Goal: Task Accomplishment & Management: Manage account settings

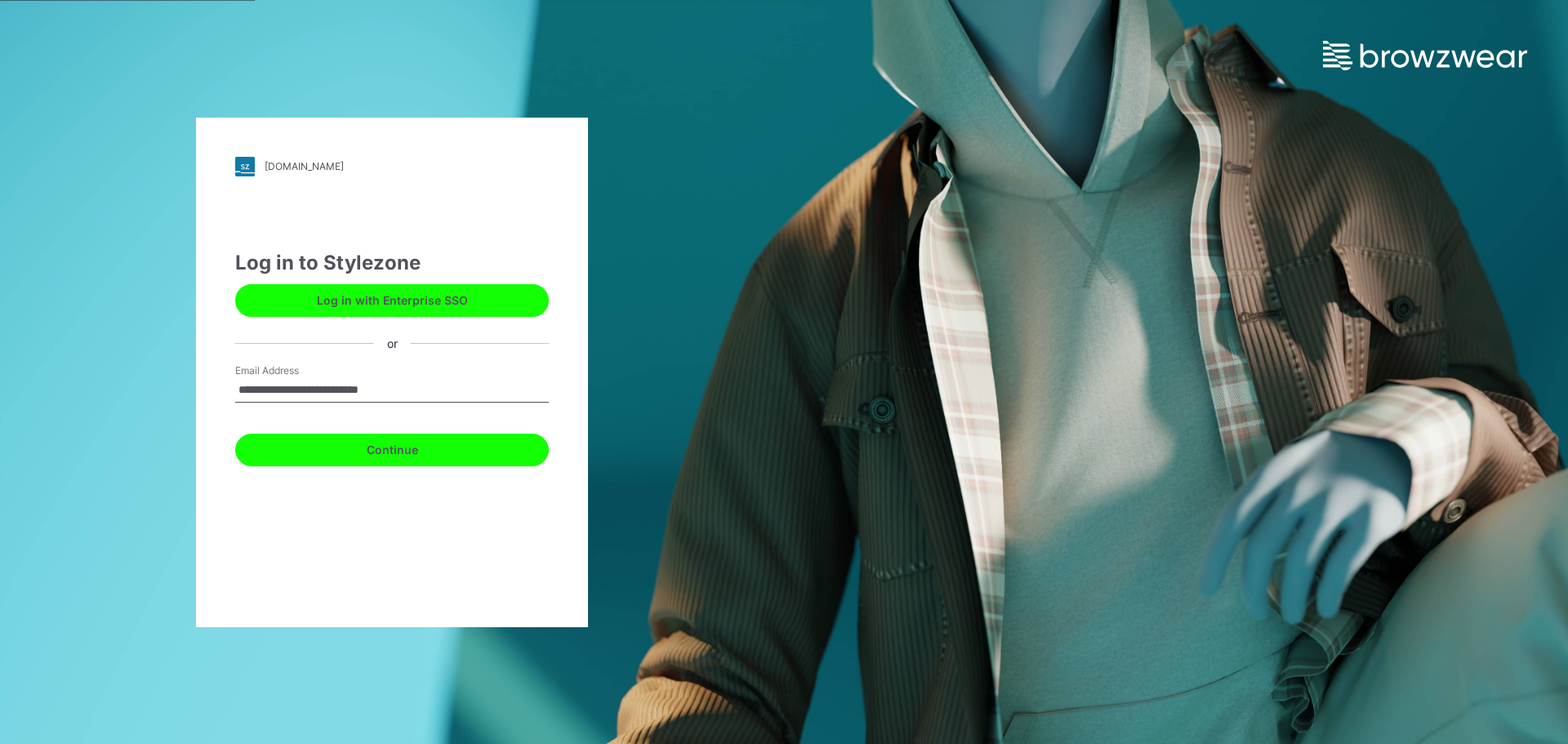
click at [403, 458] on button "Continue" at bounding box center [392, 449] width 314 height 32
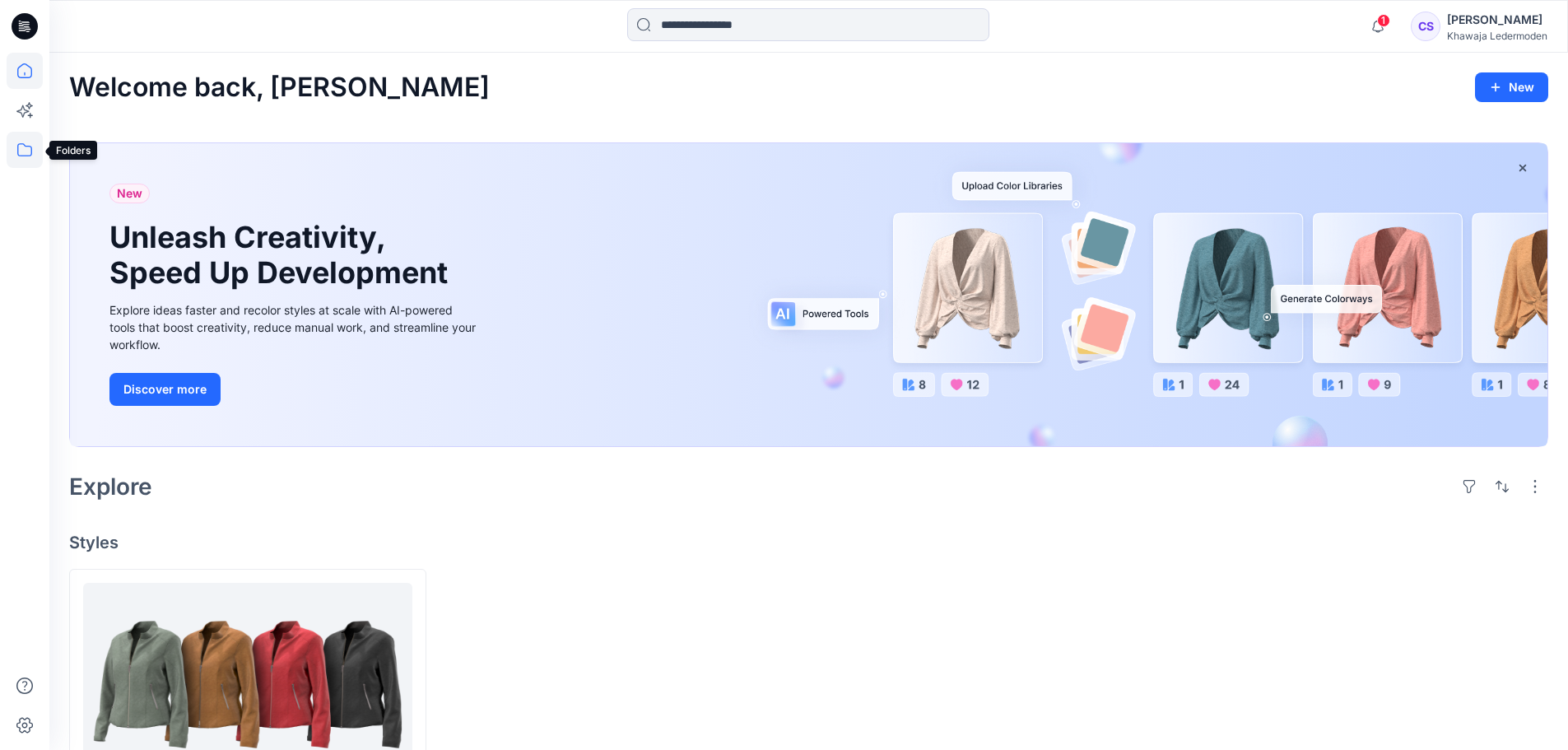
click at [32, 142] on icon at bounding box center [25, 149] width 36 height 36
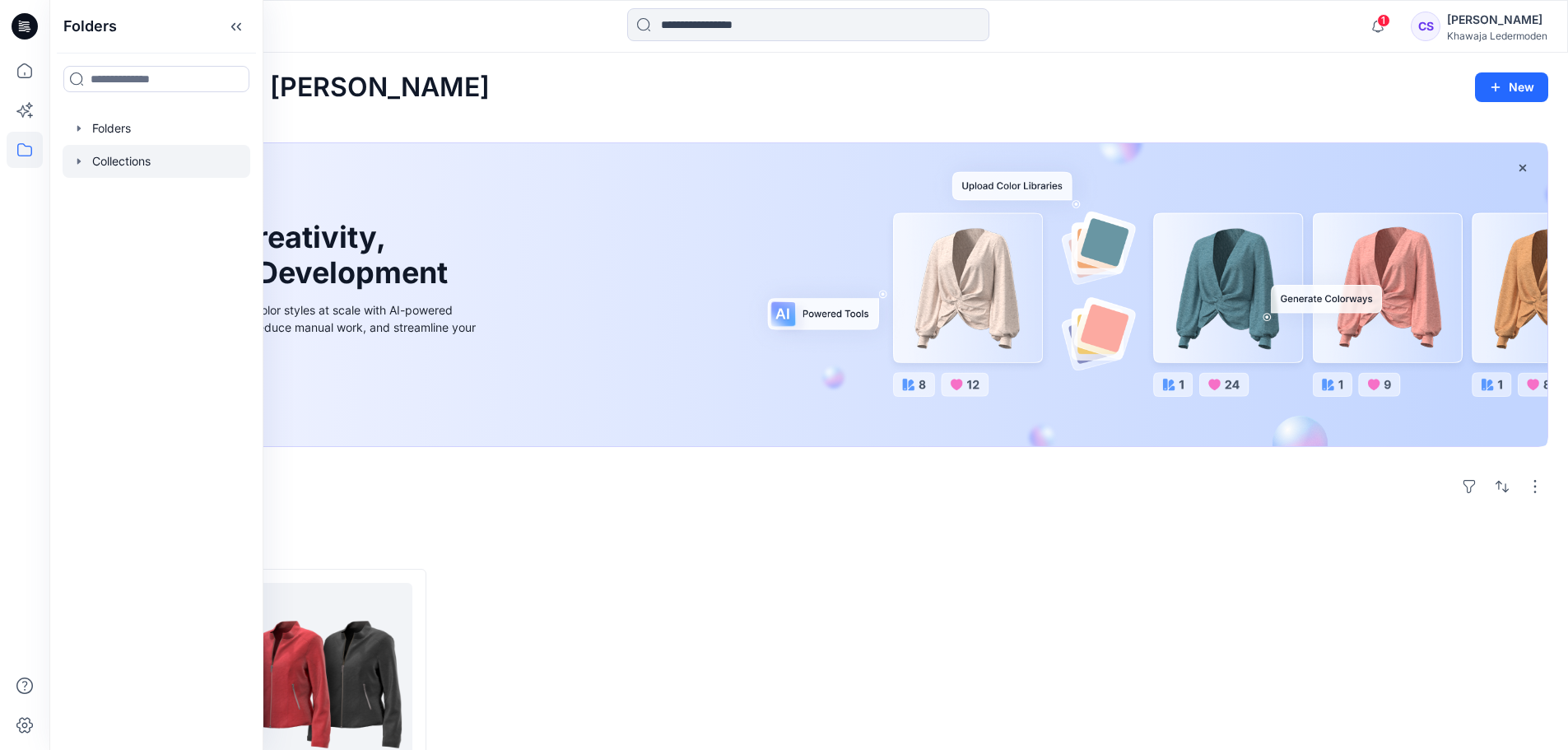
click at [139, 151] on div at bounding box center [156, 161] width 188 height 33
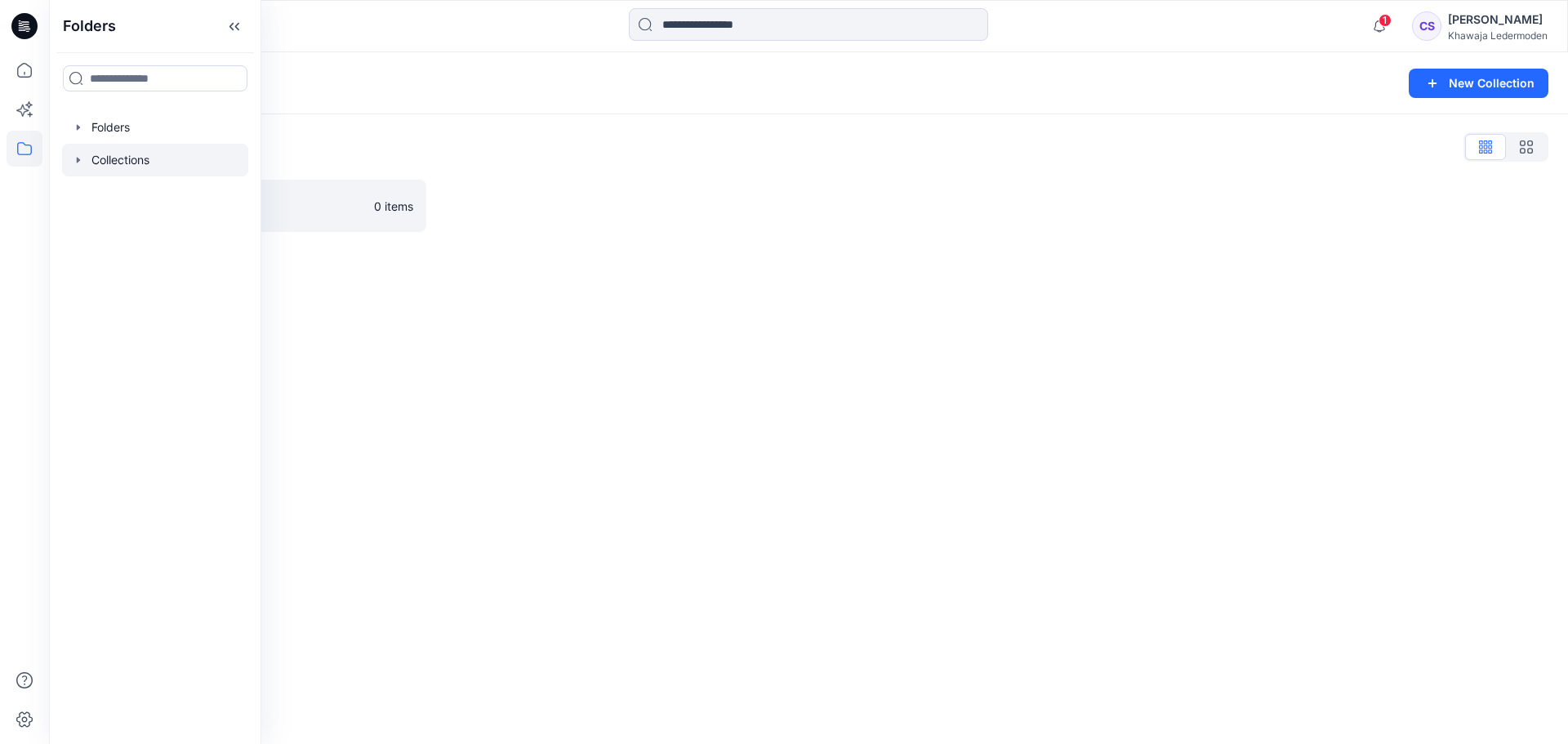
click at [72, 159] on icon "button" at bounding box center [79, 161] width 13 height 13
click at [1504, 87] on button "New Collection" at bounding box center [1478, 83] width 140 height 29
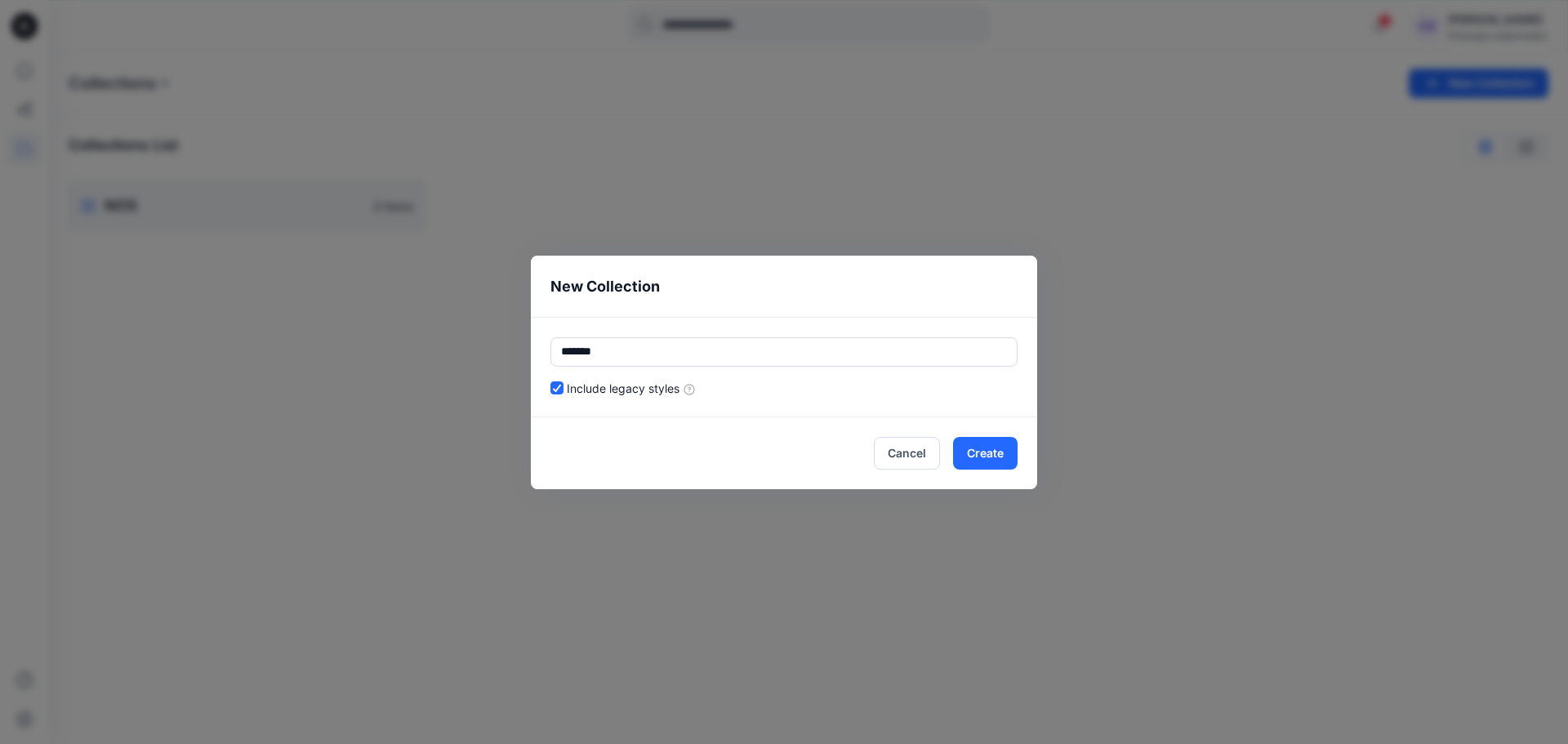
type input "*******"
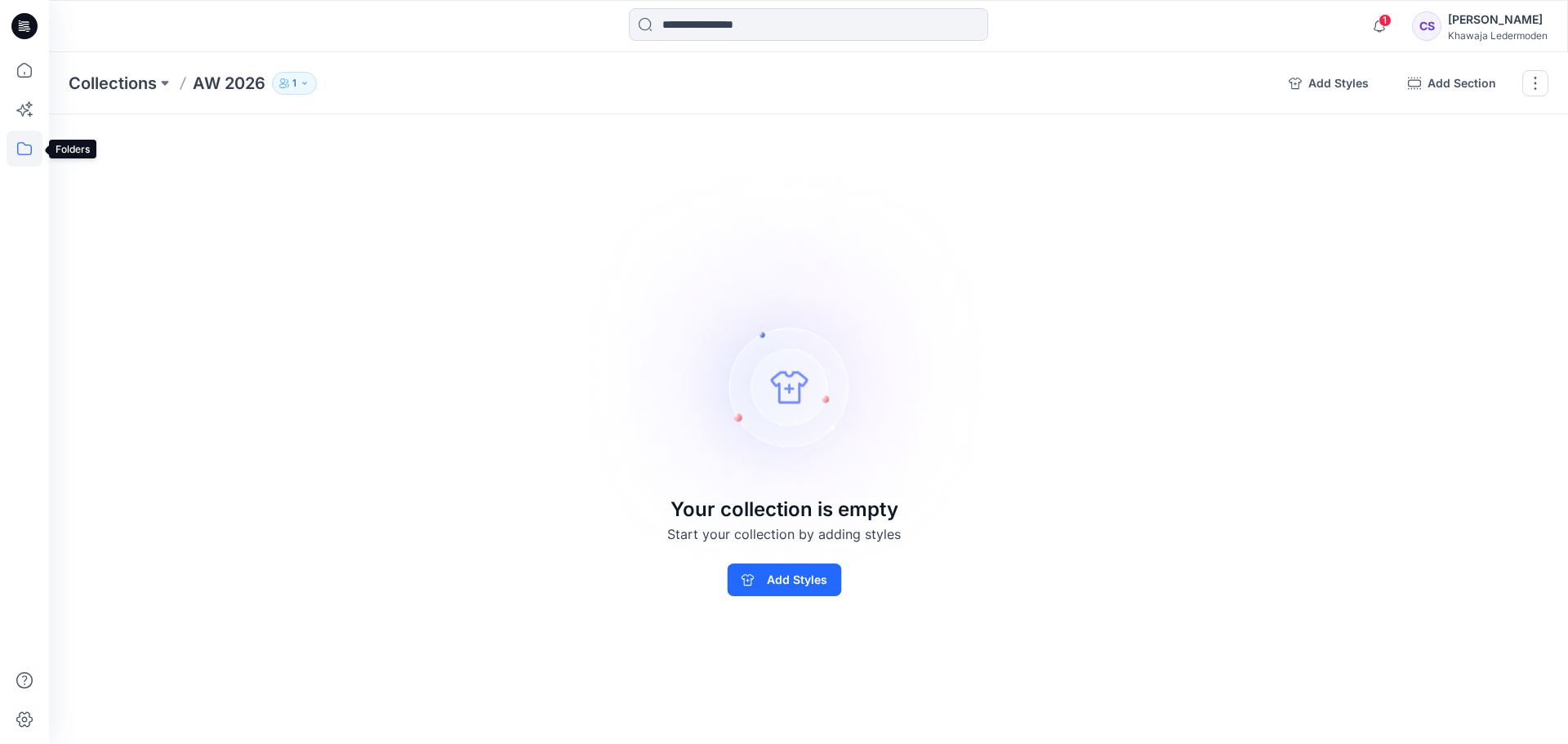
click at [27, 145] on icon at bounding box center [24, 149] width 14 height 13
click at [165, 198] on div at bounding box center [155, 193] width 186 height 32
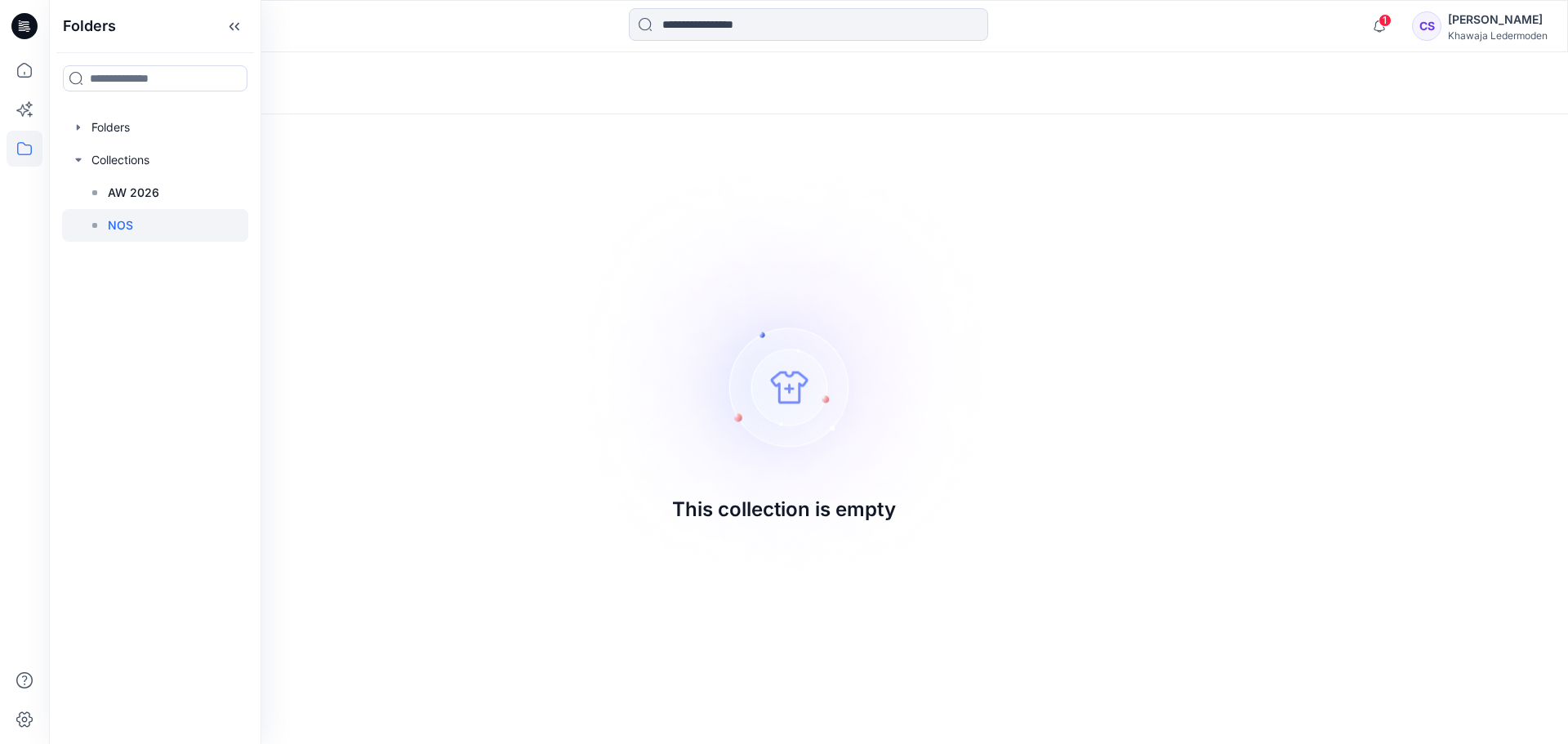
click at [141, 215] on div at bounding box center [155, 225] width 186 height 32
click at [130, 155] on div at bounding box center [155, 160] width 186 height 32
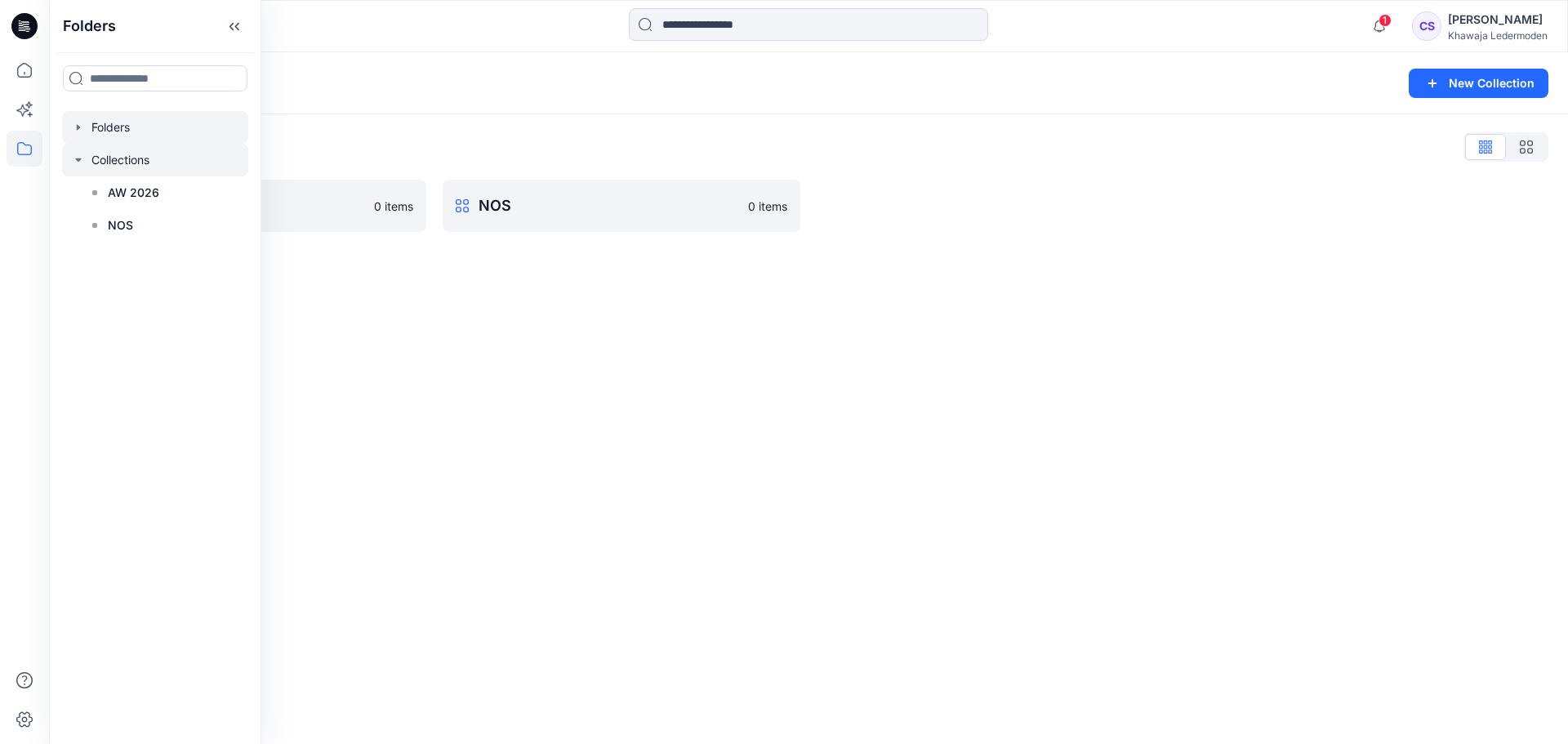
click at [130, 119] on div at bounding box center [155, 127] width 186 height 32
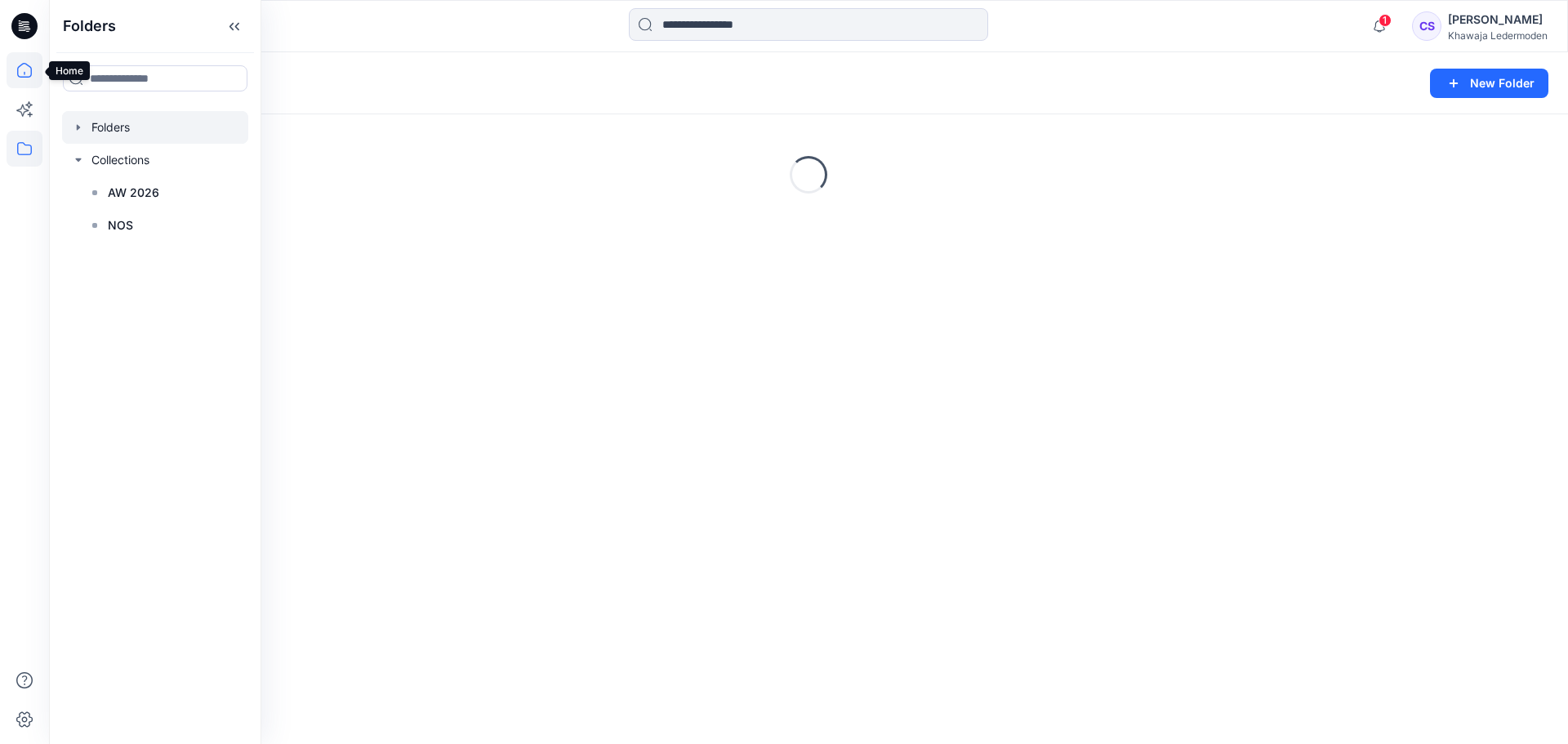
click at [29, 67] on icon at bounding box center [24, 69] width 14 height 14
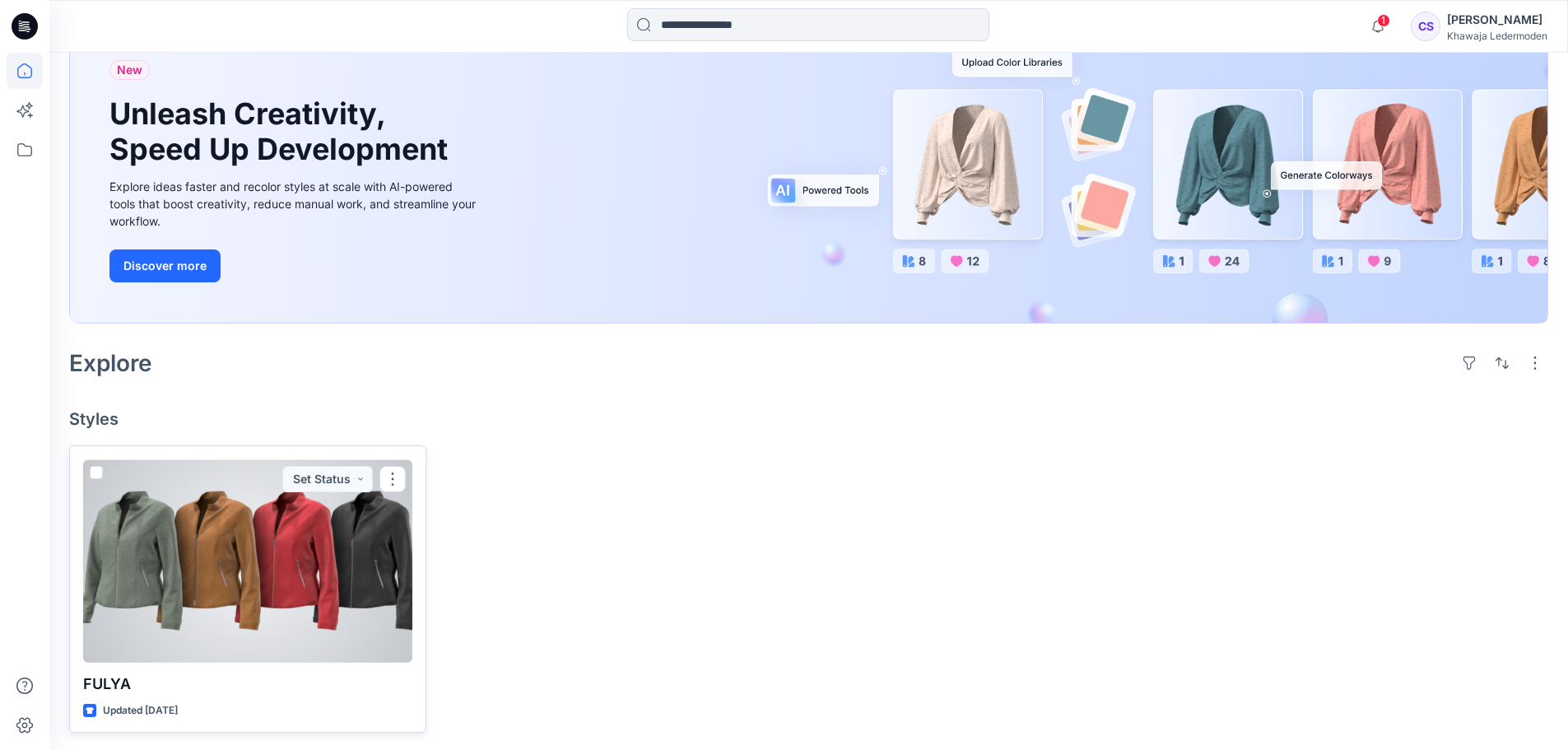
scroll to position [125, 0]
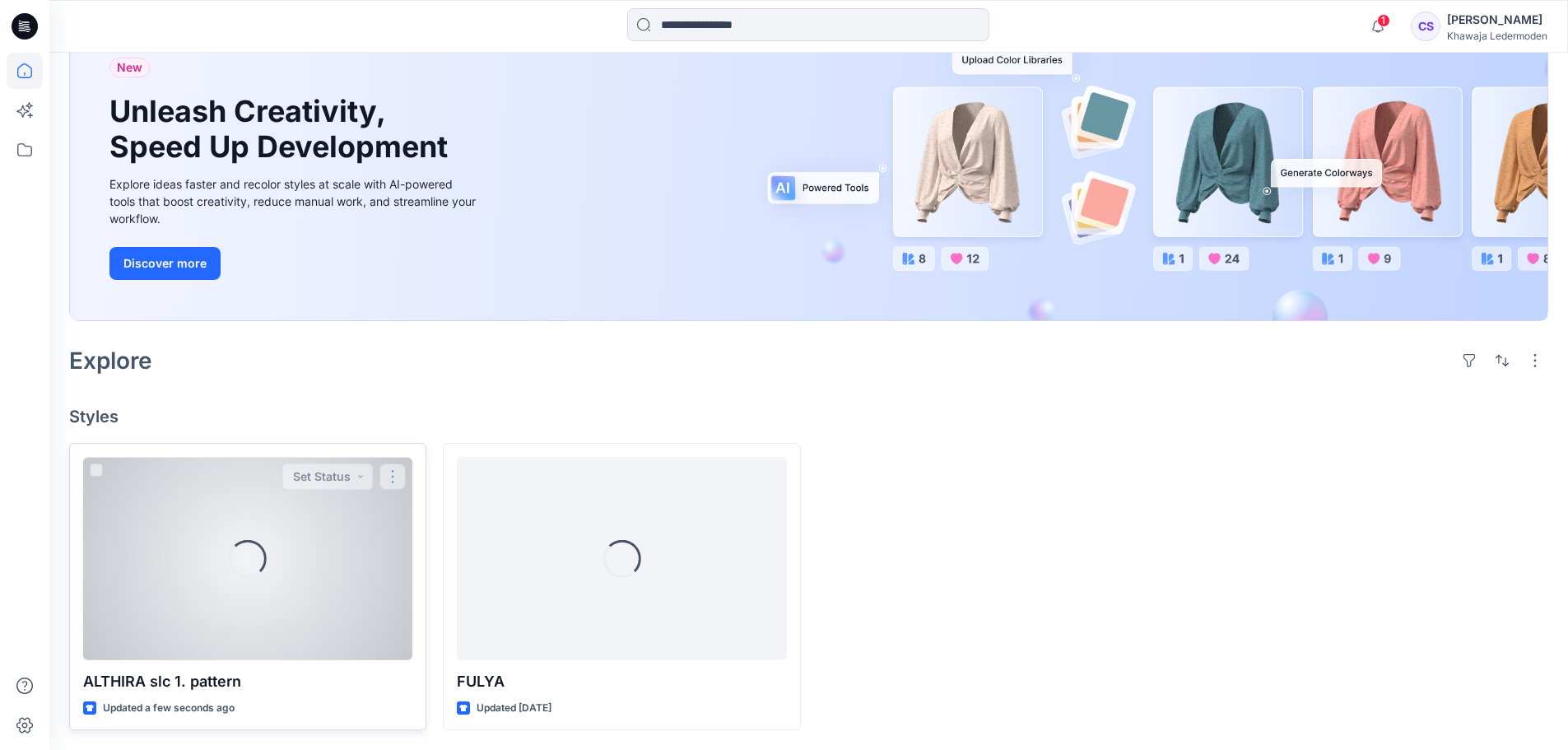
click at [392, 470] on button "button" at bounding box center [392, 476] width 26 height 26
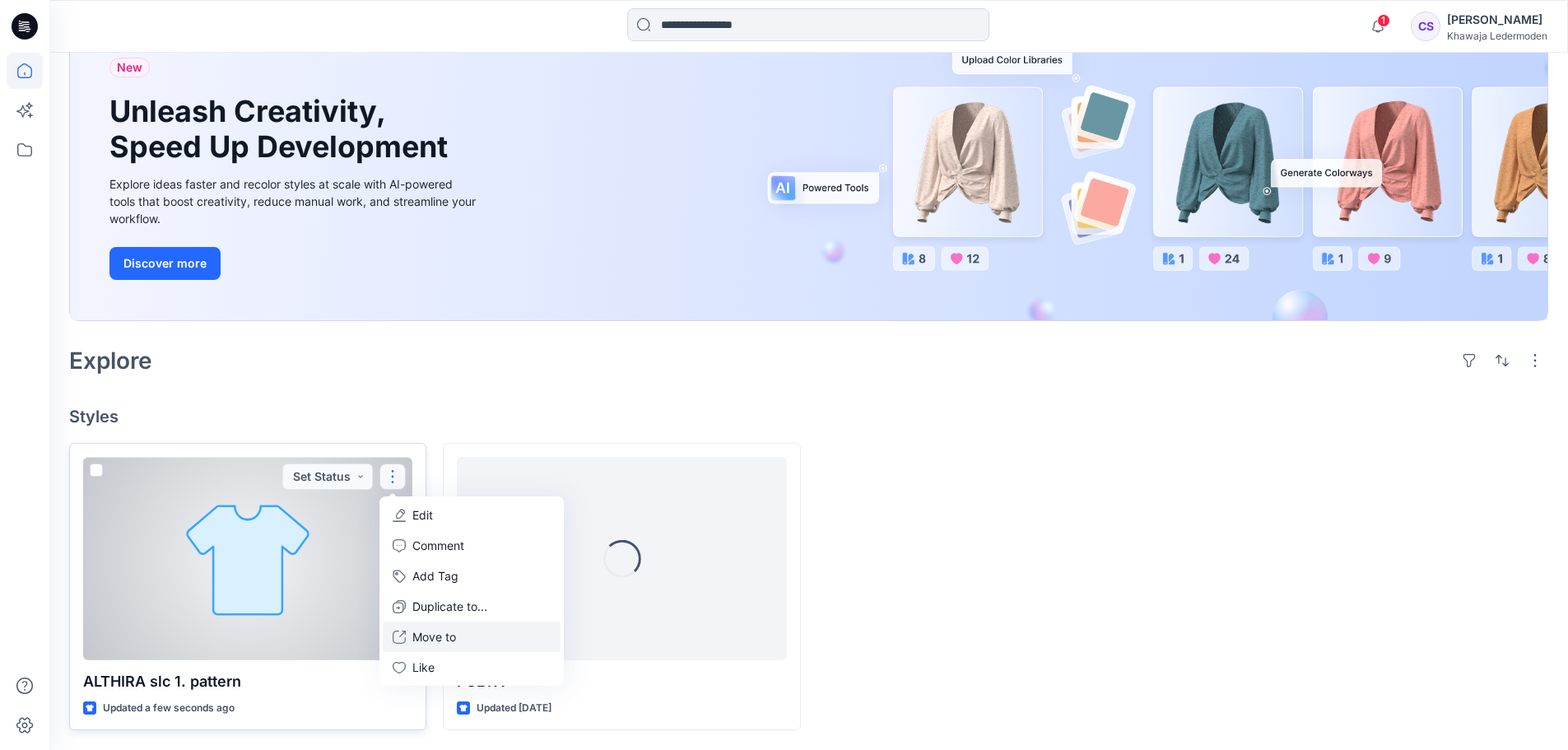
click at [441, 625] on button "Move to" at bounding box center [472, 637] width 178 height 31
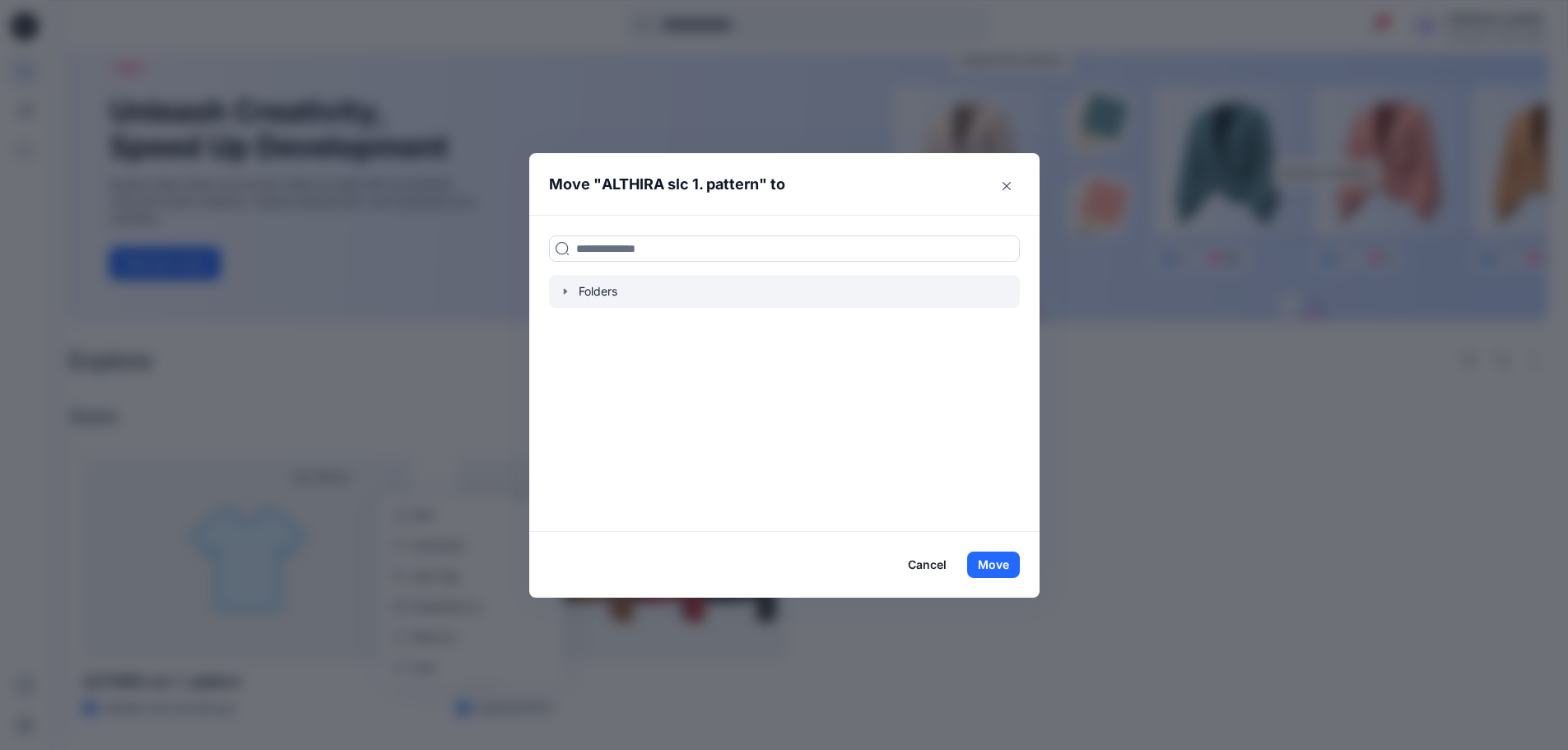
click at [602, 289] on div at bounding box center [784, 291] width 470 height 33
click at [567, 289] on icon "button" at bounding box center [565, 291] width 13 height 13
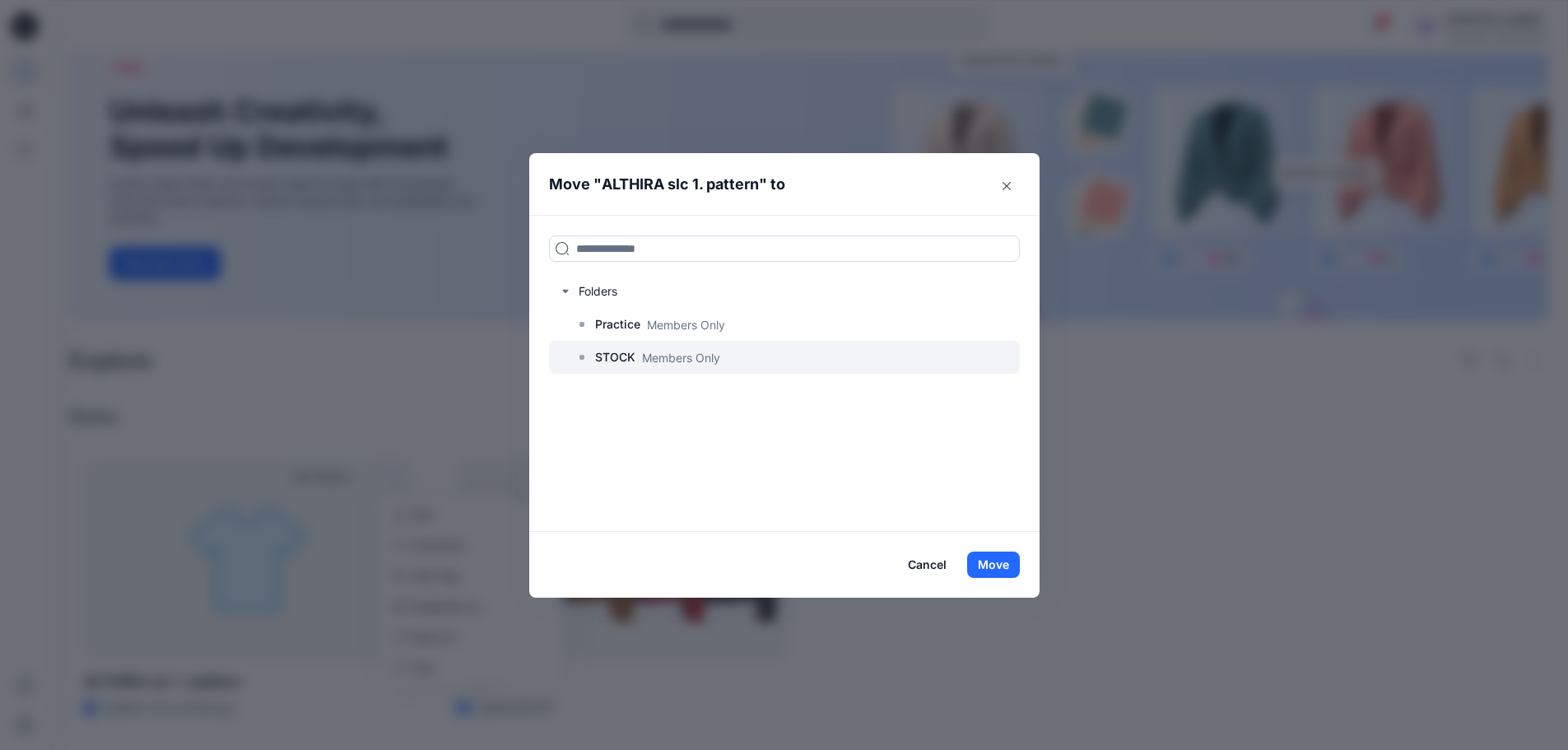
click at [624, 353] on p "STOCK" at bounding box center [615, 357] width 40 height 20
click at [1003, 563] on button "Move" at bounding box center [993, 564] width 53 height 26
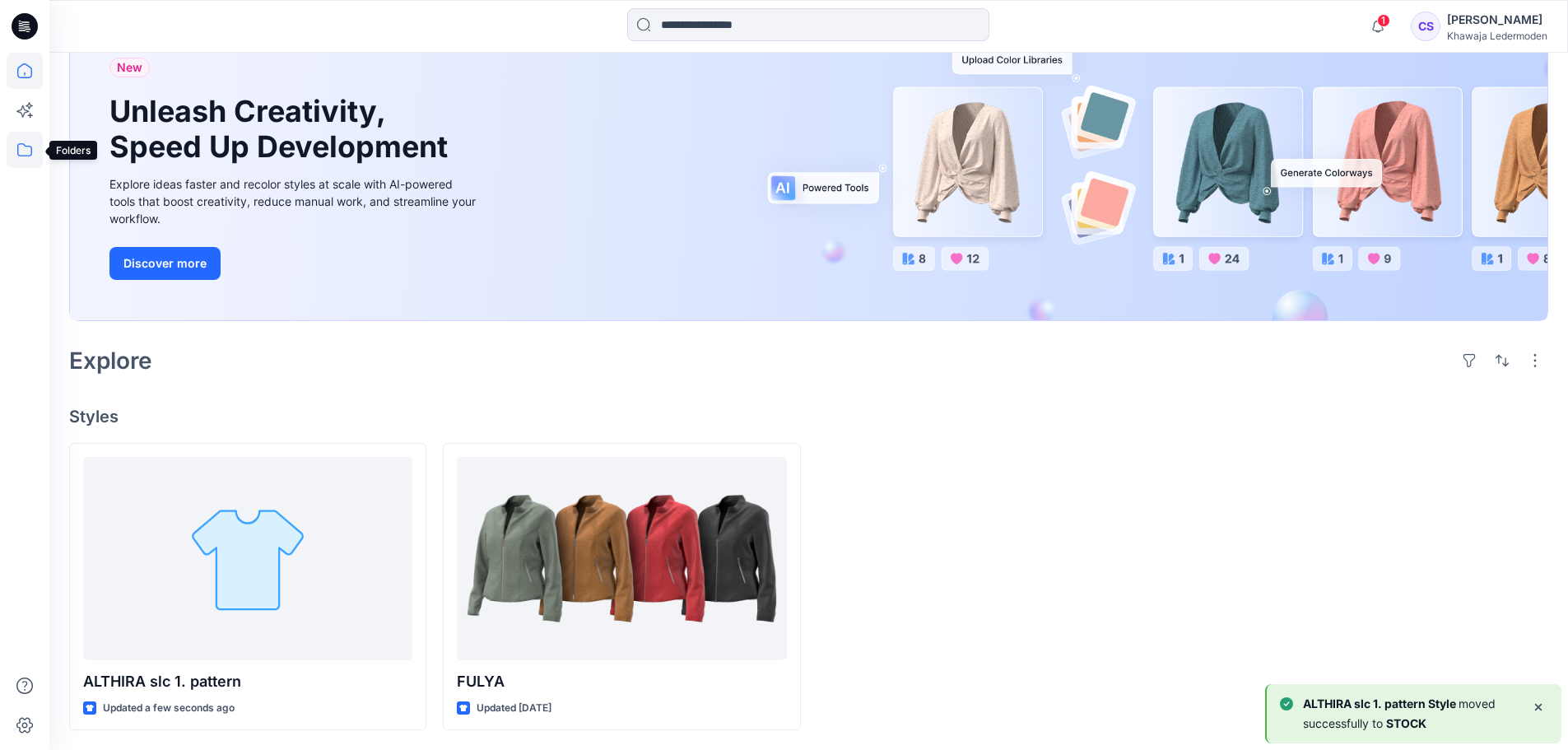
click at [37, 156] on icon at bounding box center [25, 149] width 36 height 36
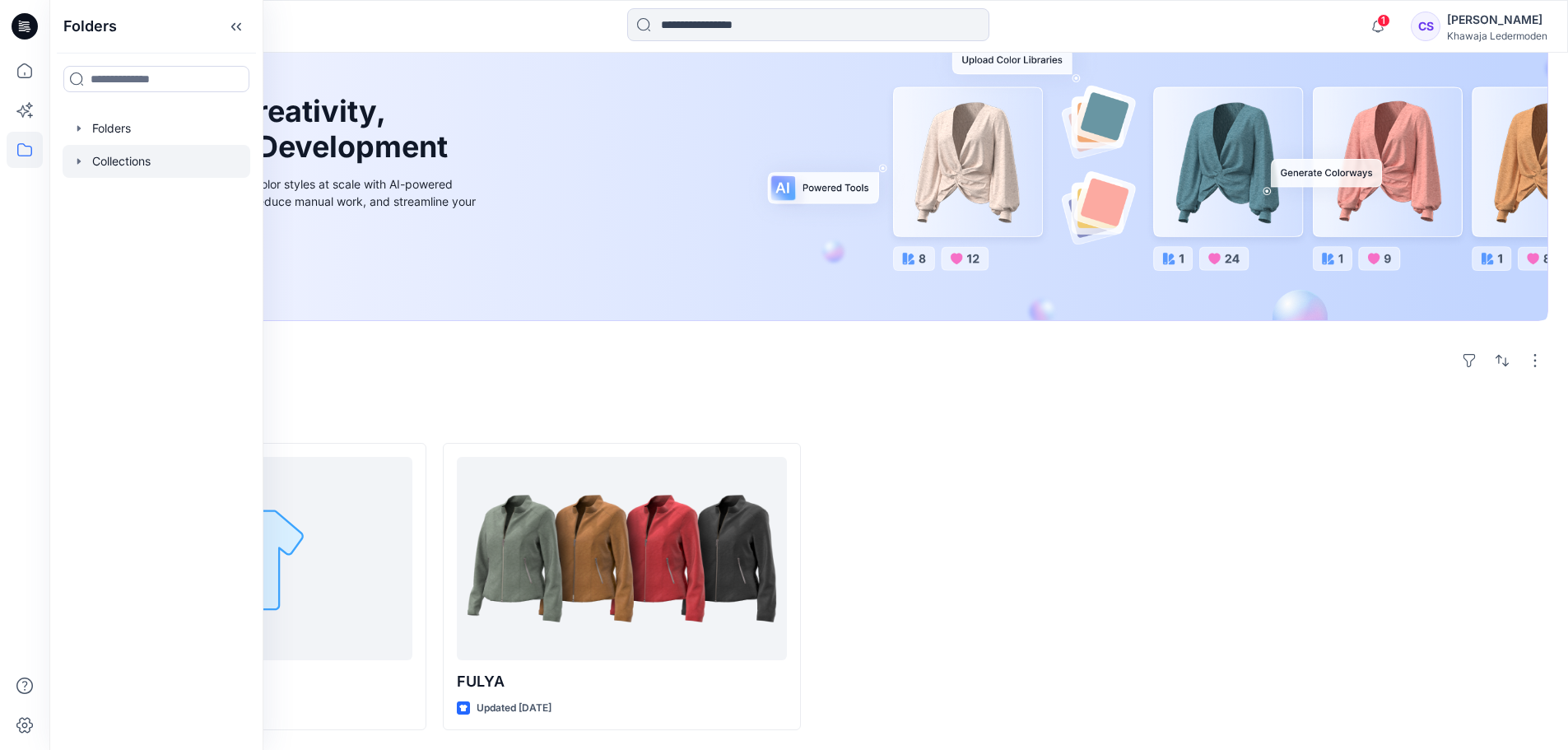
click at [102, 153] on div at bounding box center [156, 161] width 188 height 33
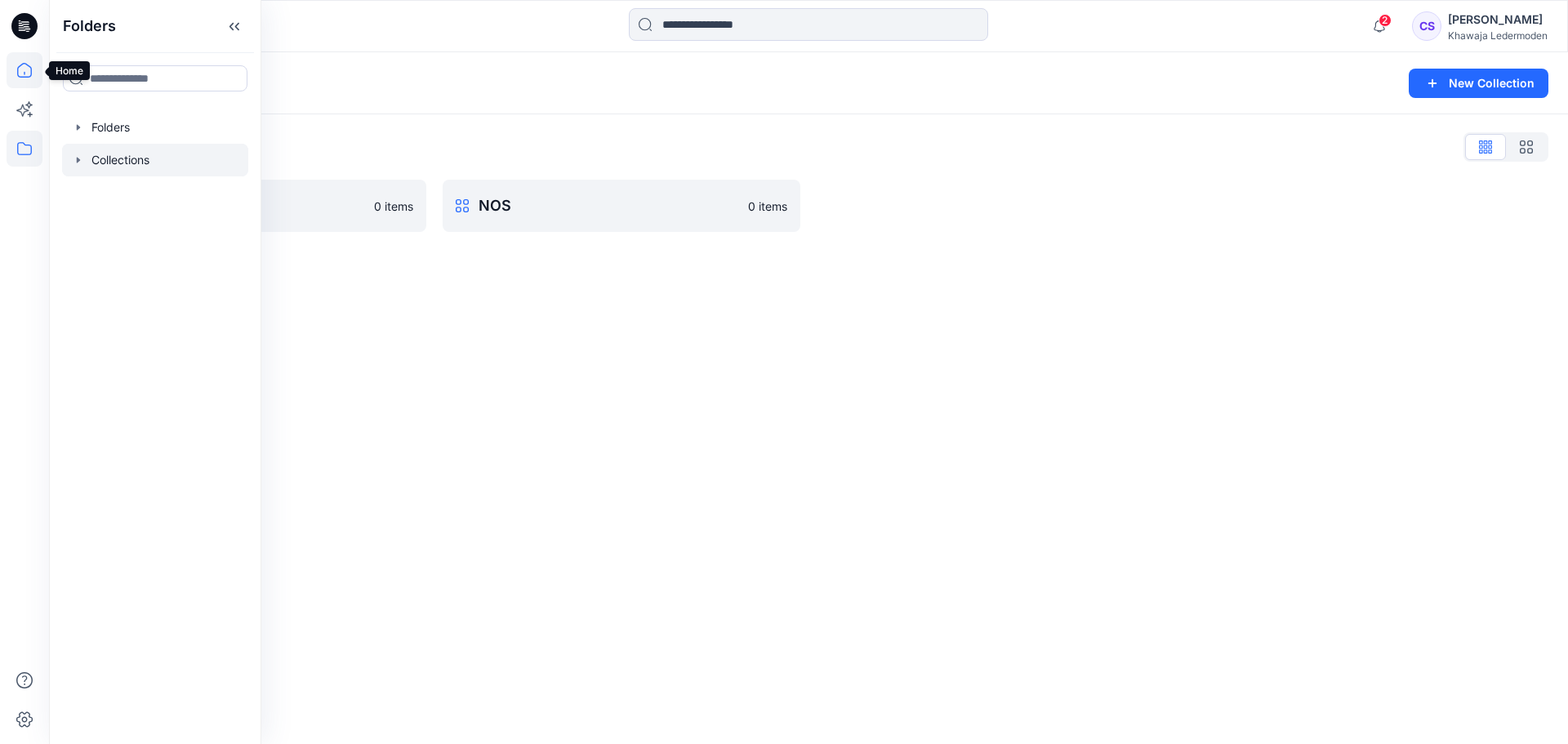
click at [24, 78] on icon at bounding box center [24, 69] width 14 height 14
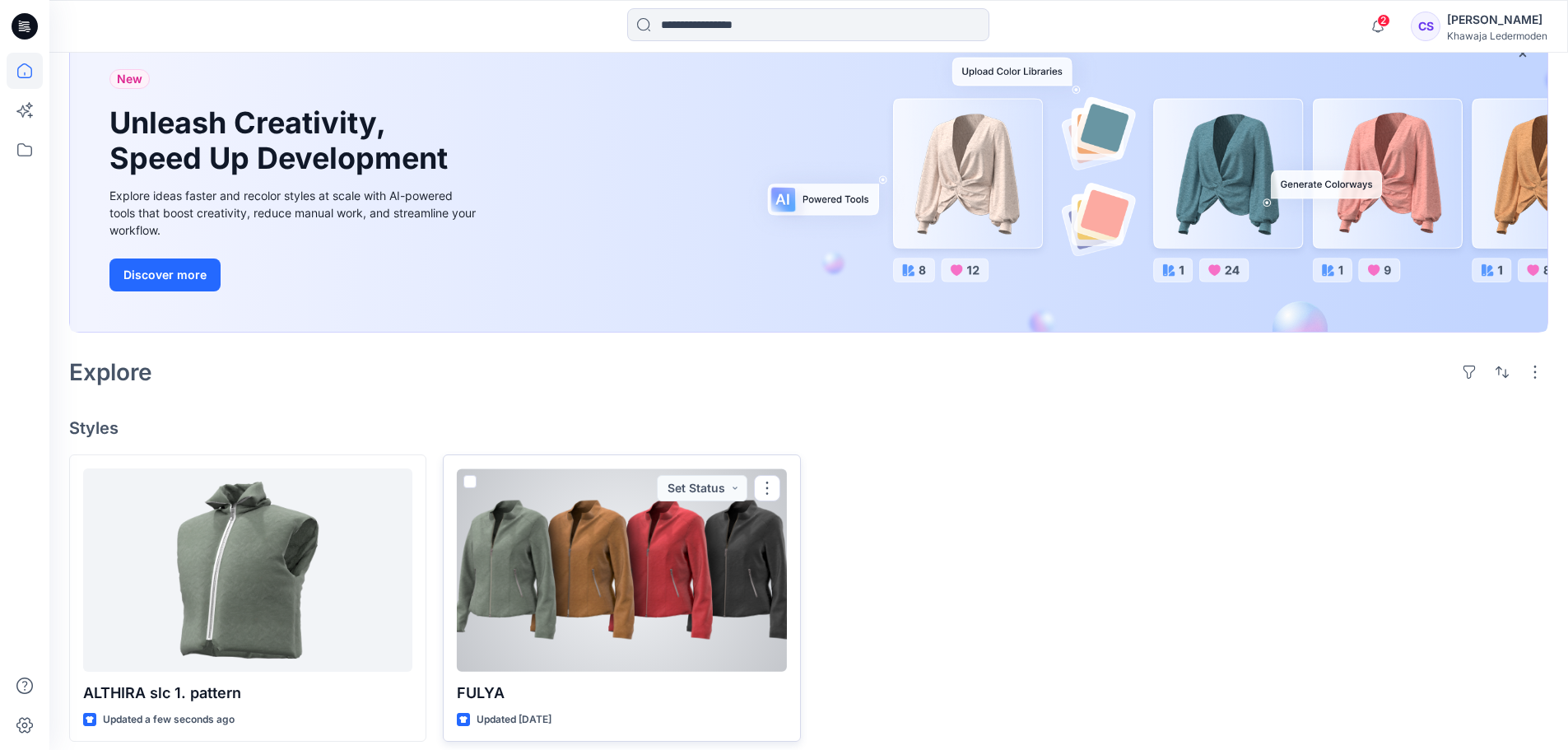
scroll to position [125, 0]
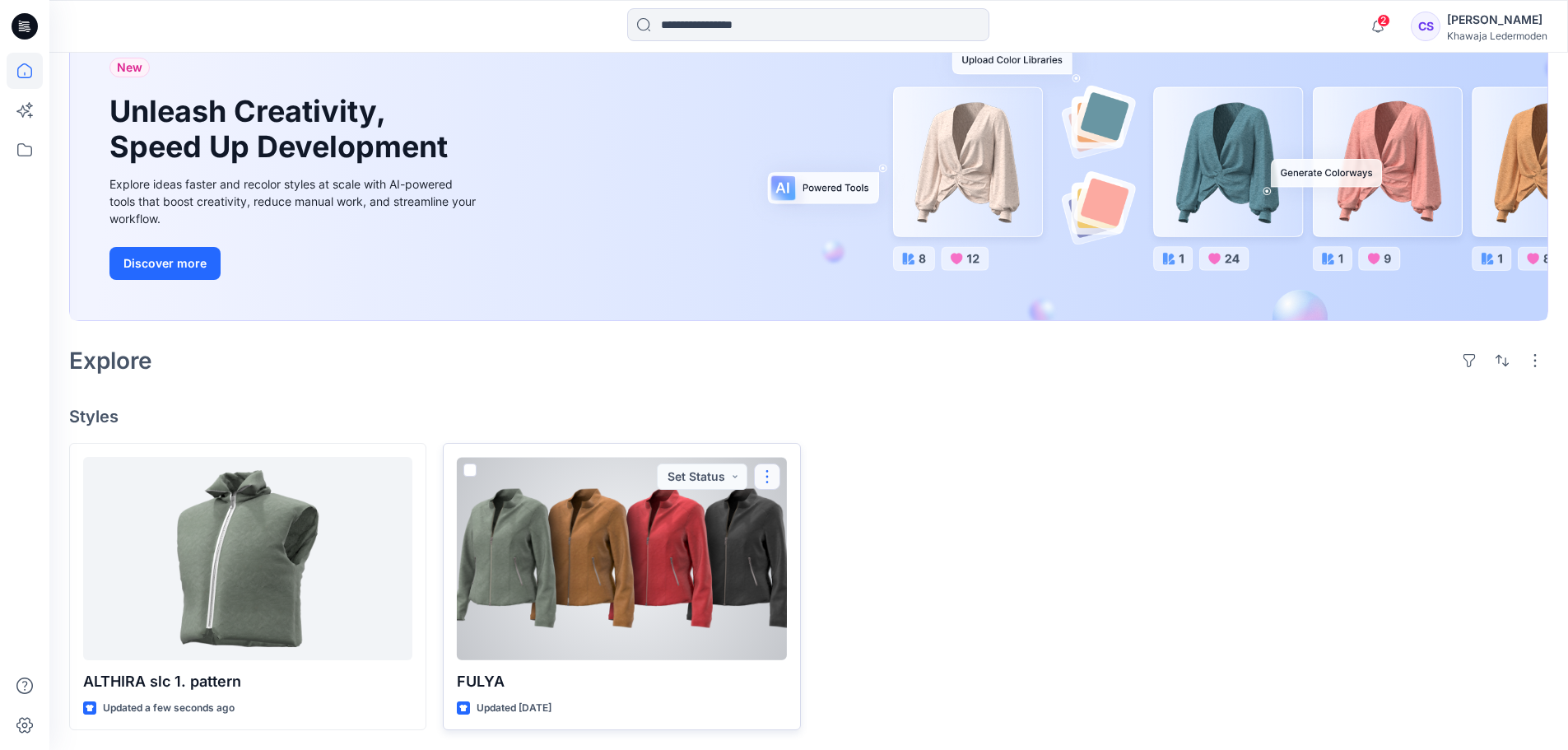
click at [763, 471] on button "button" at bounding box center [766, 476] width 26 height 26
click at [820, 624] on button "Move to" at bounding box center [846, 637] width 178 height 31
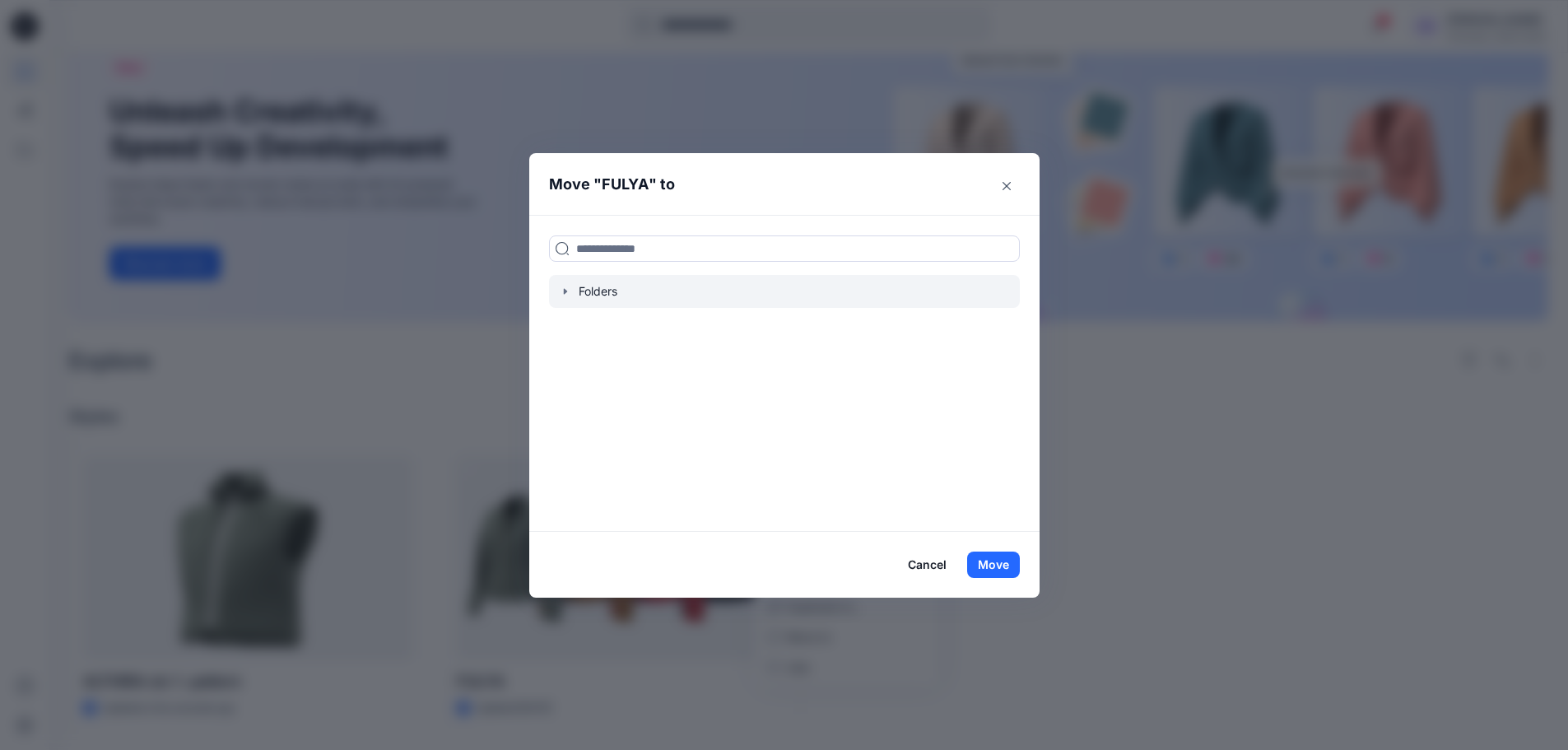
click at [642, 291] on div at bounding box center [784, 291] width 470 height 33
click at [564, 285] on icon "button" at bounding box center [565, 291] width 13 height 13
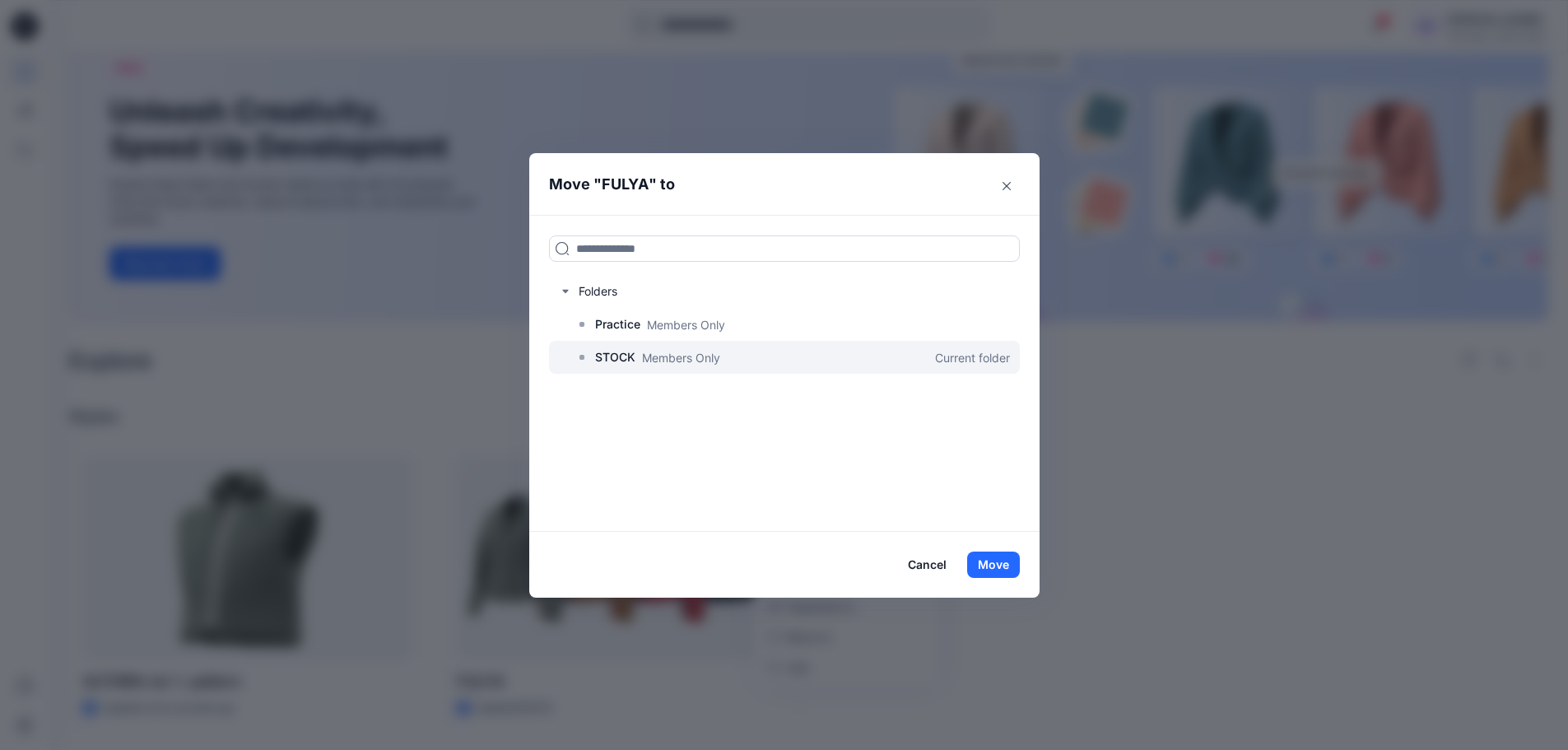
click at [621, 358] on p "STOCK" at bounding box center [615, 357] width 40 height 20
click at [798, 361] on div at bounding box center [784, 357] width 470 height 33
click at [986, 574] on button "Move" at bounding box center [993, 564] width 53 height 26
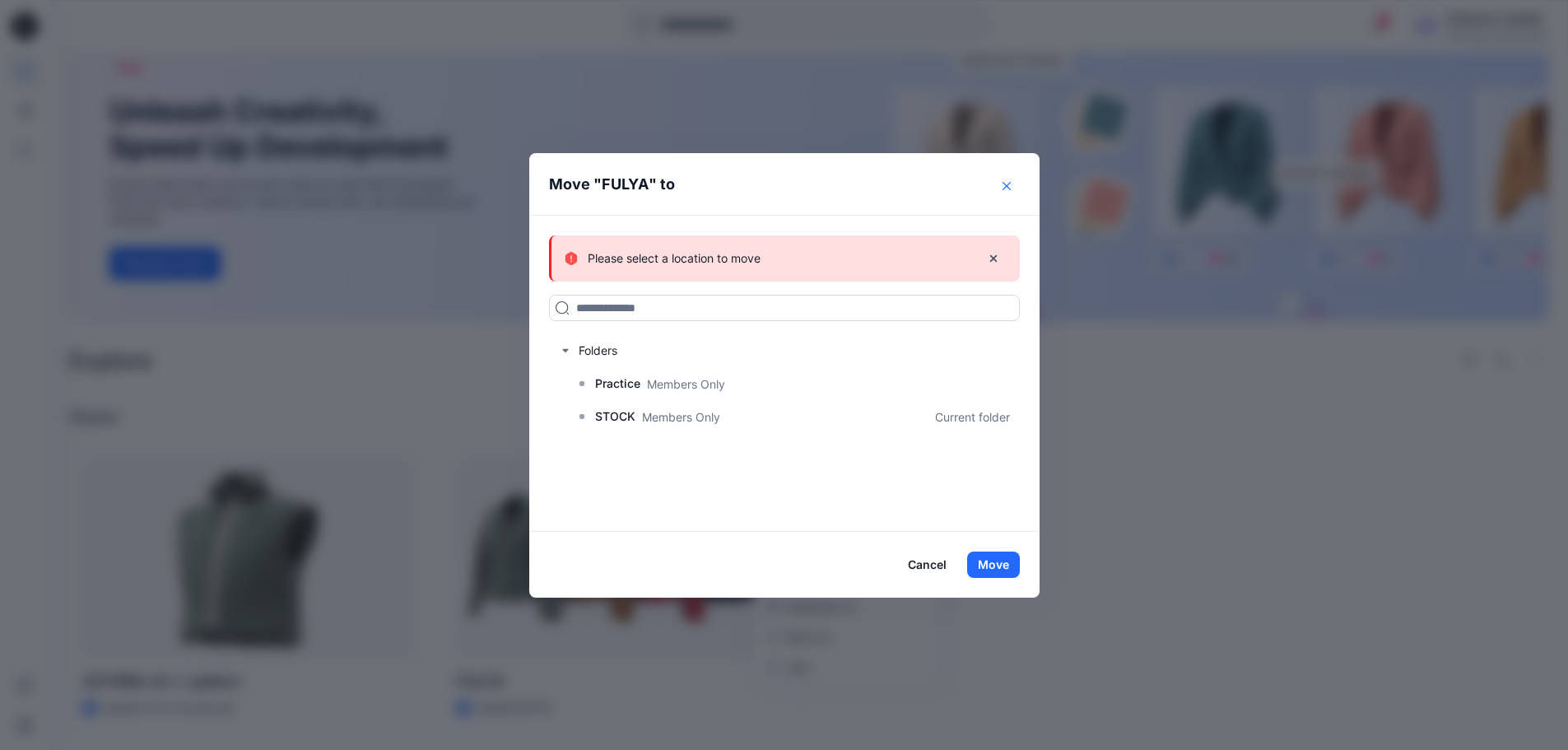
click at [1020, 183] on button "Close" at bounding box center [1006, 185] width 26 height 26
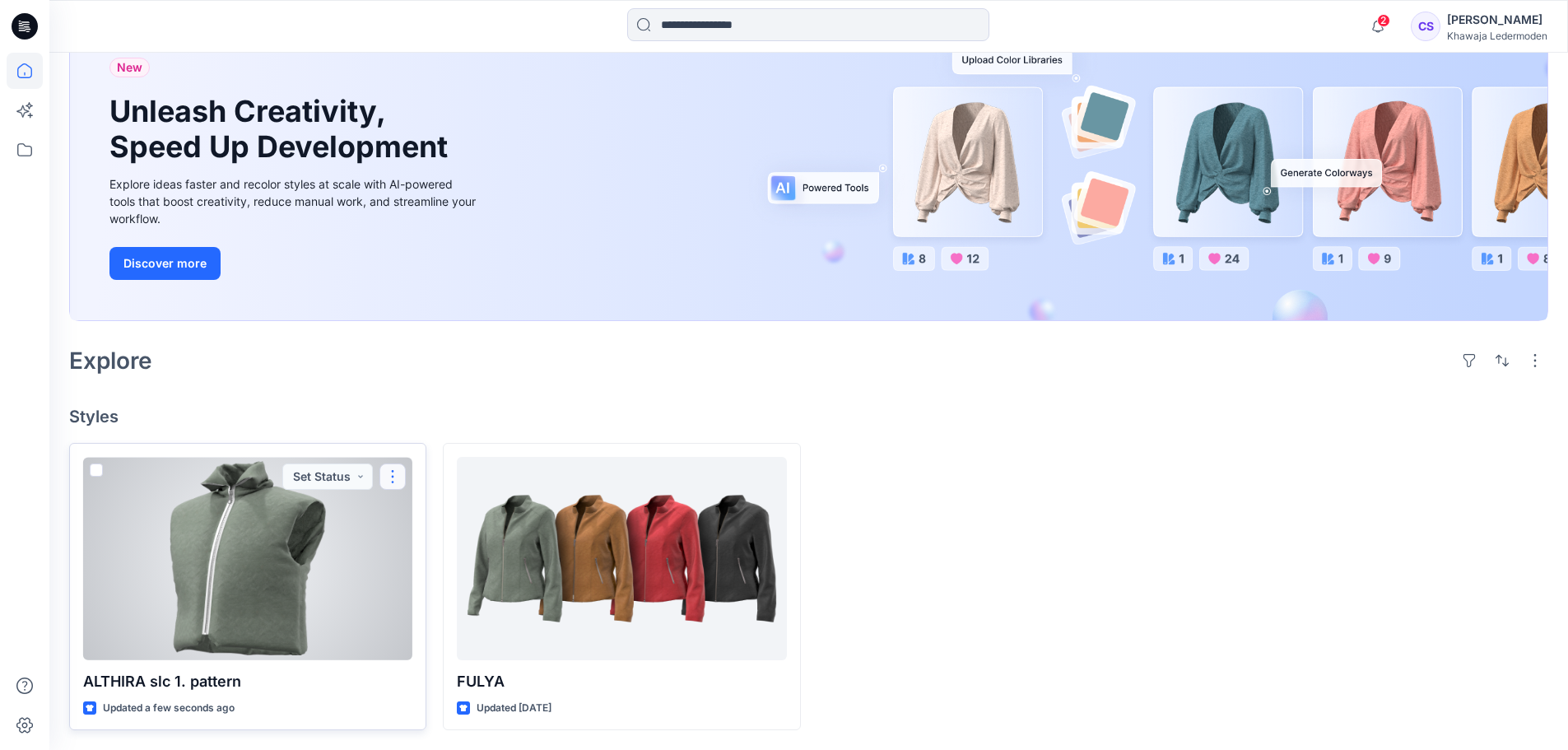
click at [390, 477] on button "button" at bounding box center [392, 476] width 26 height 26
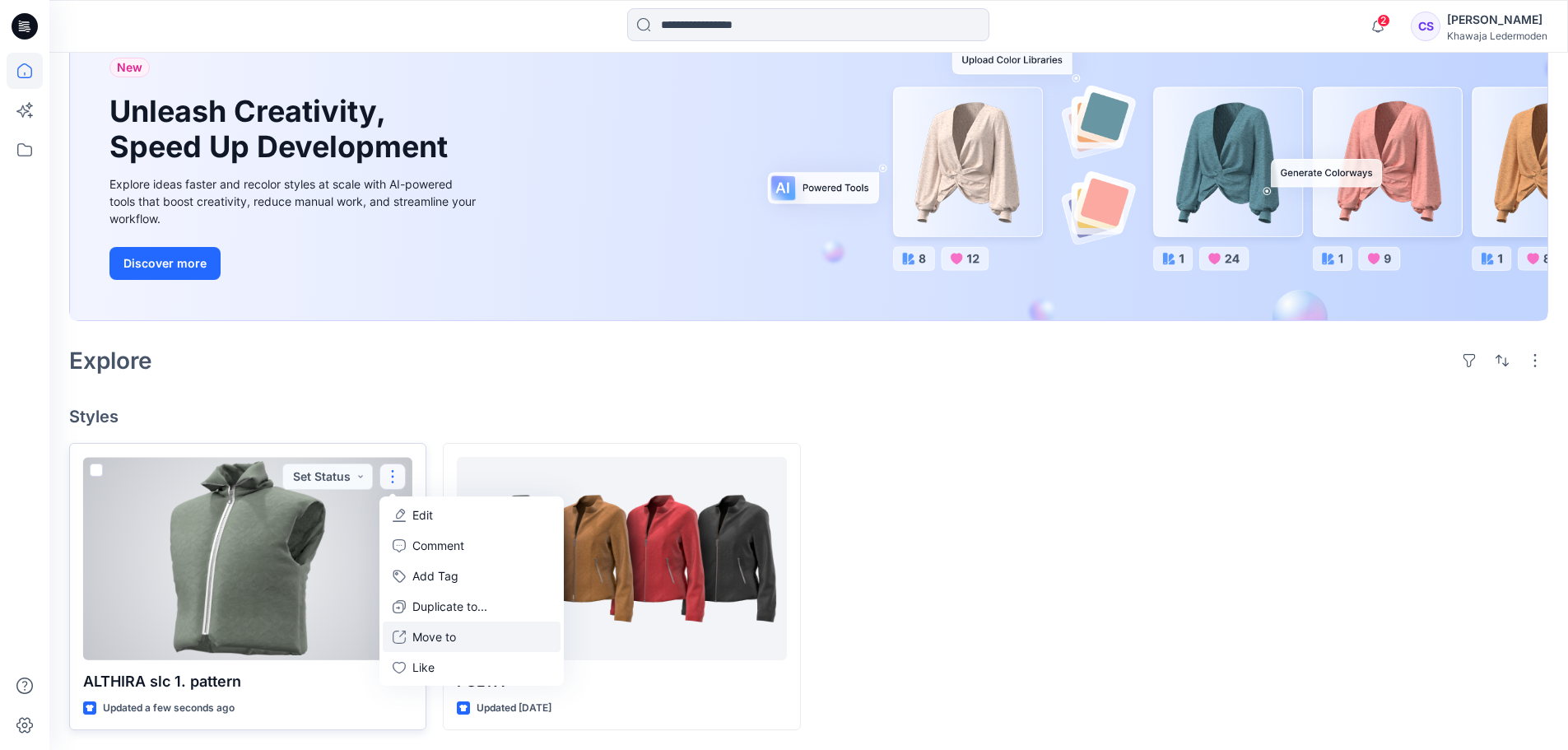
click at [456, 625] on button "Move to" at bounding box center [472, 637] width 178 height 31
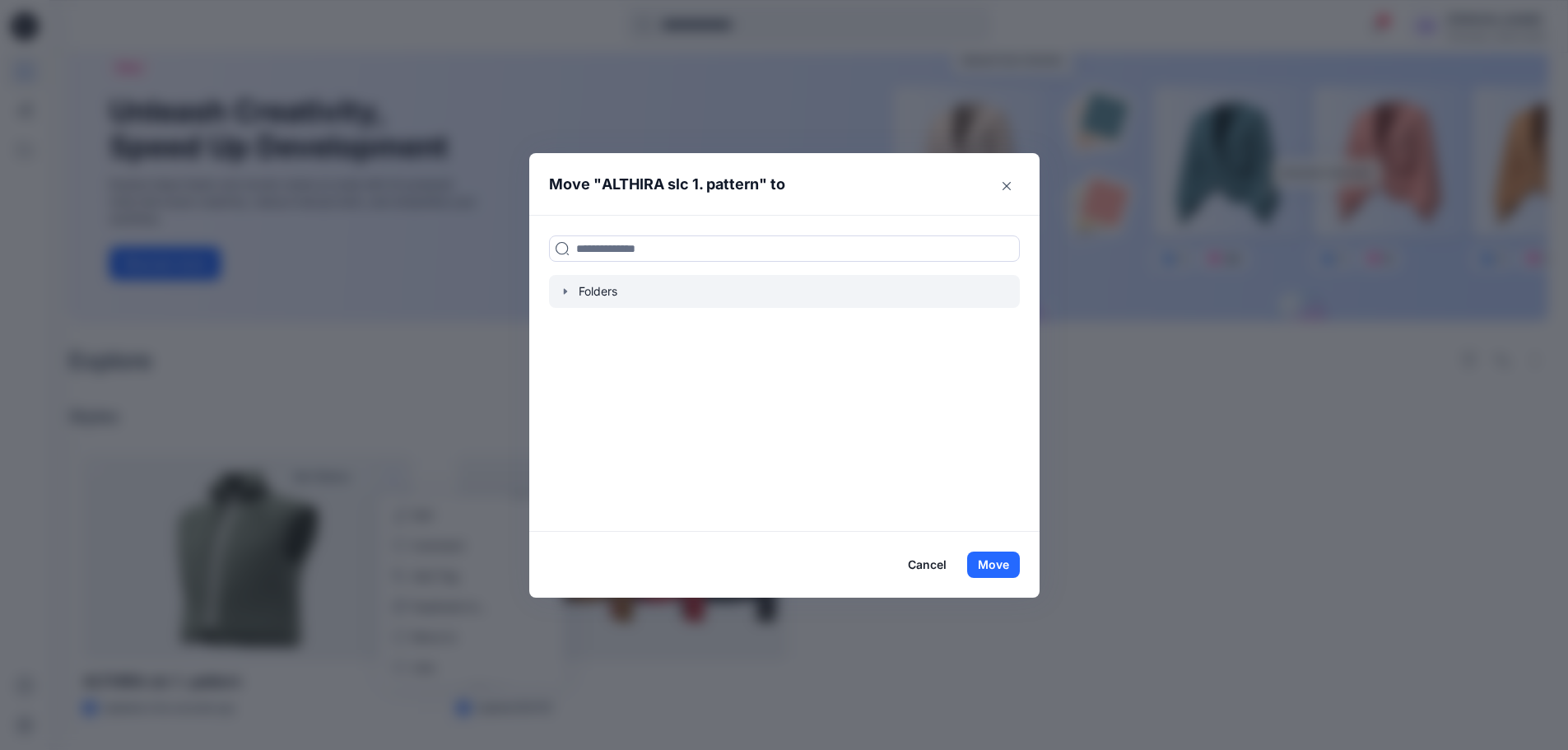
click at [592, 288] on div at bounding box center [784, 291] width 470 height 33
click at [572, 294] on icon "button" at bounding box center [565, 291] width 13 height 13
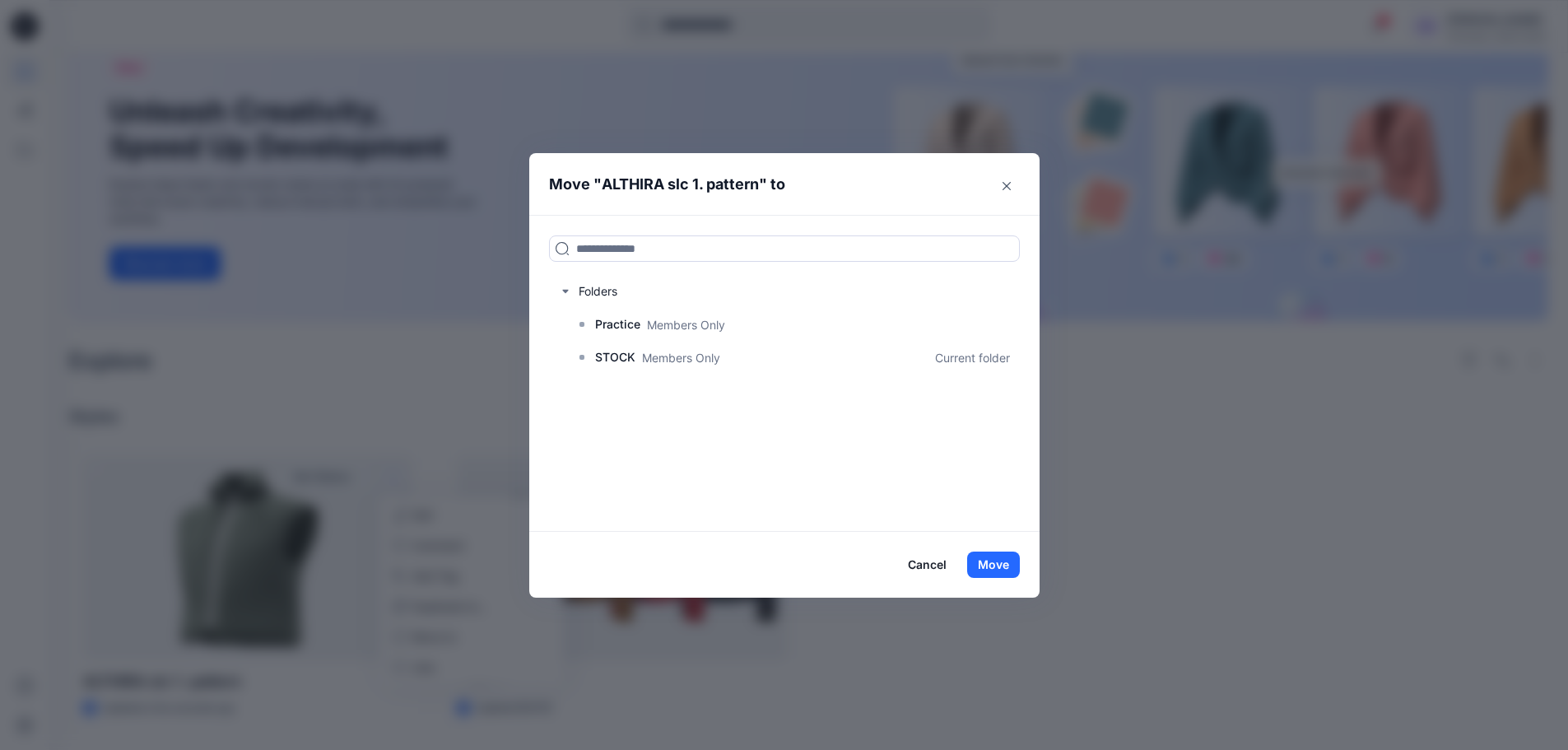
click at [1024, 165] on section "Move " ALTHIRA slc 1. pattern " to Folders Practice Members Only STOCK Members …" at bounding box center [784, 375] width 511 height 444
click at [1009, 189] on icon "Close" at bounding box center [1007, 186] width 9 height 9
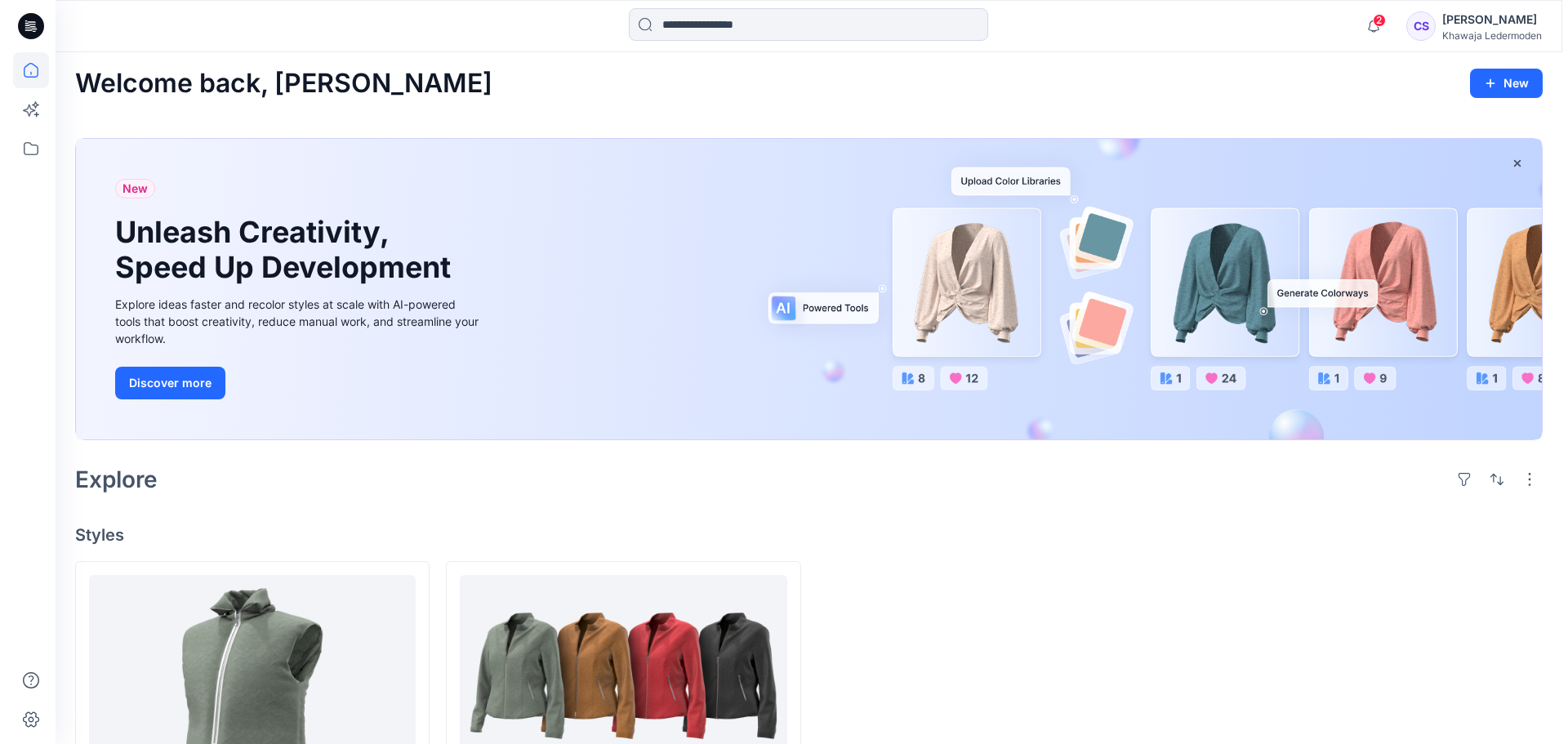
scroll to position [0, 0]
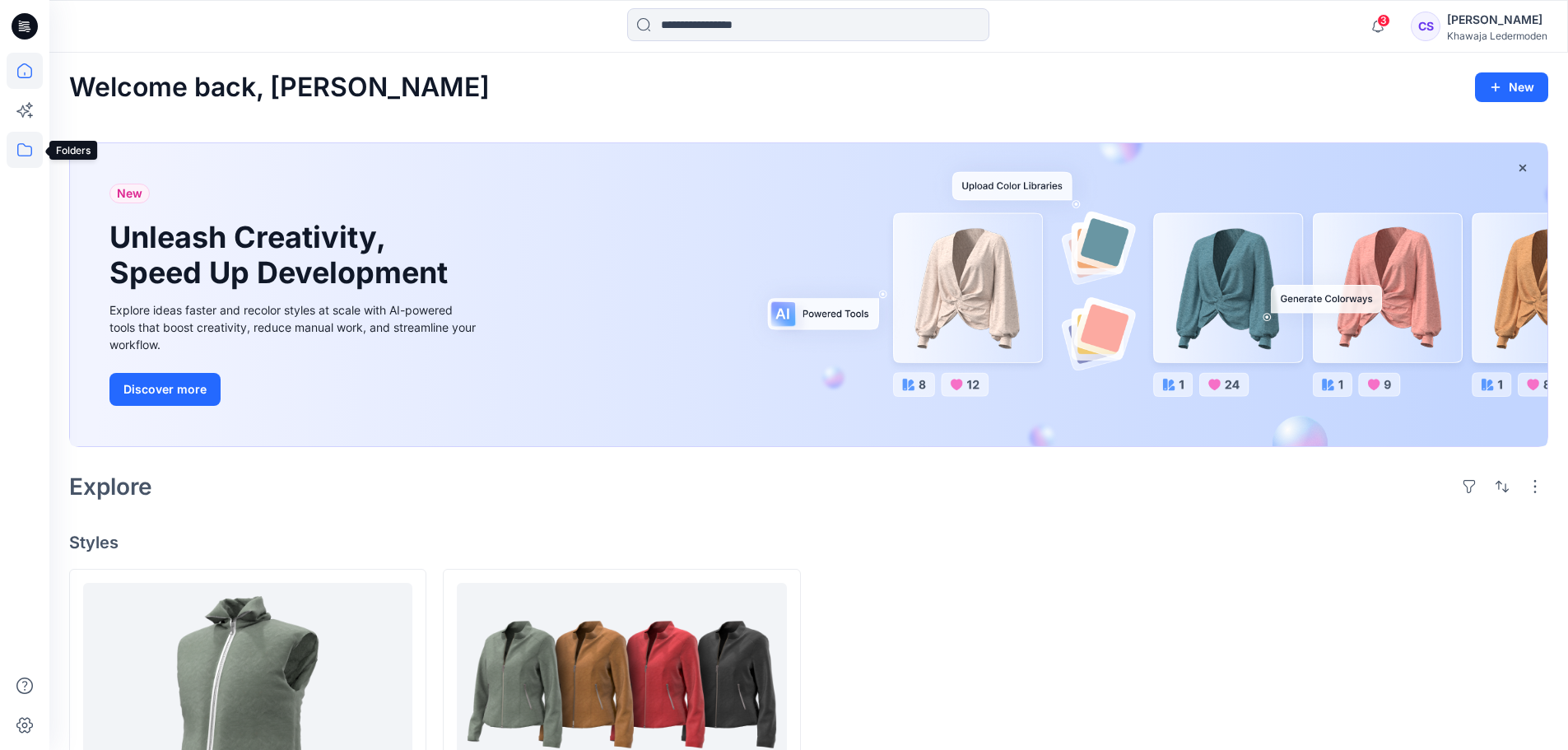
click at [31, 164] on icon at bounding box center [25, 149] width 36 height 36
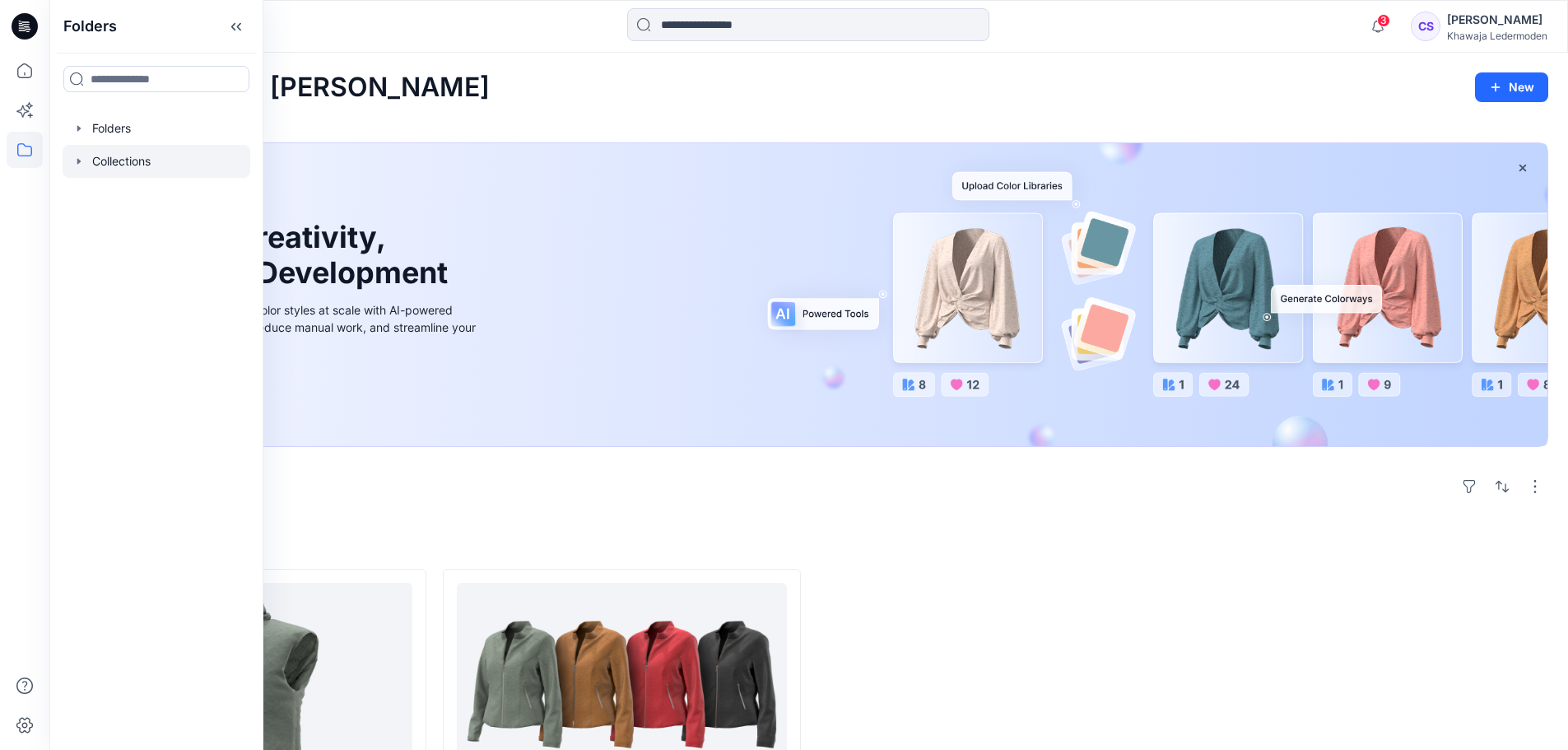
click at [75, 158] on icon "button" at bounding box center [80, 162] width 13 height 13
click at [128, 191] on p "AW 2026" at bounding box center [134, 193] width 52 height 20
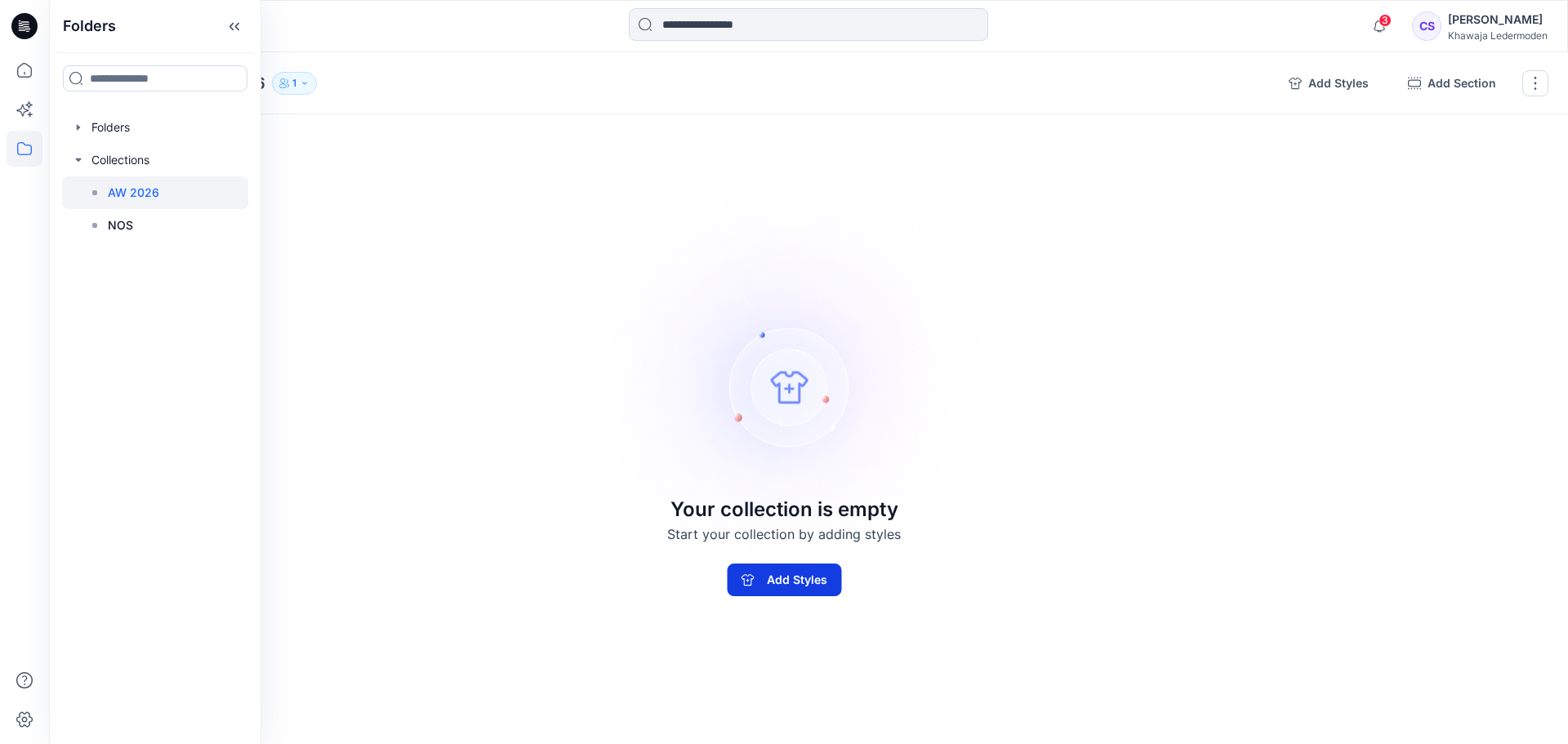
click at [784, 580] on button "Add Styles" at bounding box center [784, 580] width 114 height 32
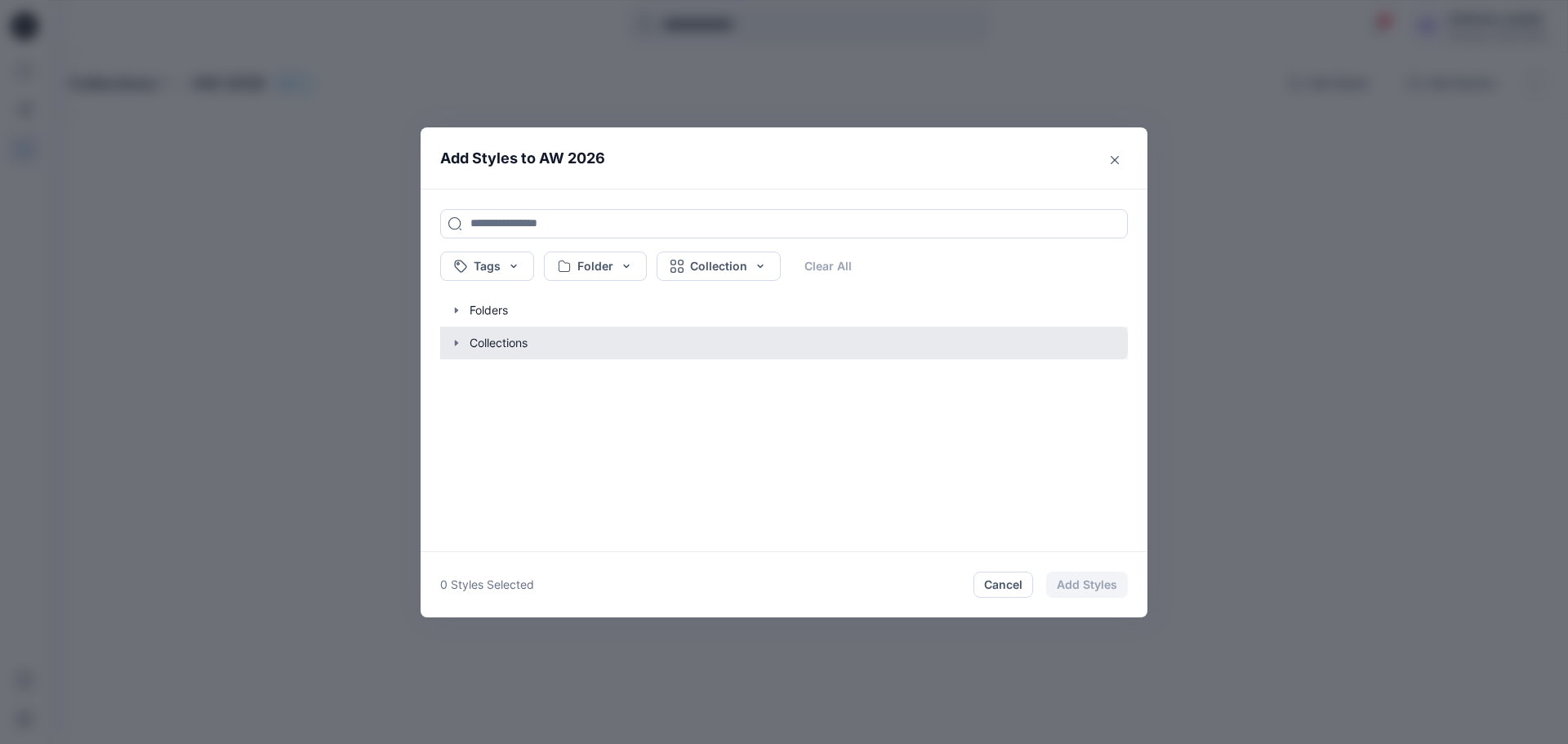
click at [456, 351] on button "button" at bounding box center [775, 343] width 704 height 32
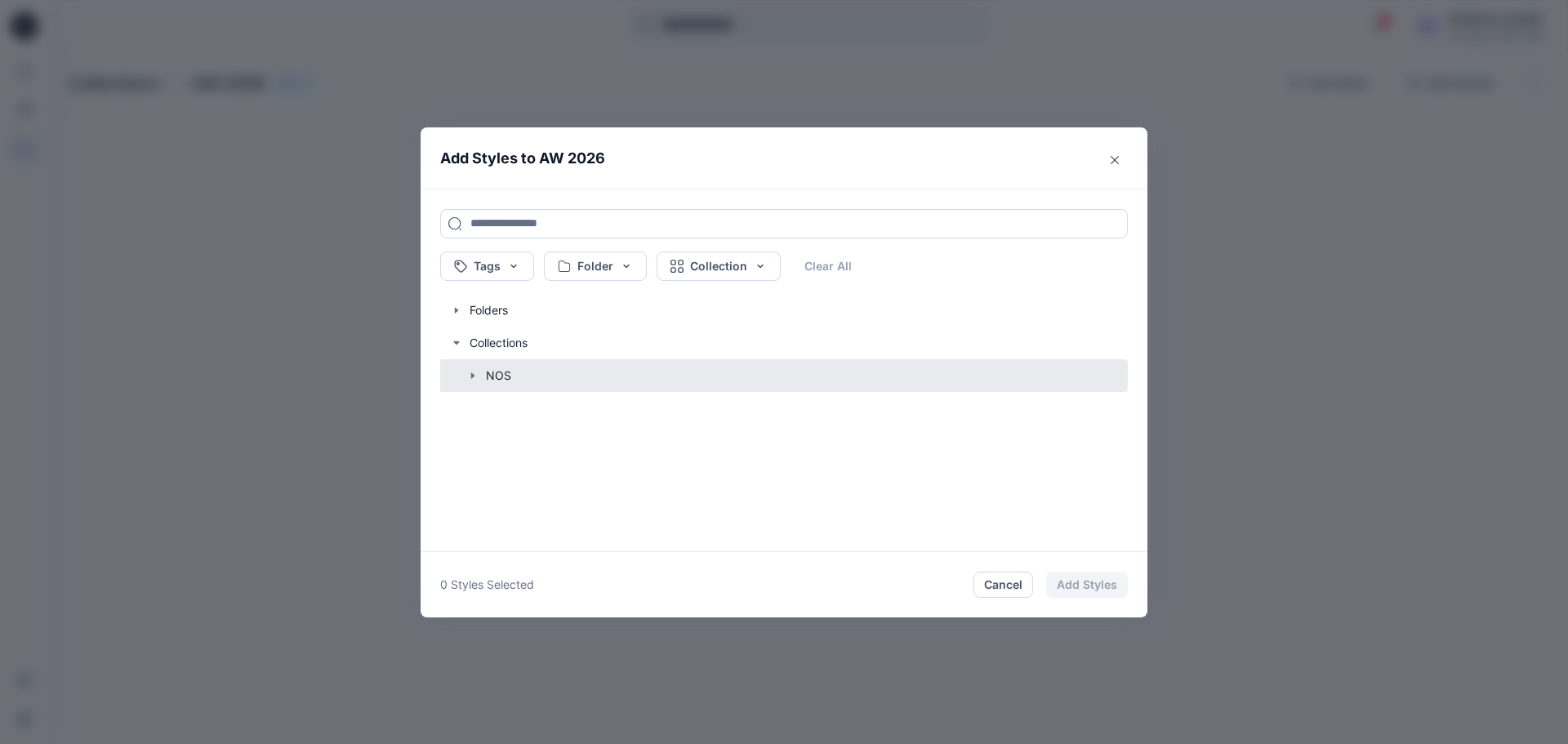
click at [494, 380] on button "button" at bounding box center [775, 375] width 704 height 32
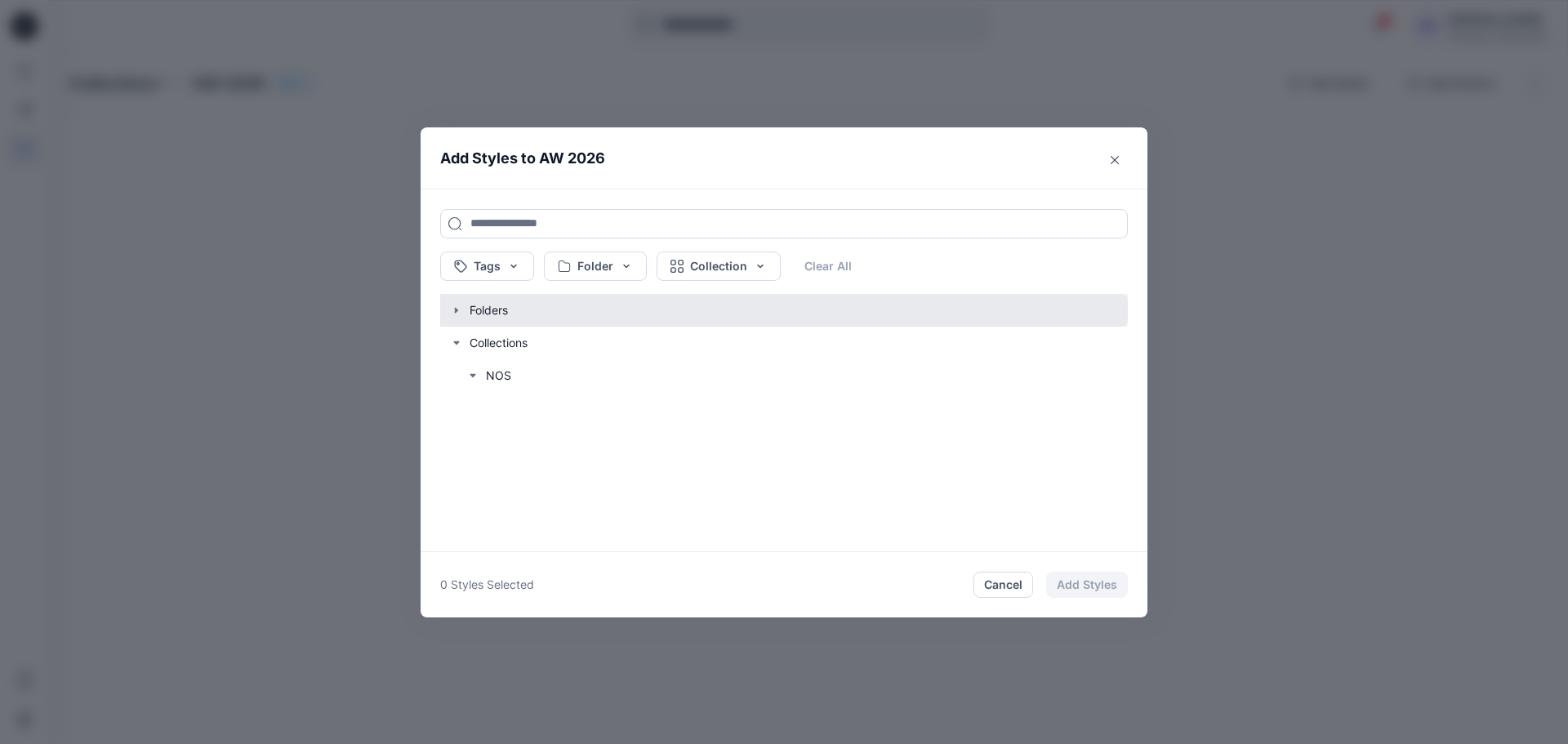
click at [465, 319] on button "button" at bounding box center [775, 310] width 704 height 32
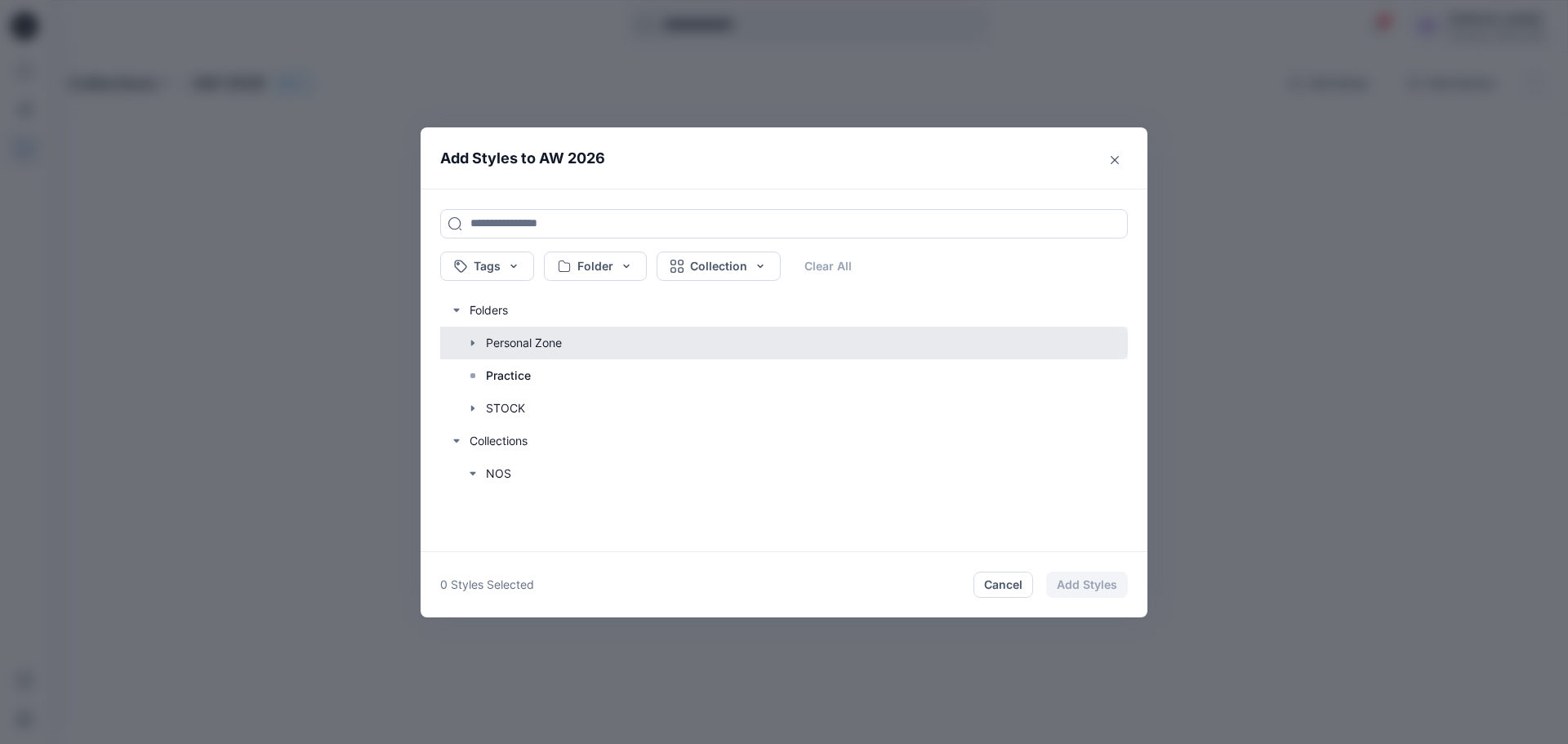
click at [516, 346] on button "button" at bounding box center [775, 343] width 704 height 32
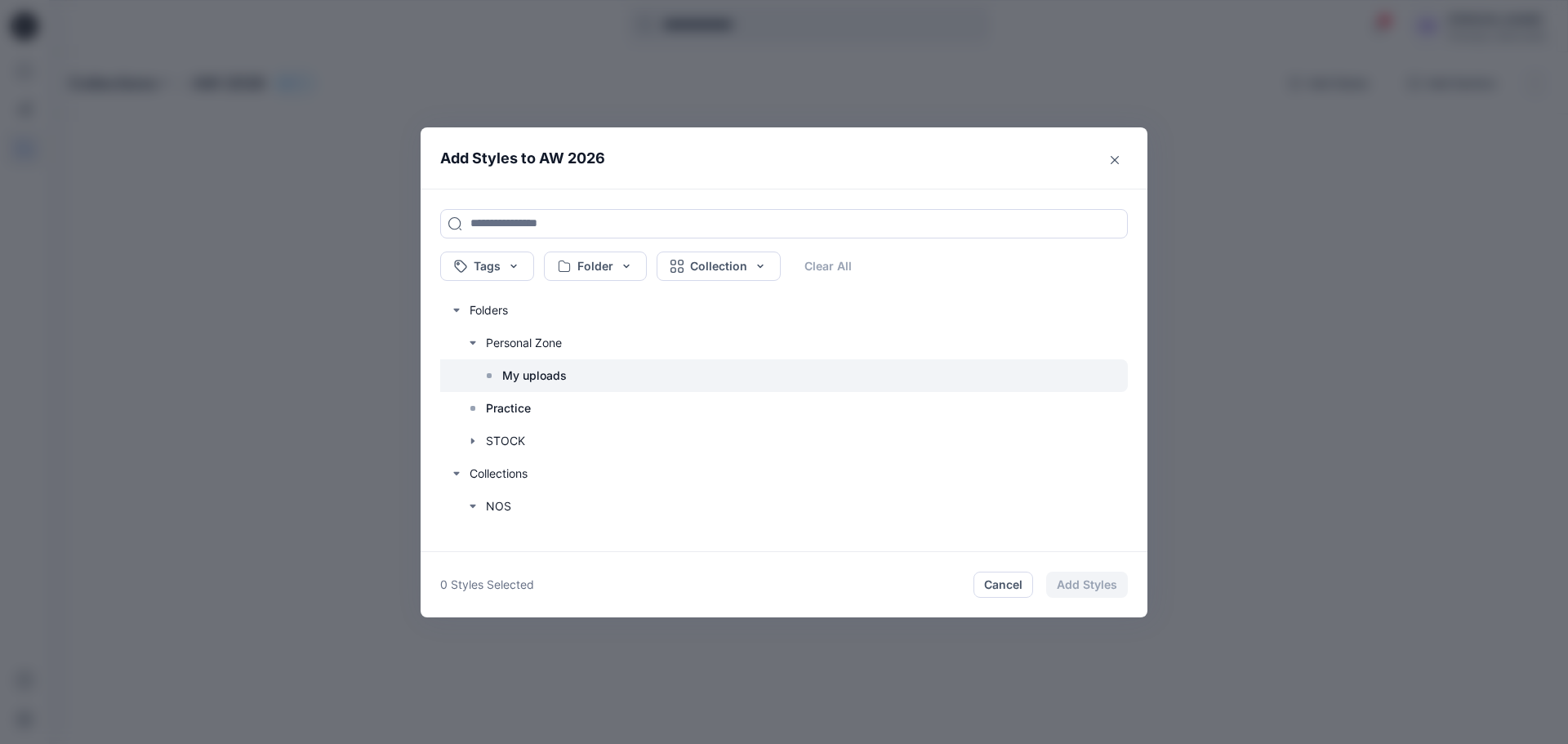
click at [530, 376] on p "My uploads" at bounding box center [534, 375] width 65 height 20
click at [595, 376] on div at bounding box center [775, 375] width 704 height 32
click at [515, 374] on p "My uploads" at bounding box center [534, 375] width 65 height 20
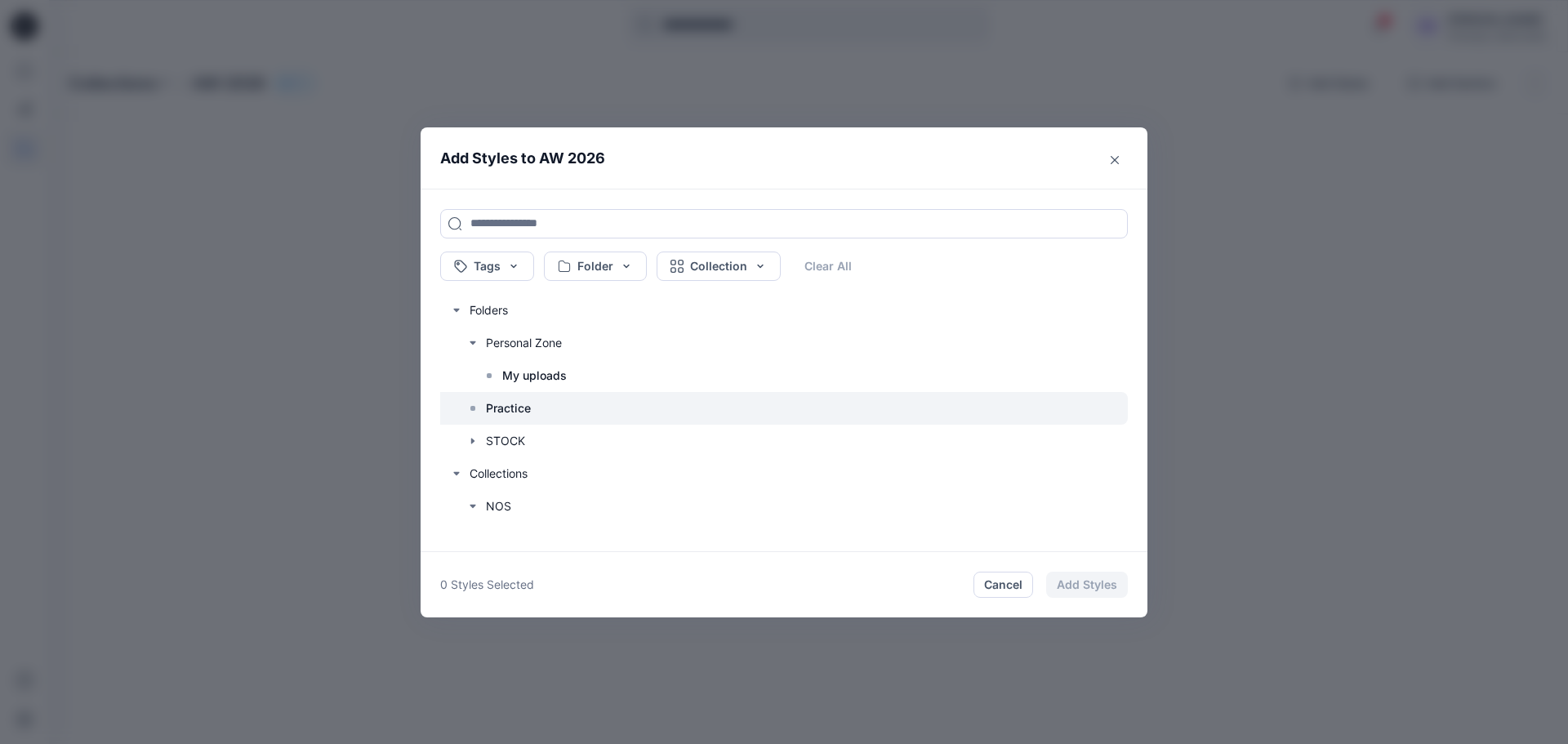
click at [471, 410] on rect at bounding box center [472, 408] width 5 height 5
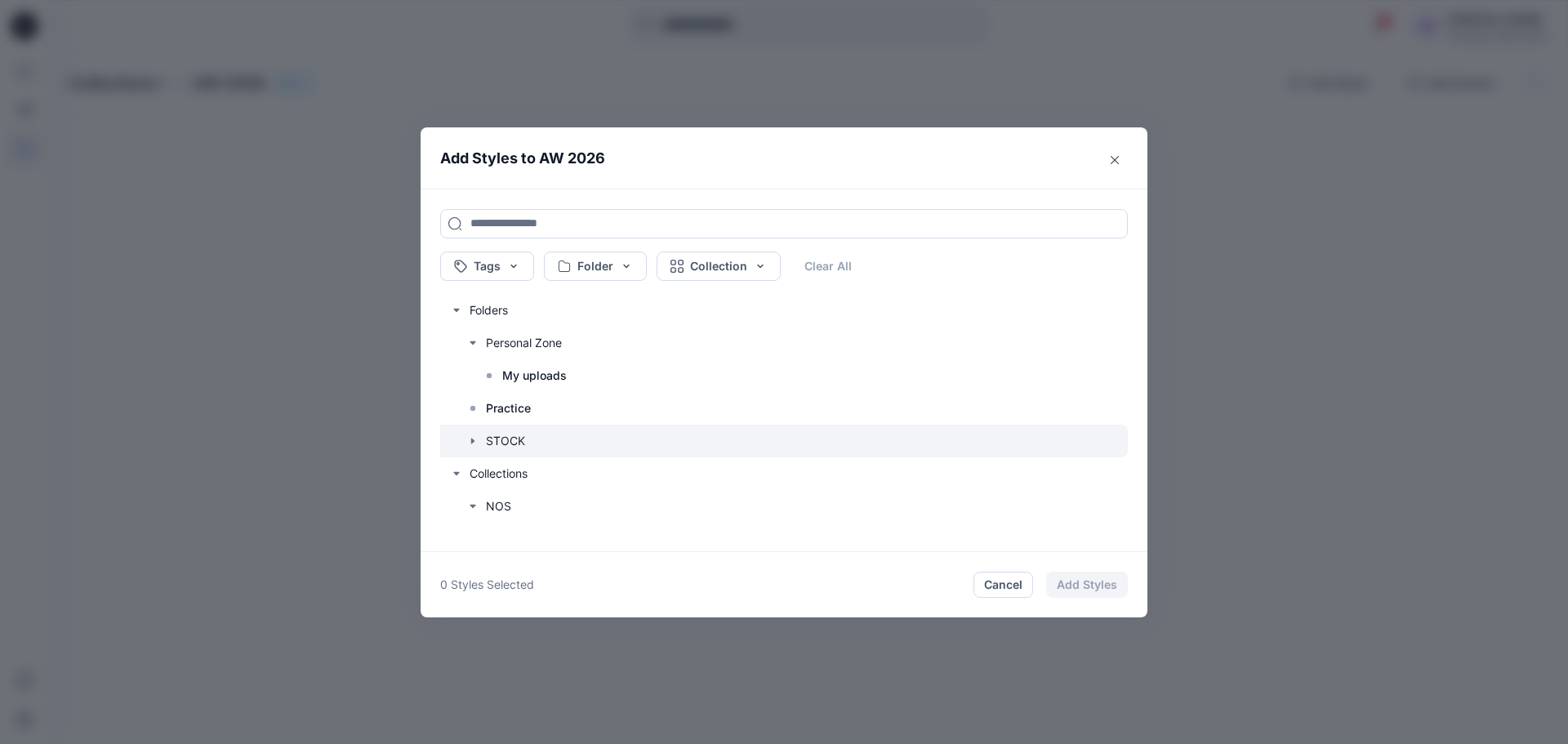
click at [469, 438] on icon "button" at bounding box center [473, 441] width 13 height 13
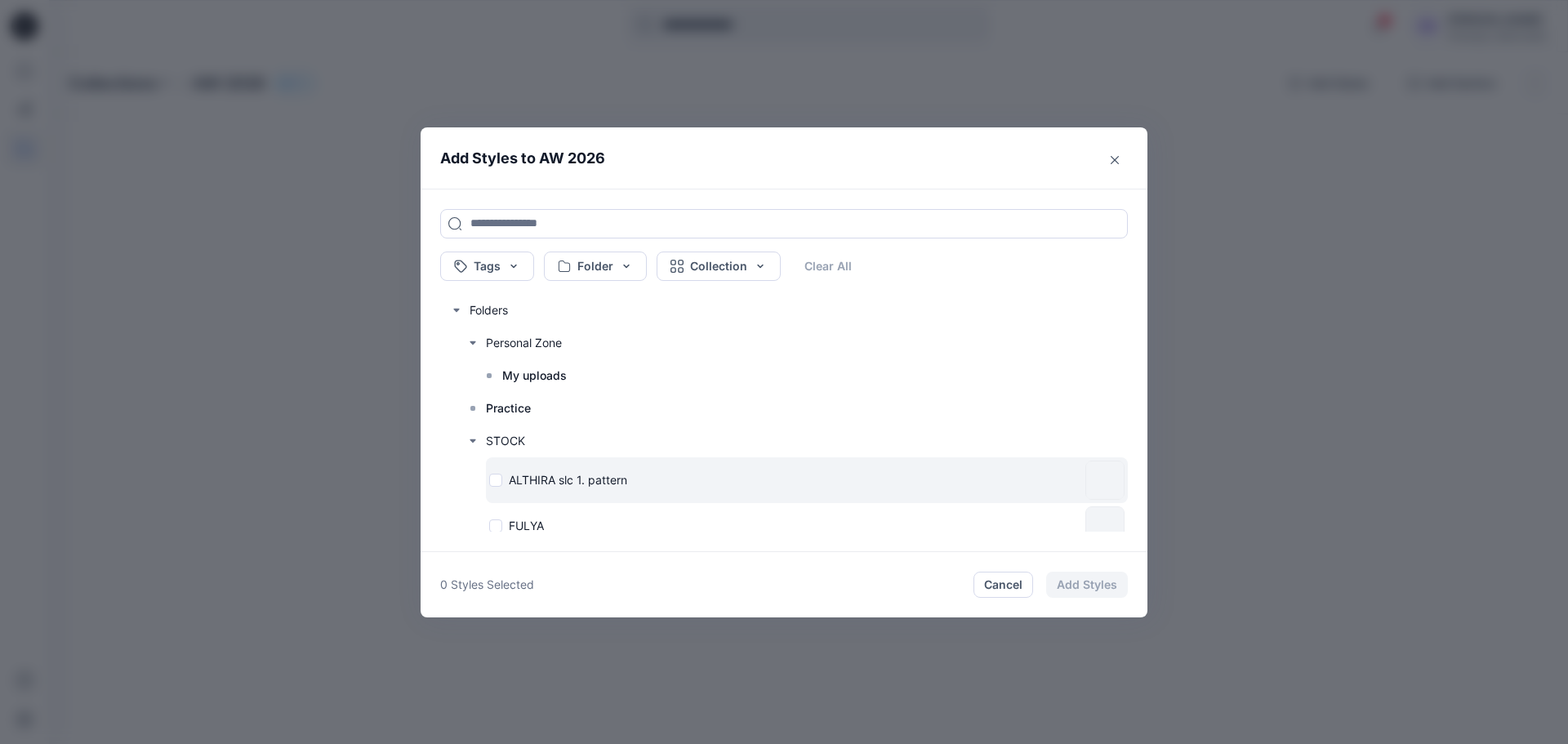
scroll to position [82, 0]
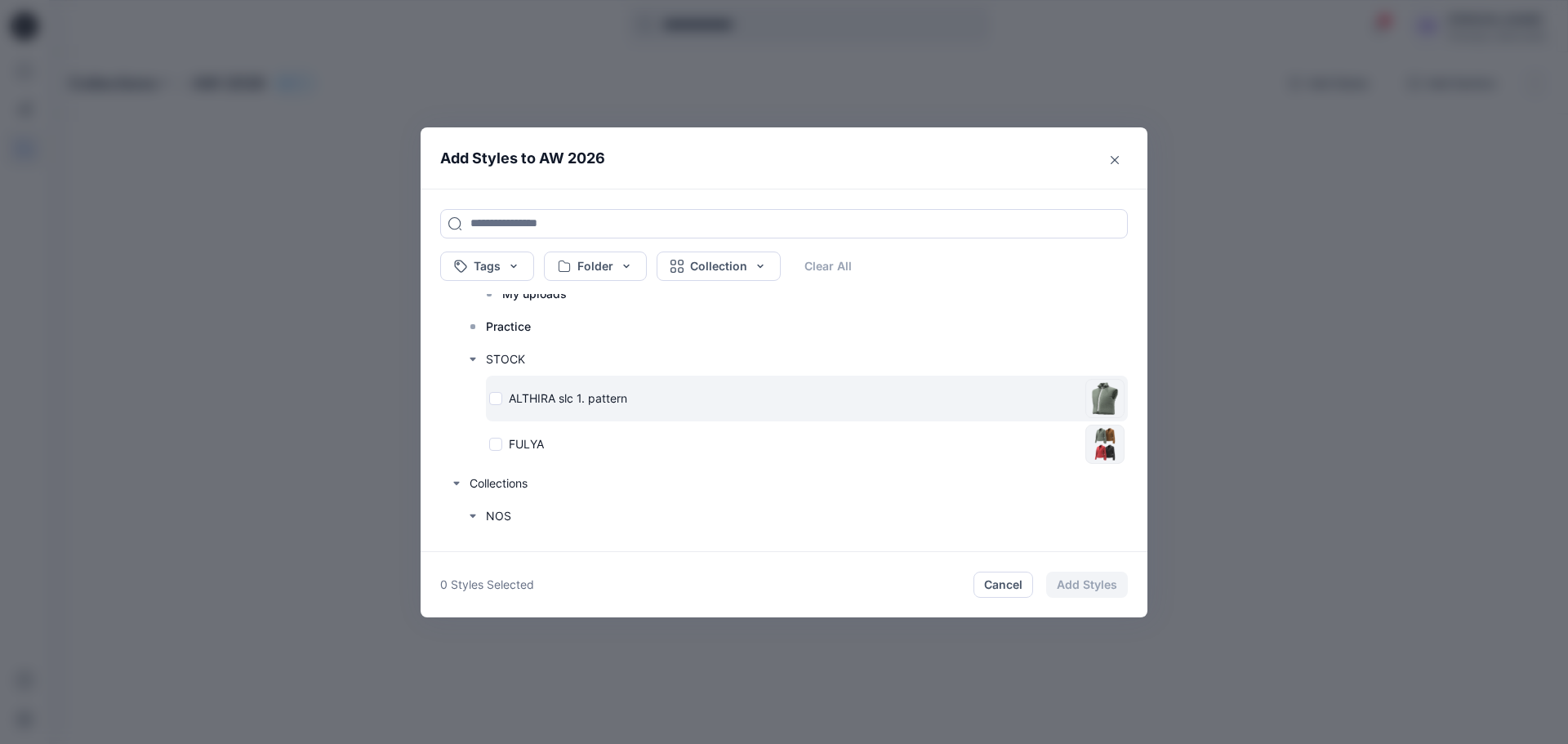
click at [498, 398] on div "ALTHIRA slc 1. pattern" at bounding box center [784, 398] width 589 height 17
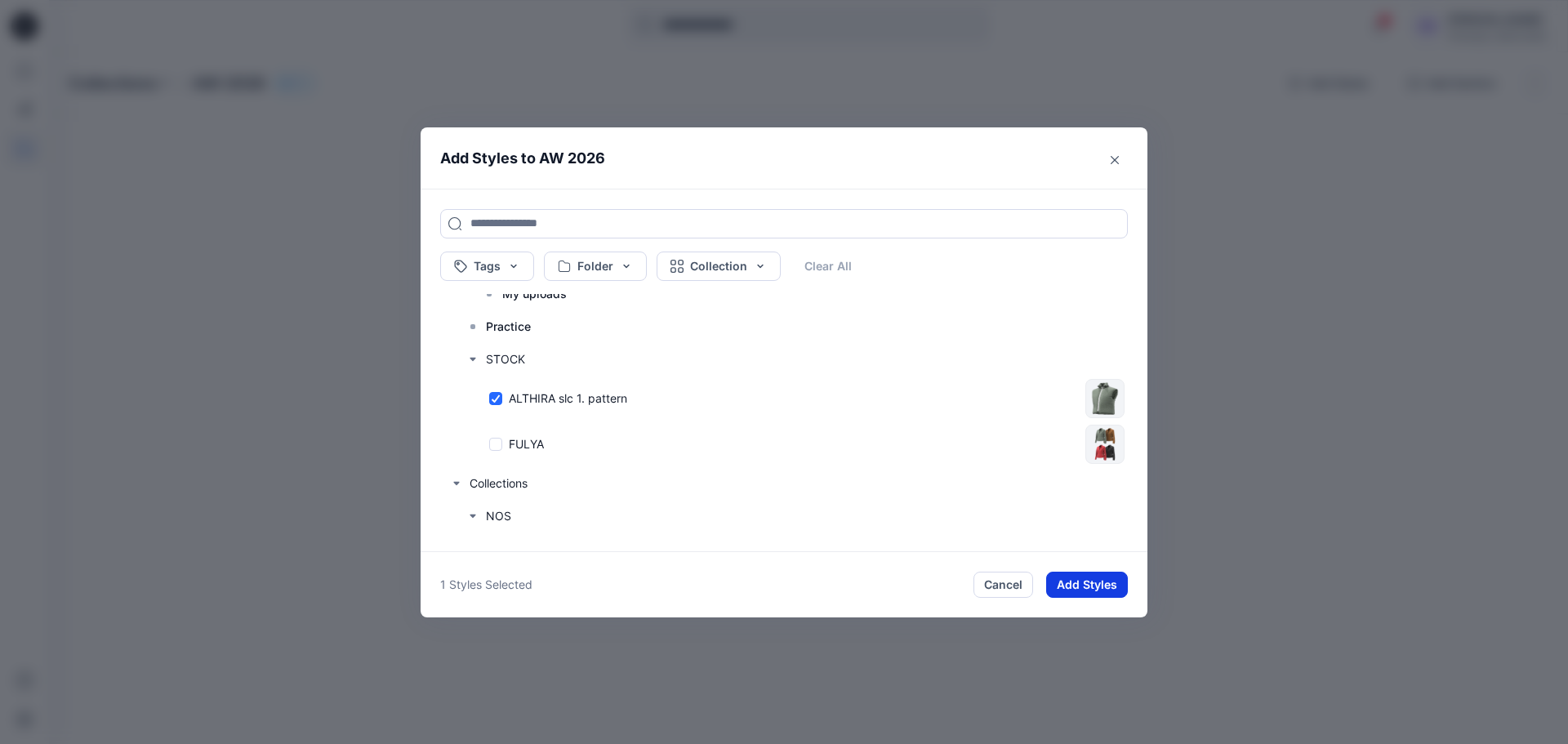
click at [1107, 595] on button "Add Styles" at bounding box center [1087, 583] width 82 height 26
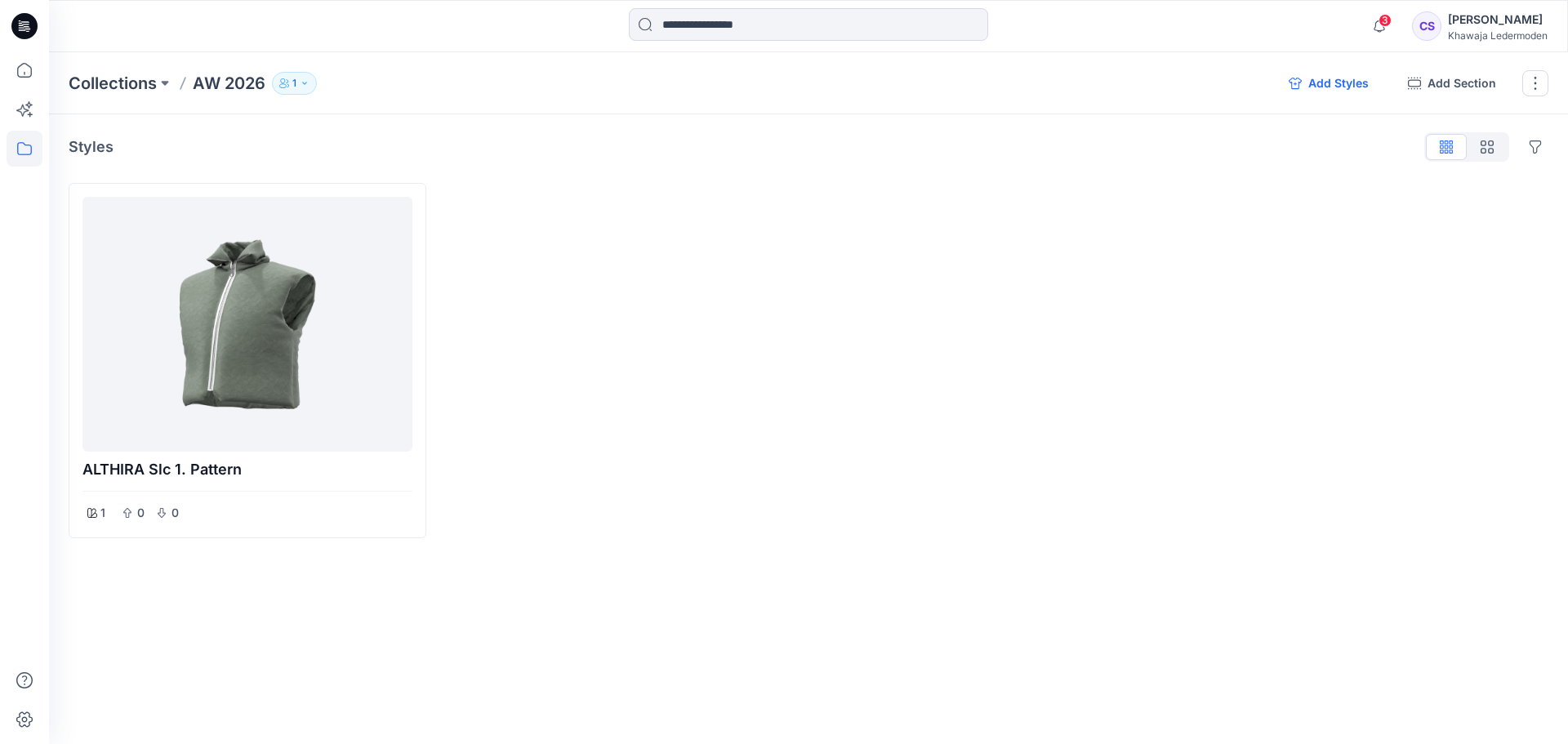
click at [1333, 83] on button "Add Styles" at bounding box center [1329, 83] width 106 height 26
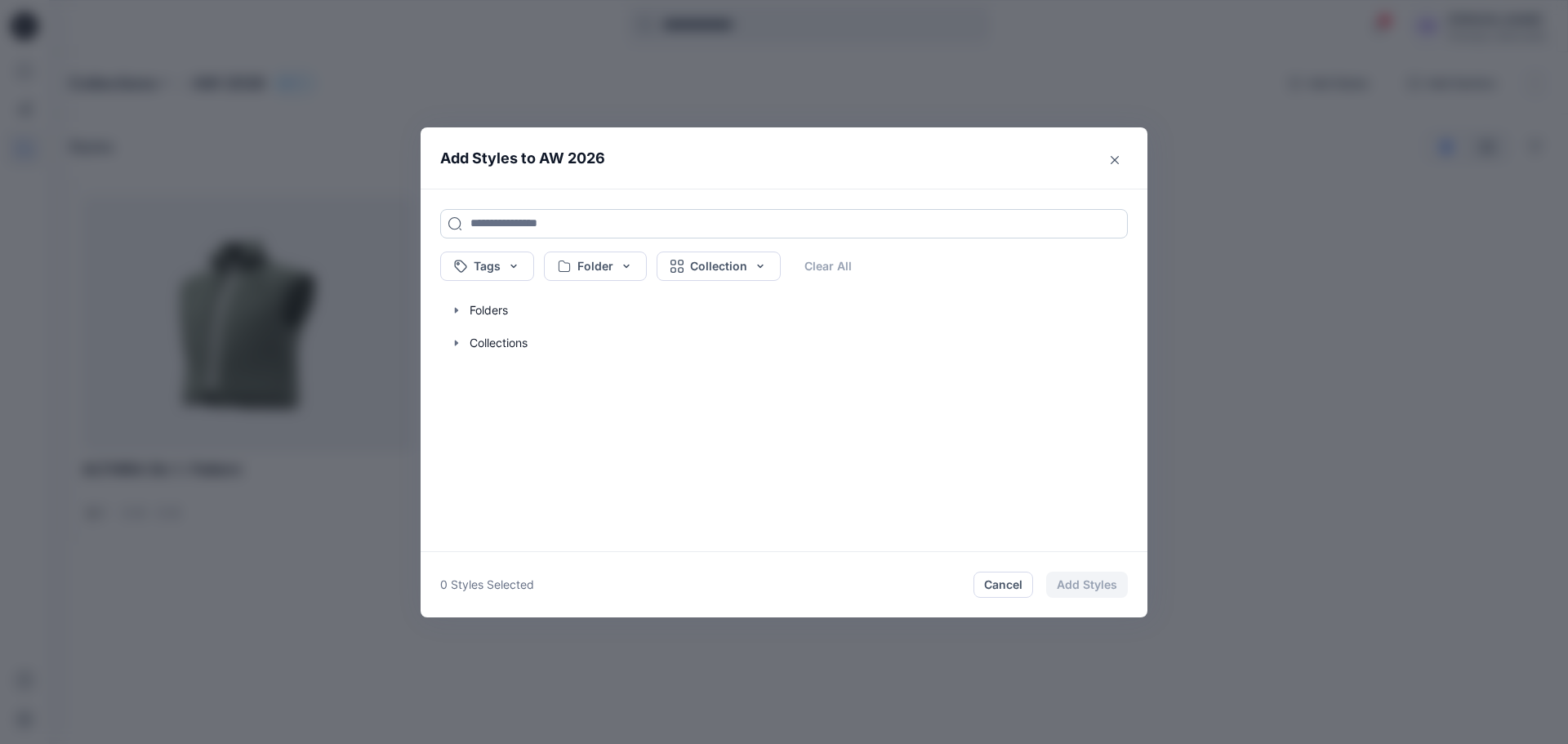
click at [547, 235] on input at bounding box center [783, 223] width 687 height 29
type input "*******"
click at [1124, 164] on button "Close" at bounding box center [1114, 160] width 26 height 26
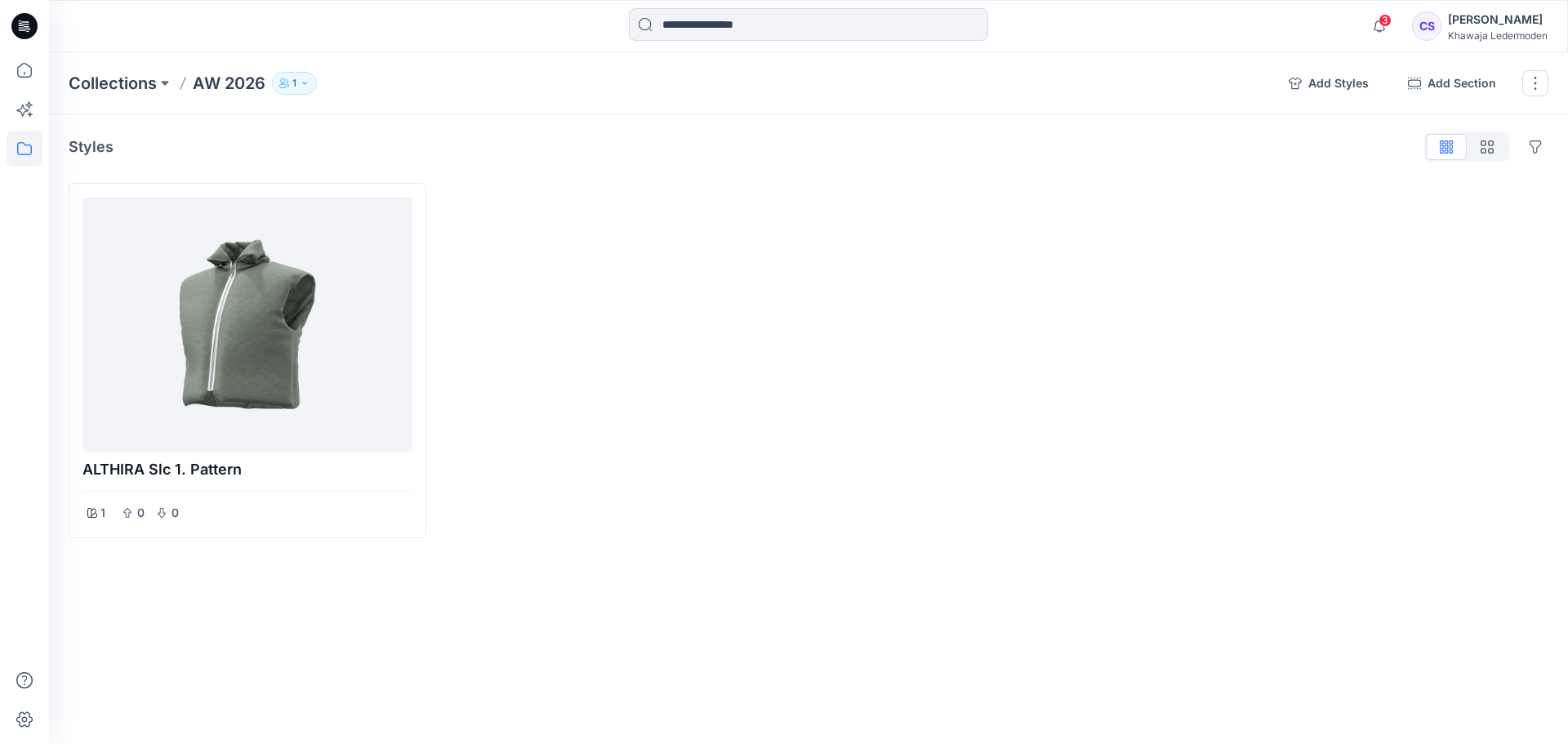
click at [1512, 80] on div "Add Styles Add Section Rename Collection Clone Collection Present Collection De…" at bounding box center [1422, 83] width 293 height 26
click at [1528, 82] on button "button" at bounding box center [1535, 83] width 26 height 26
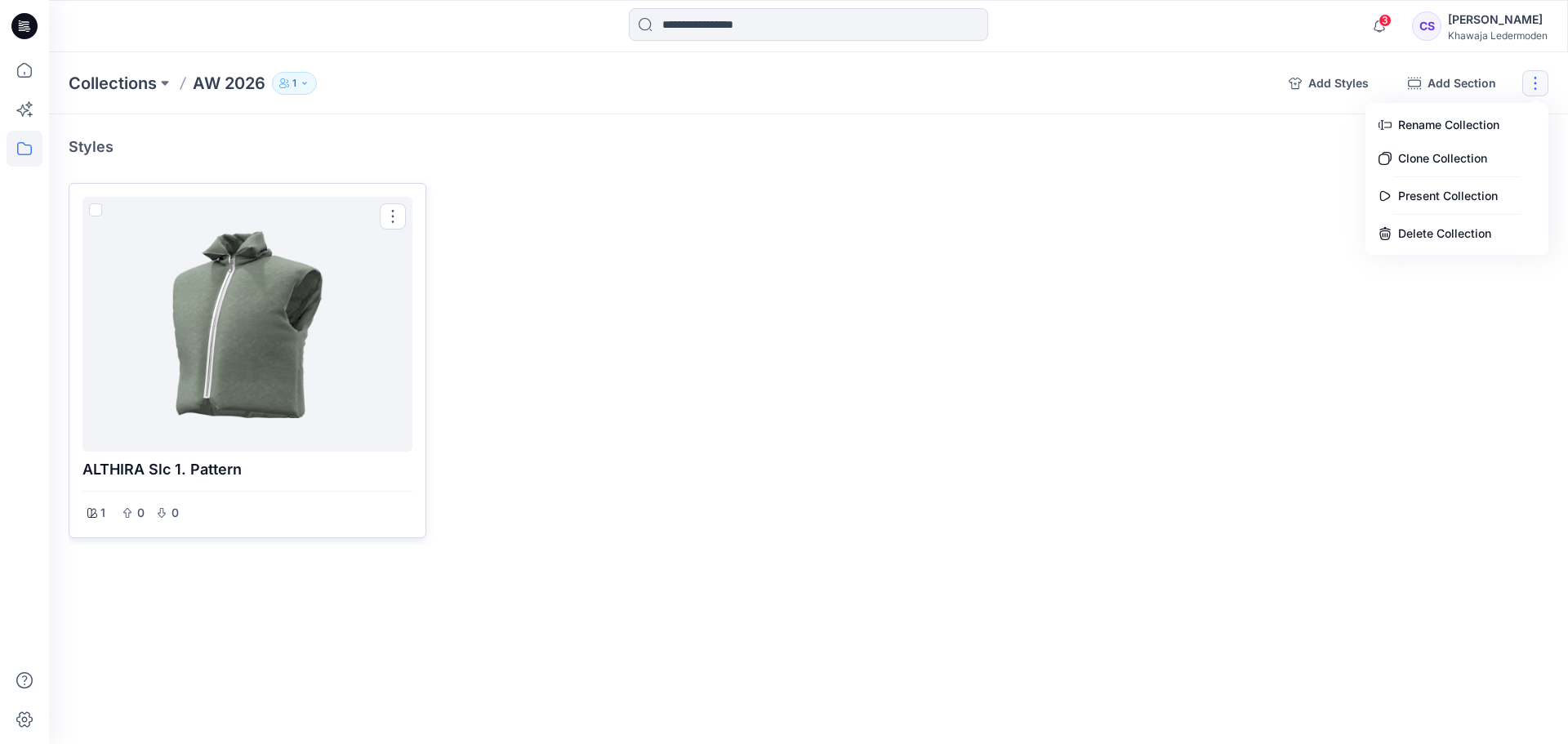
click at [330, 323] on div at bounding box center [247, 324] width 316 height 241
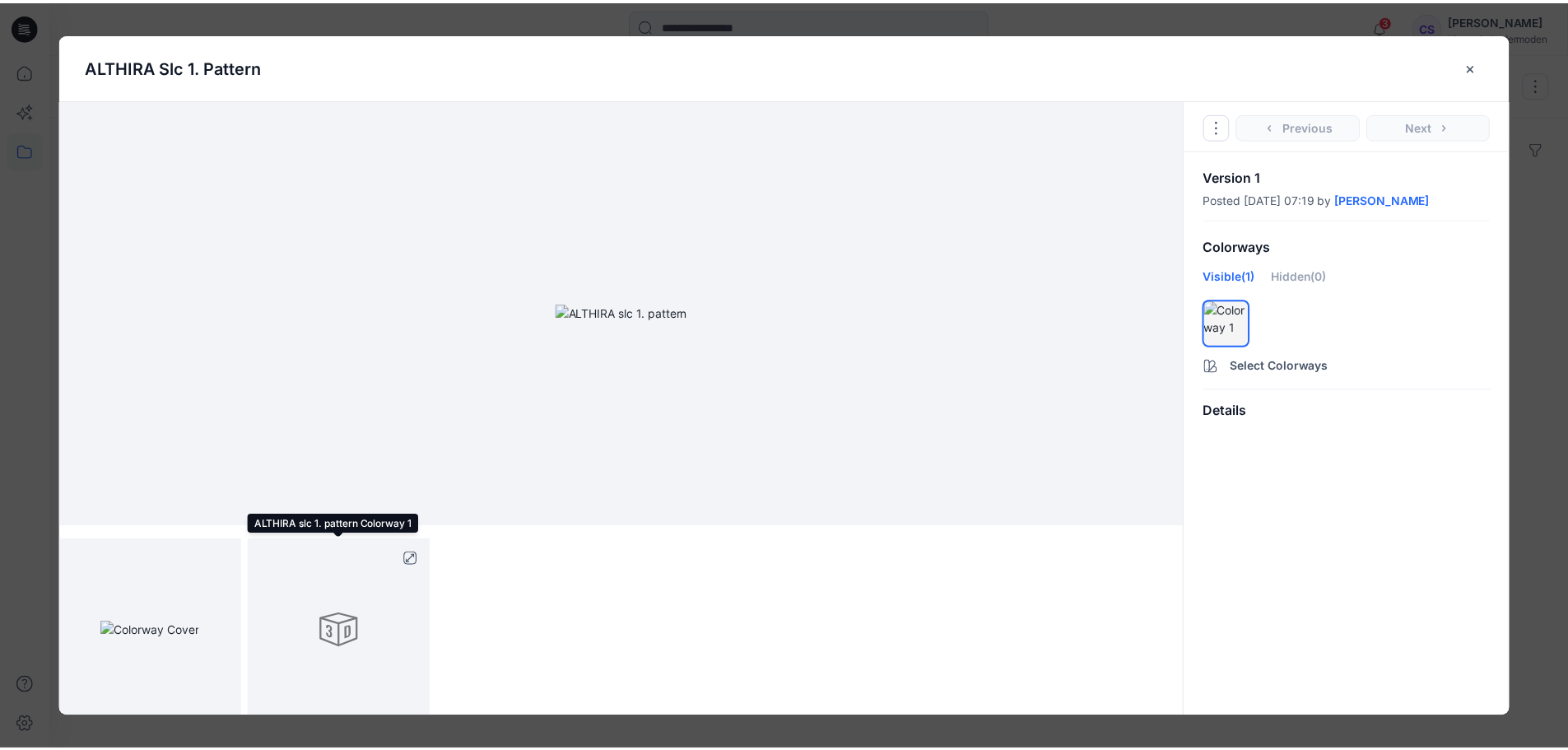
scroll to position [0, 0]
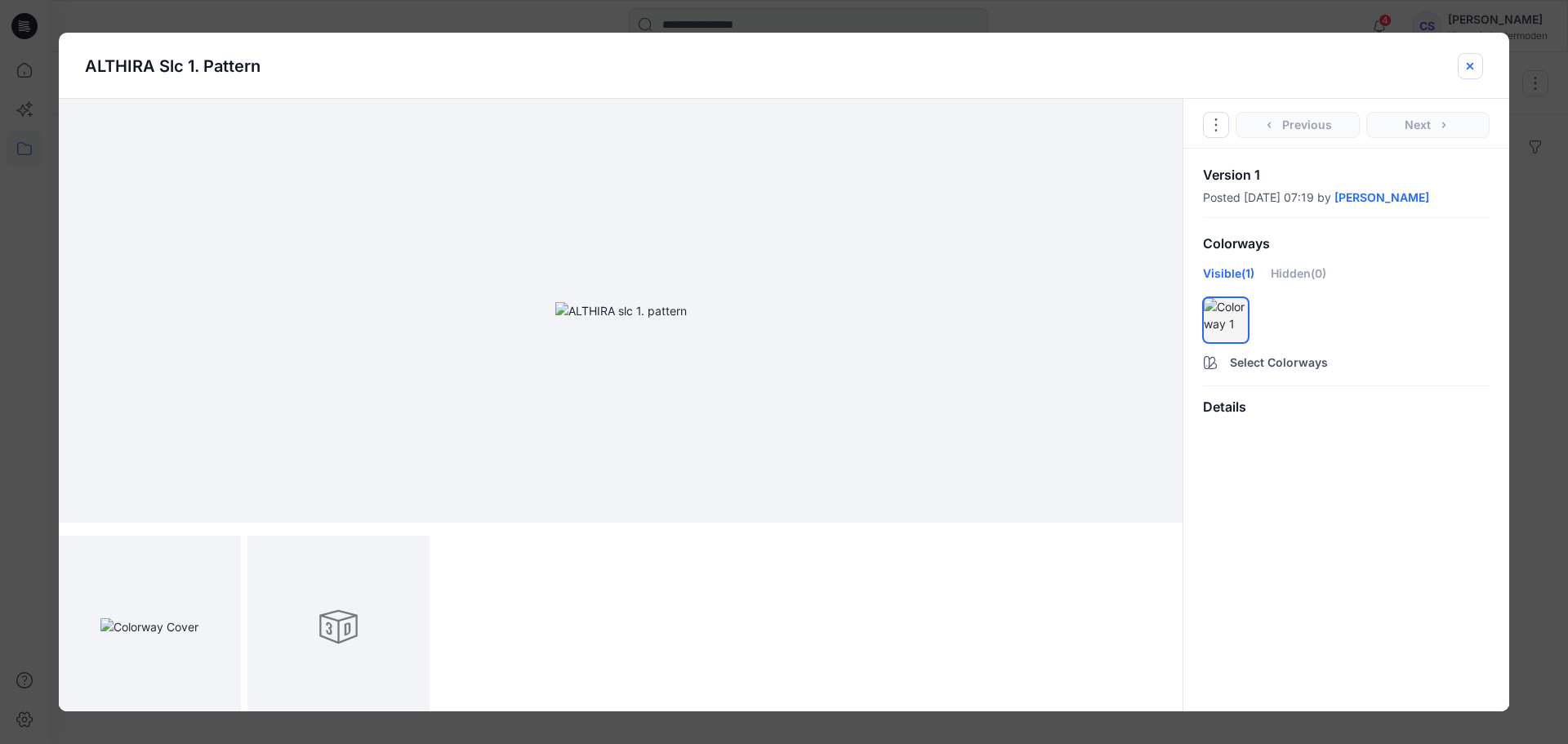
click at [1470, 55] on button "close-btn" at bounding box center [1470, 66] width 26 height 26
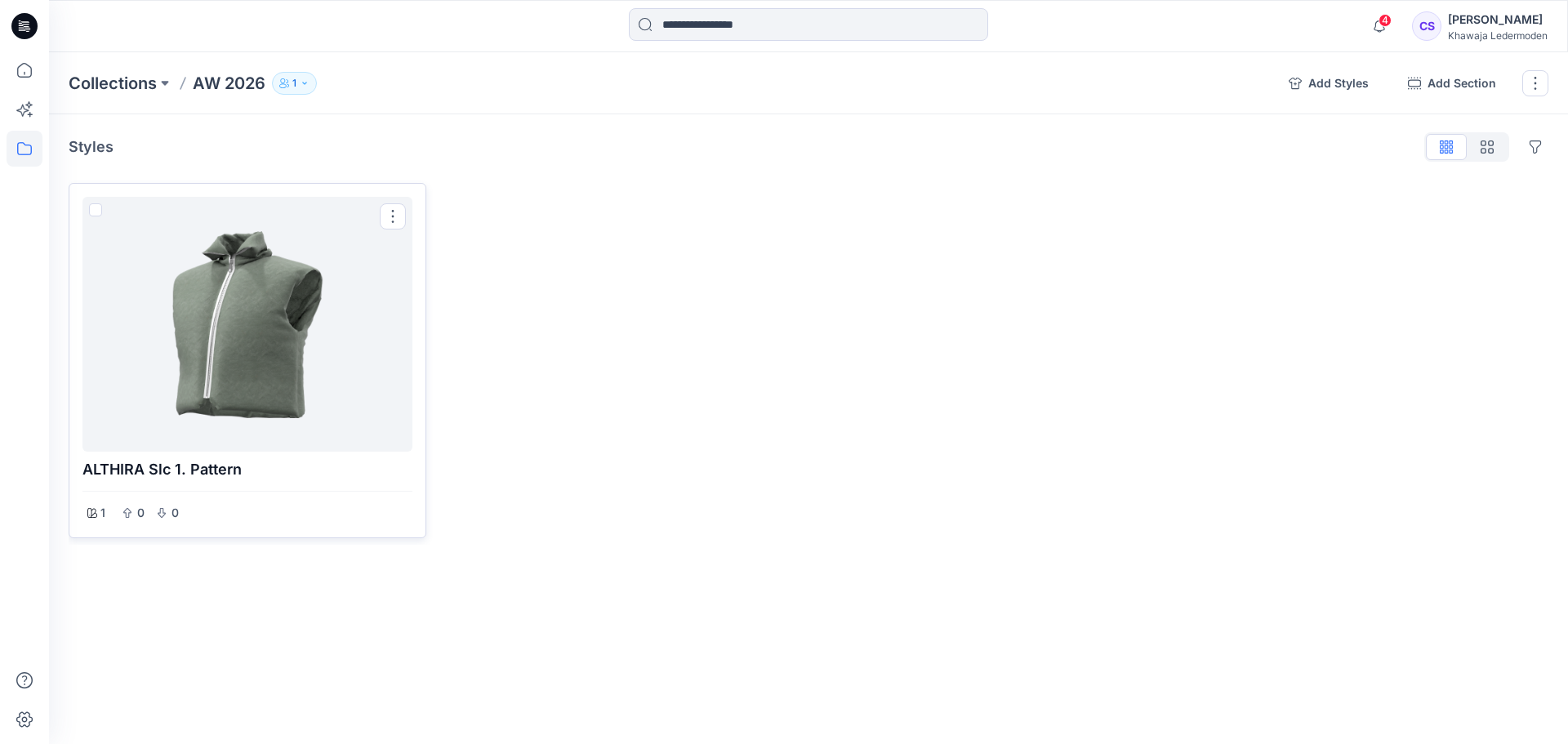
click at [328, 488] on div "ALTHIRA slc 1. pattern 1 0 0" at bounding box center [247, 497] width 356 height 79
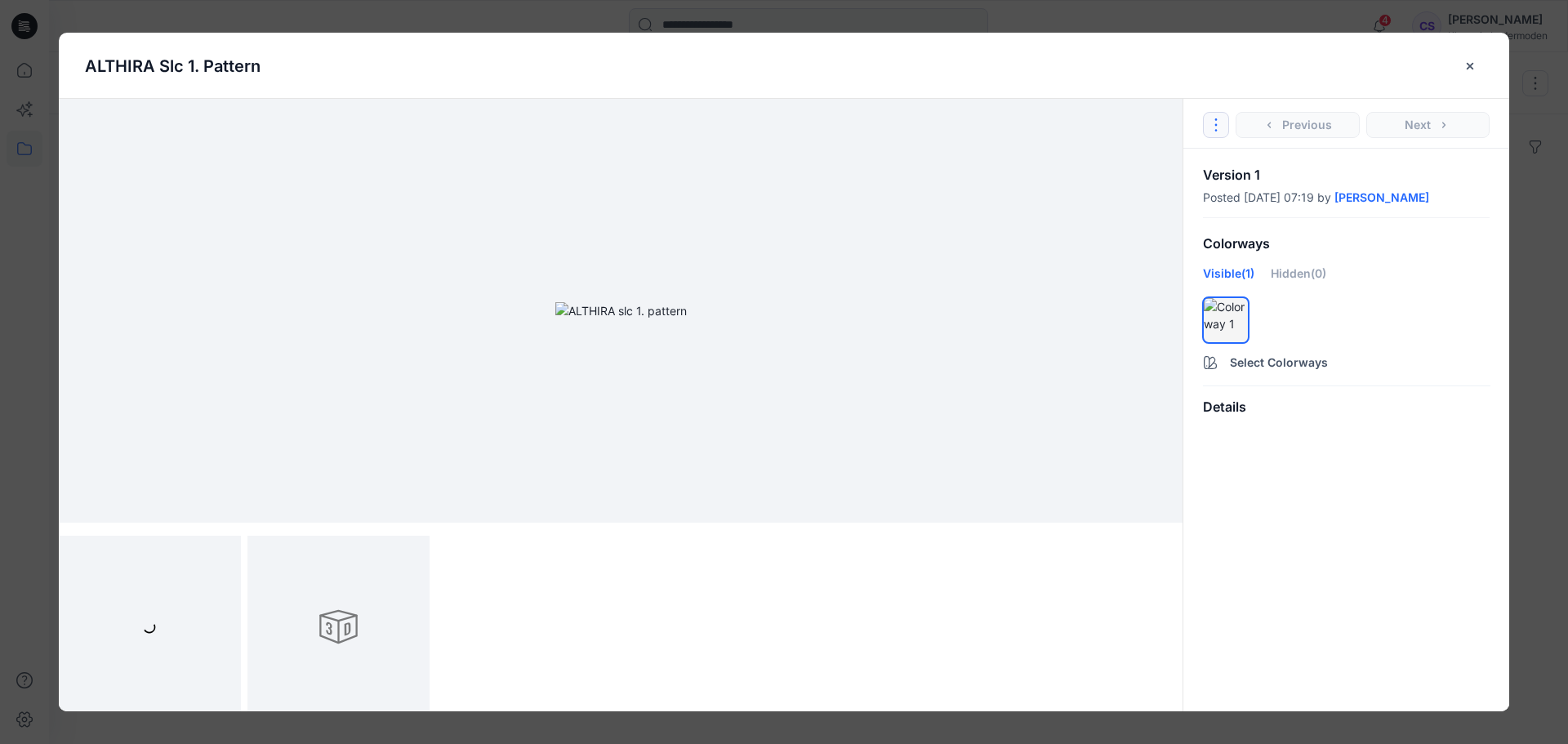
click at [1216, 123] on icon "Options" at bounding box center [1215, 125] width 13 height 13
click at [1468, 71] on icon "close-btn" at bounding box center [1470, 67] width 13 height 13
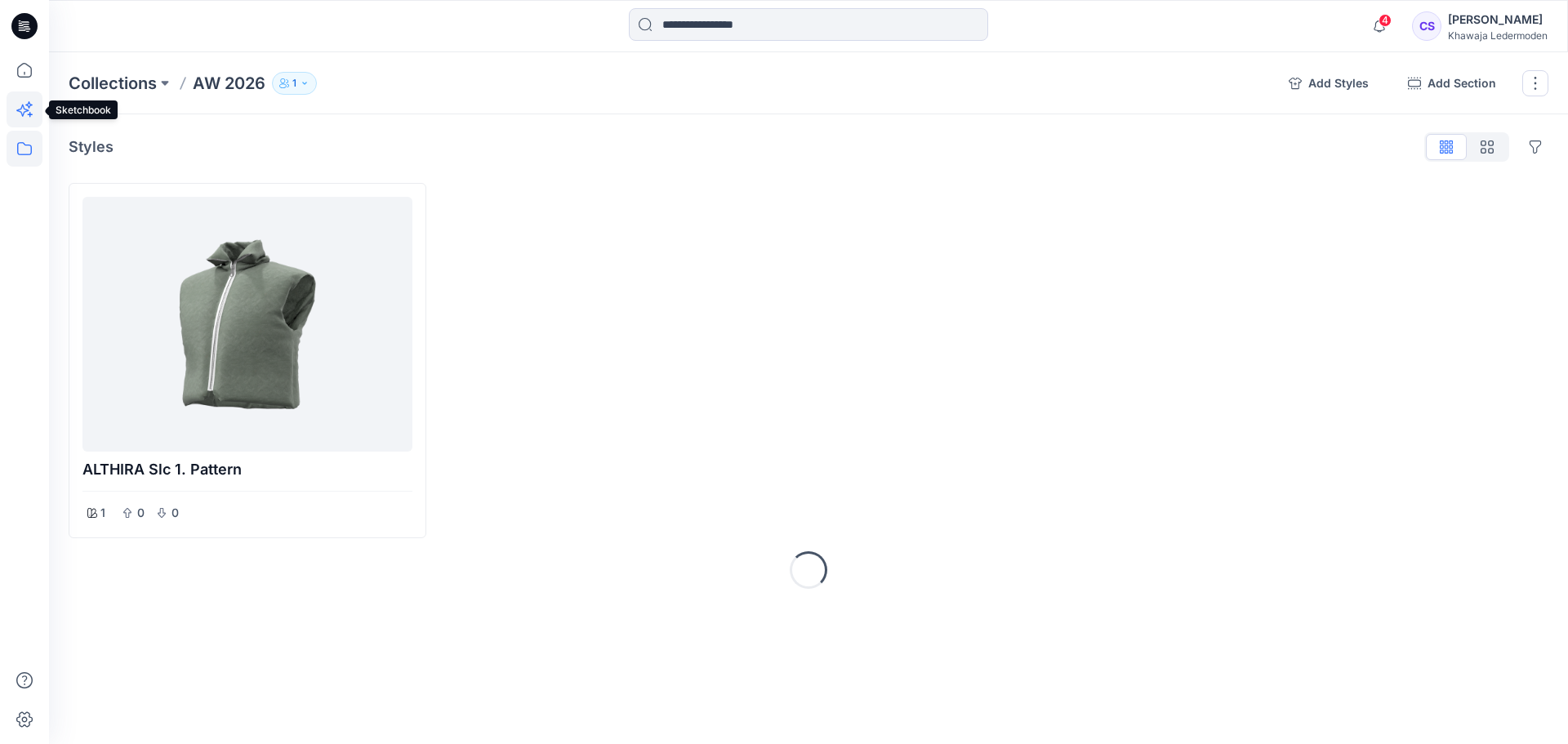
click at [28, 96] on icon at bounding box center [25, 109] width 36 height 36
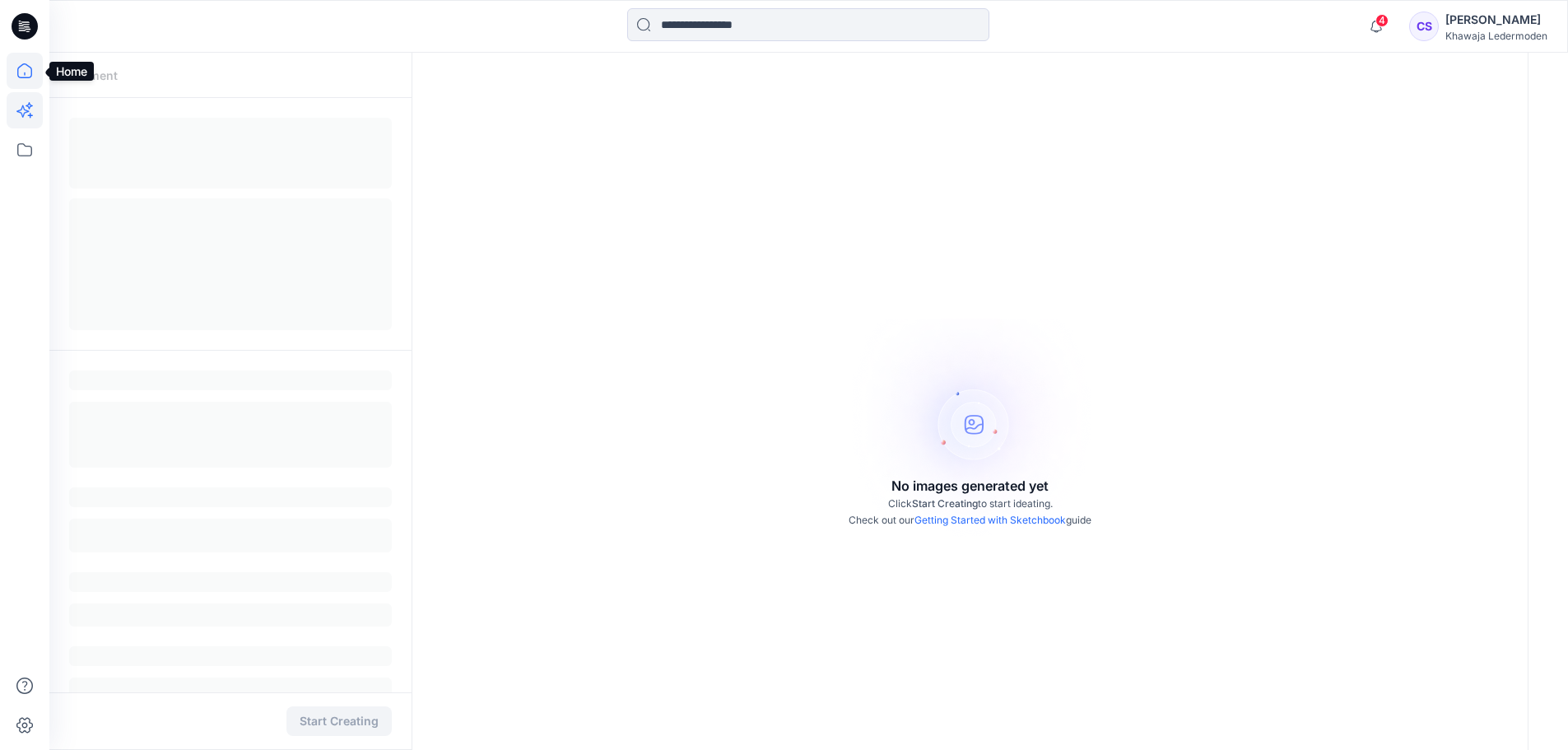
click at [23, 69] on icon at bounding box center [25, 71] width 36 height 36
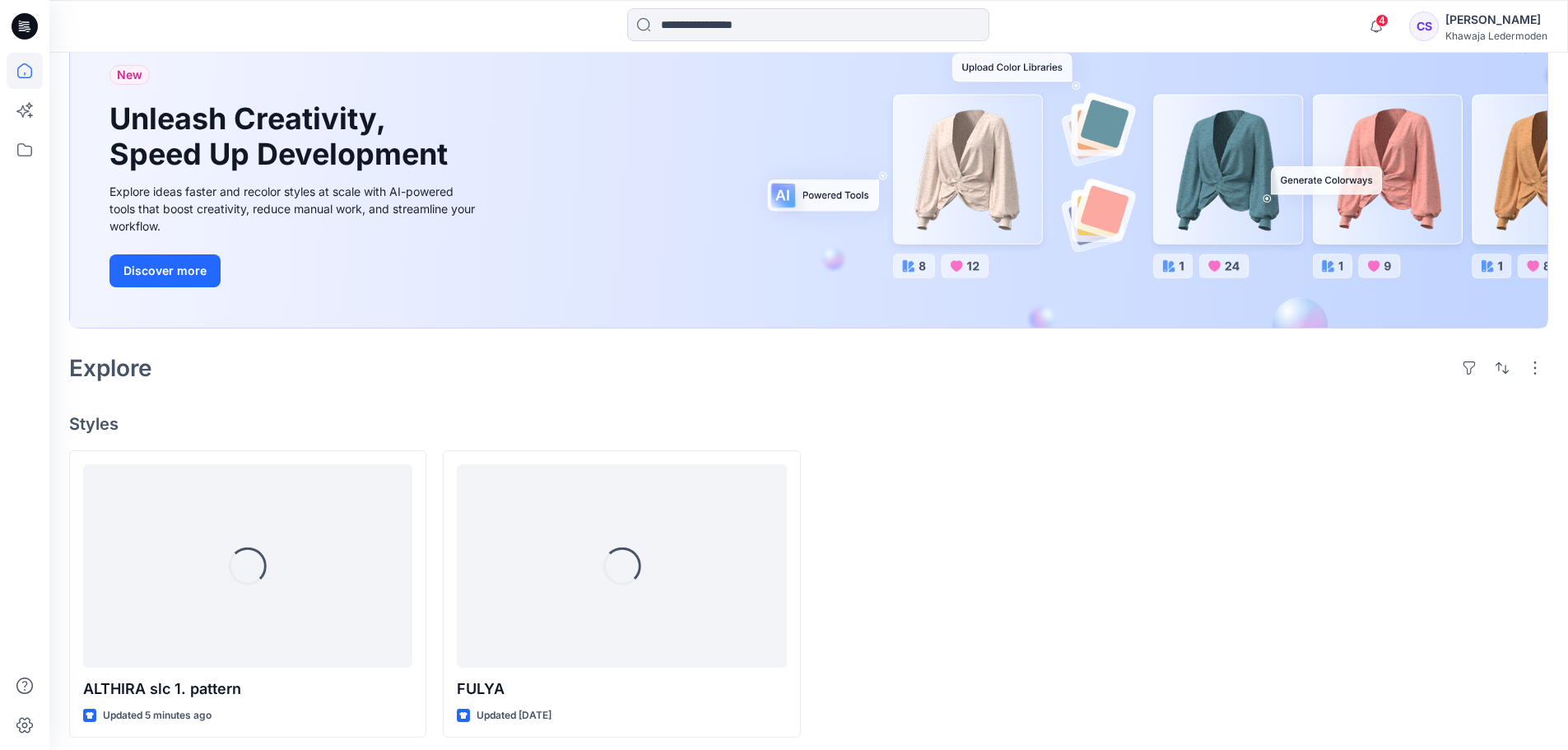
scroll to position [125, 0]
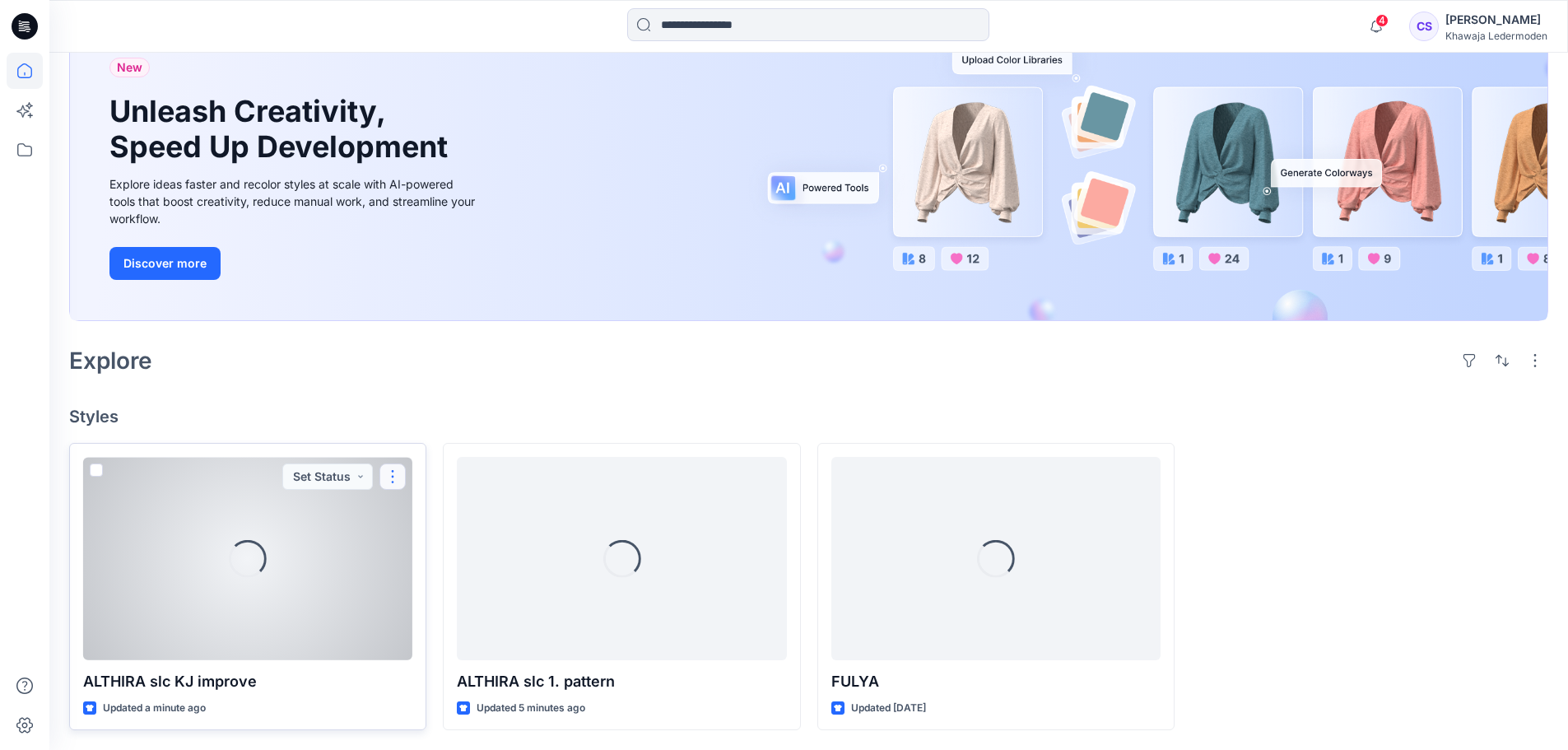
click at [389, 473] on button "button" at bounding box center [392, 476] width 26 height 26
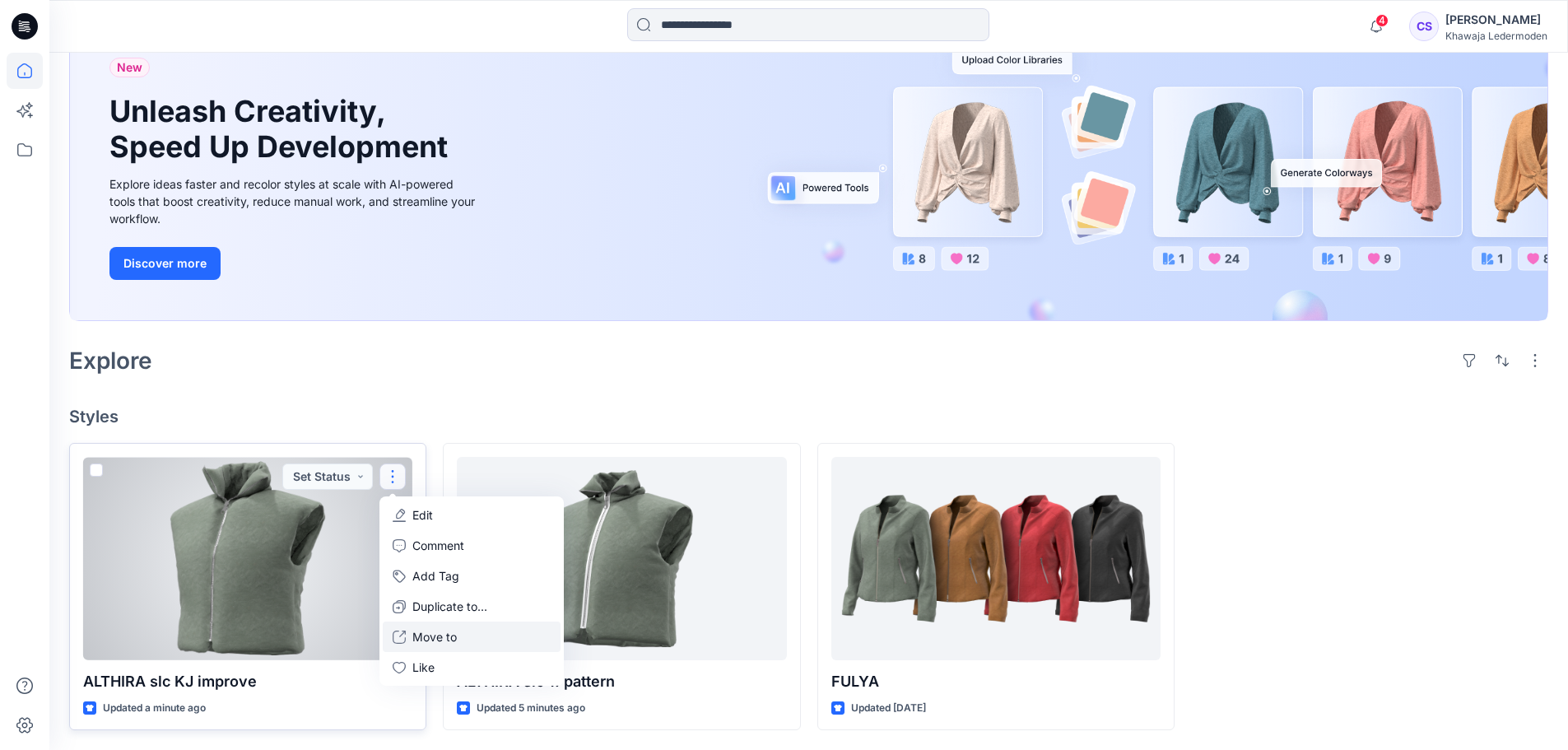
click at [465, 638] on button "Move to" at bounding box center [472, 637] width 178 height 31
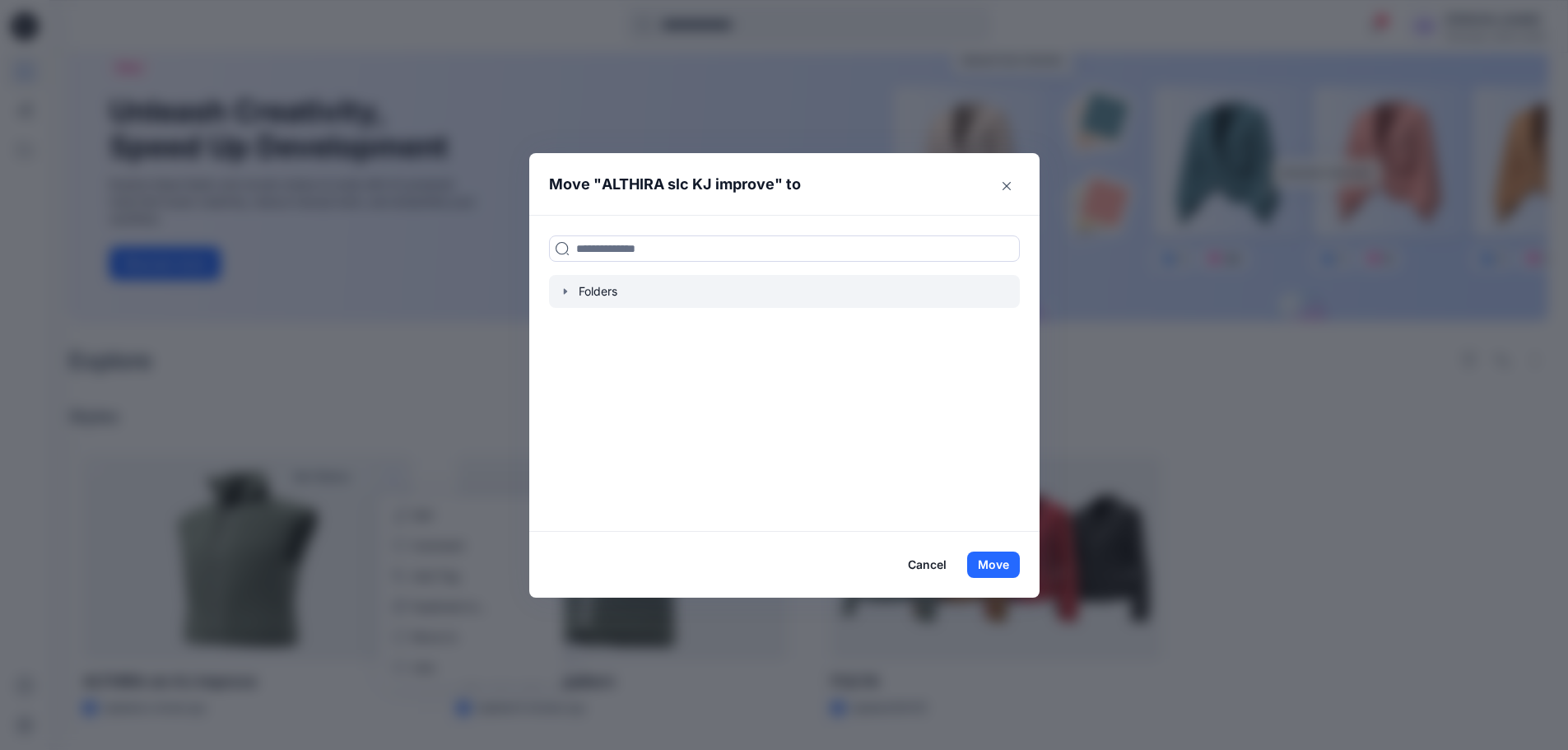
click at [587, 296] on div at bounding box center [784, 291] width 470 height 33
click at [566, 290] on icon "button" at bounding box center [565, 291] width 13 height 13
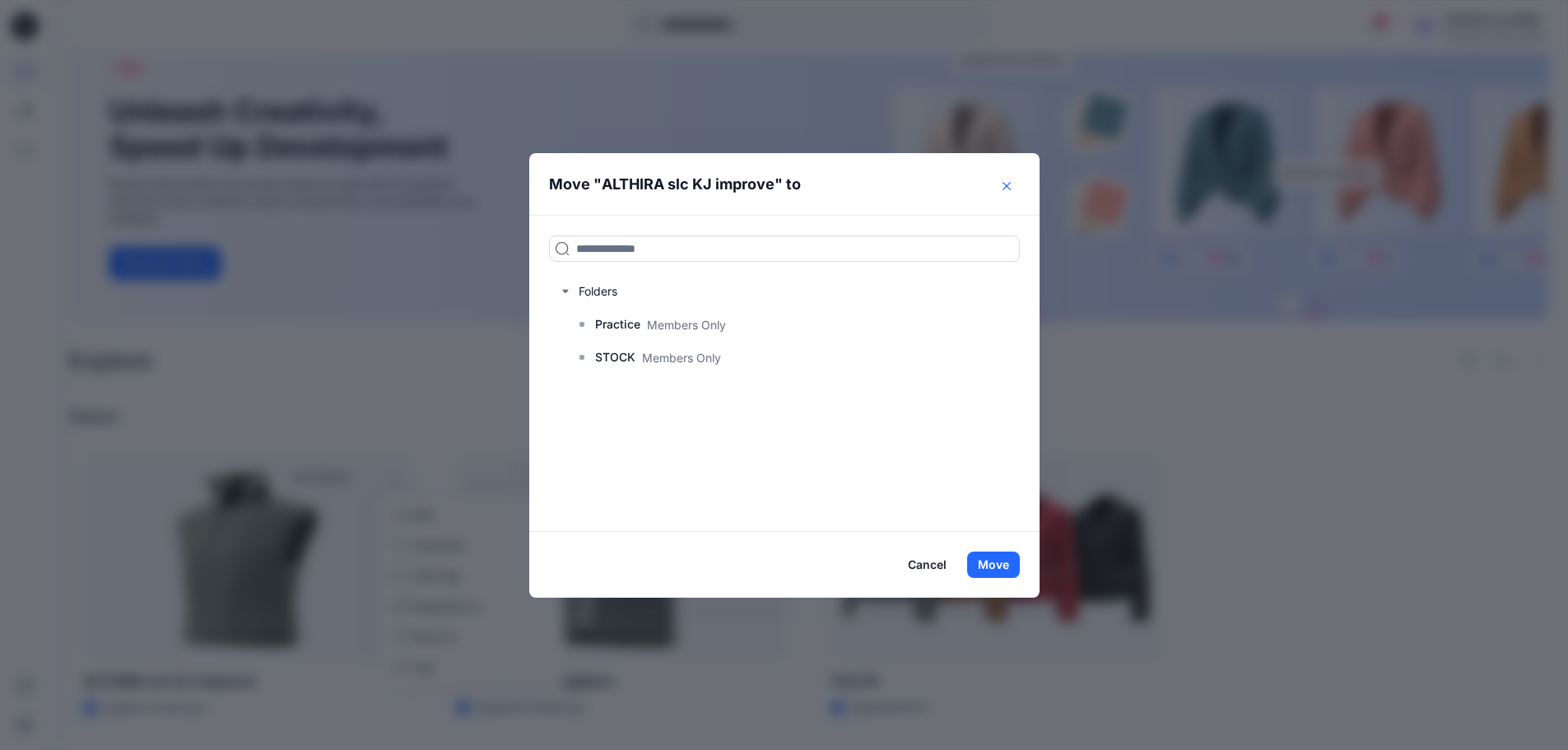
click at [1020, 190] on button "Close" at bounding box center [1006, 185] width 26 height 26
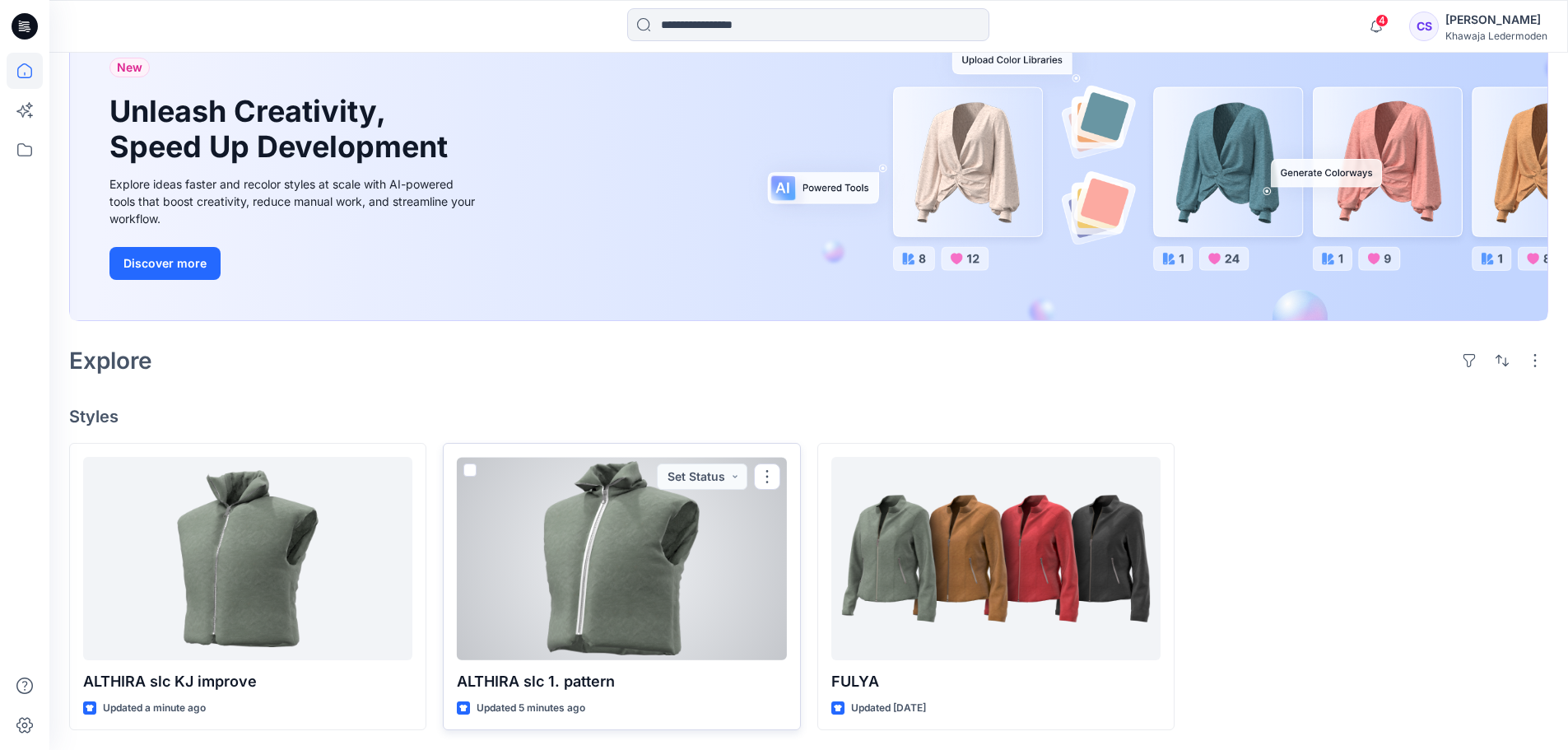
click at [635, 608] on div at bounding box center [622, 558] width 330 height 203
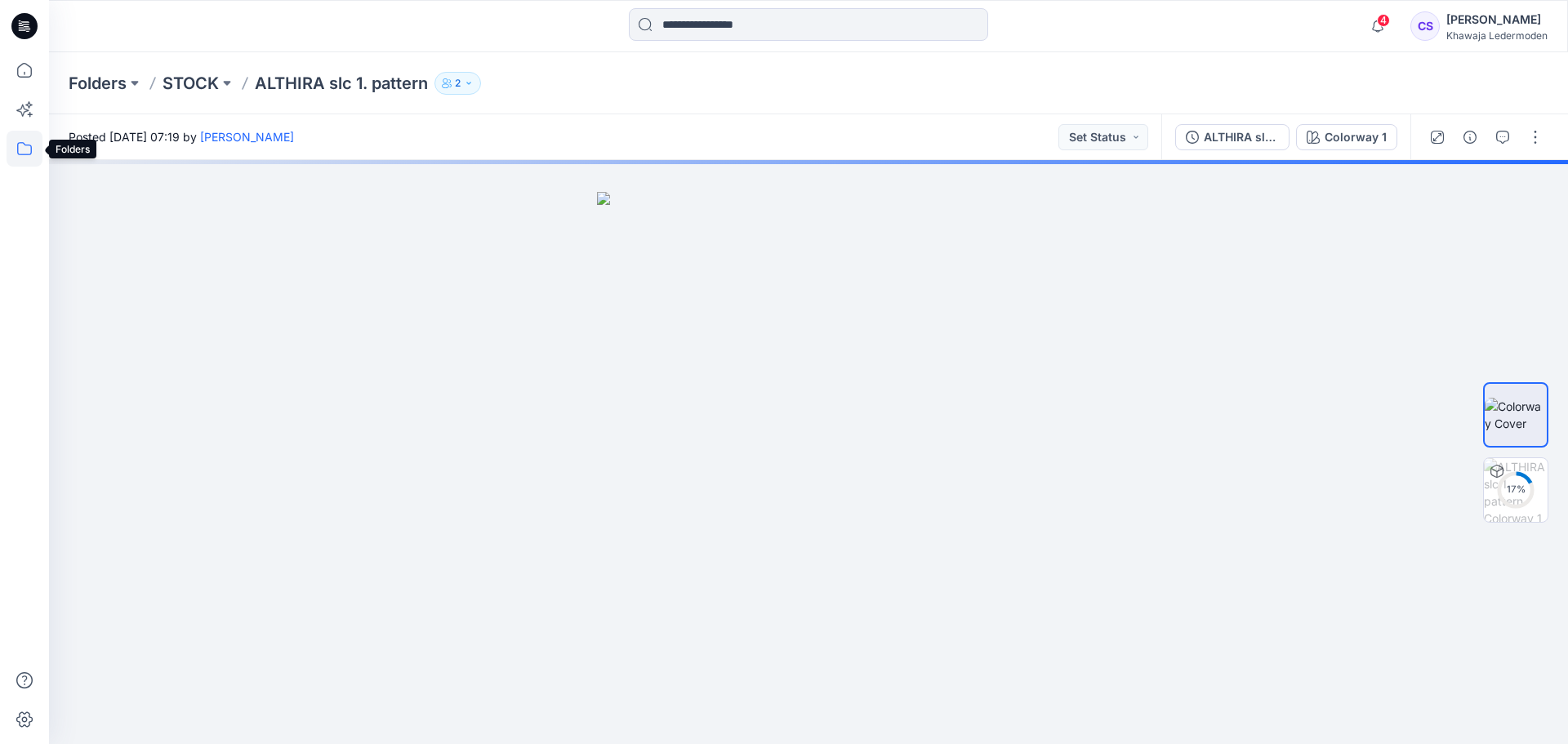
click at [21, 143] on icon at bounding box center [25, 148] width 36 height 36
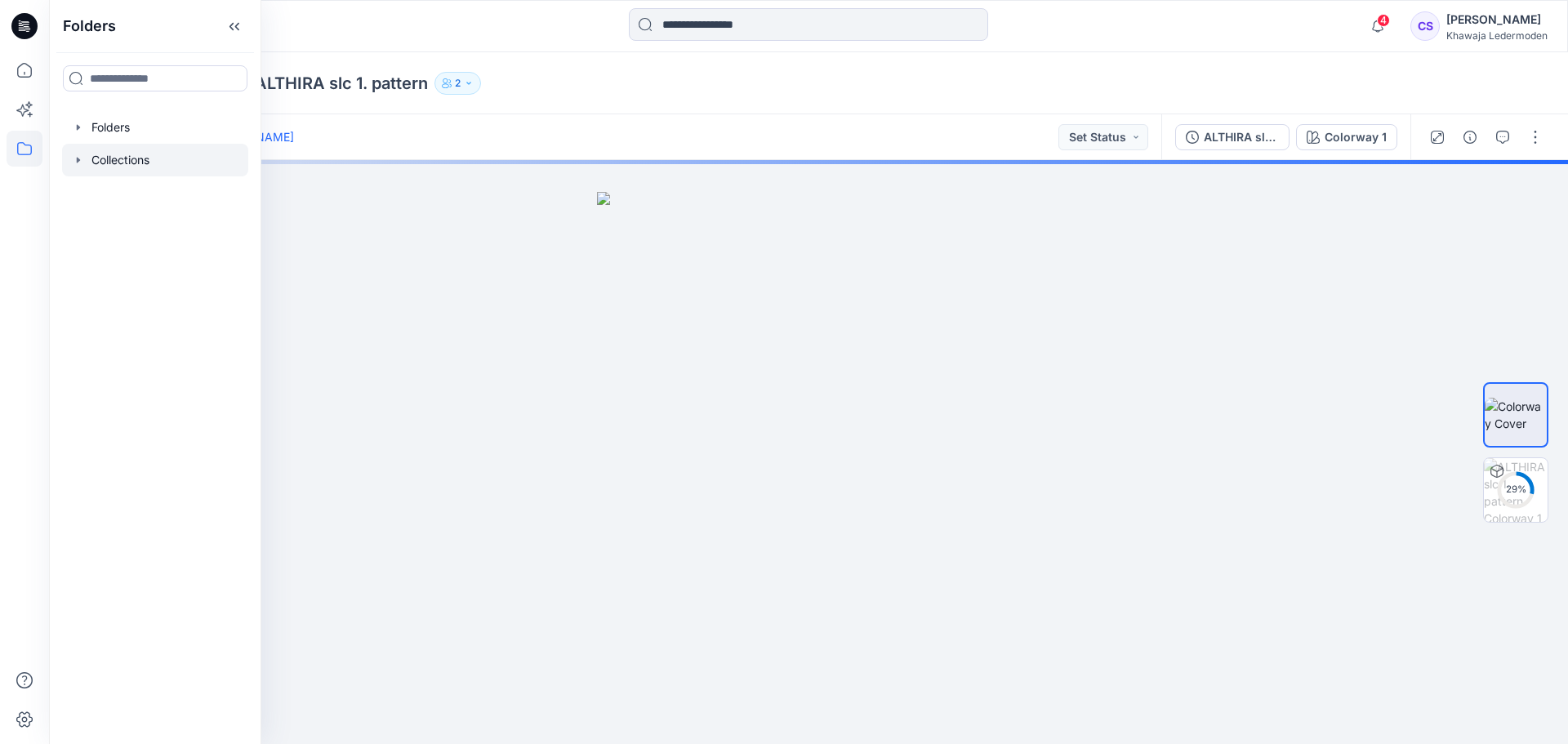
click at [102, 165] on div at bounding box center [155, 160] width 186 height 32
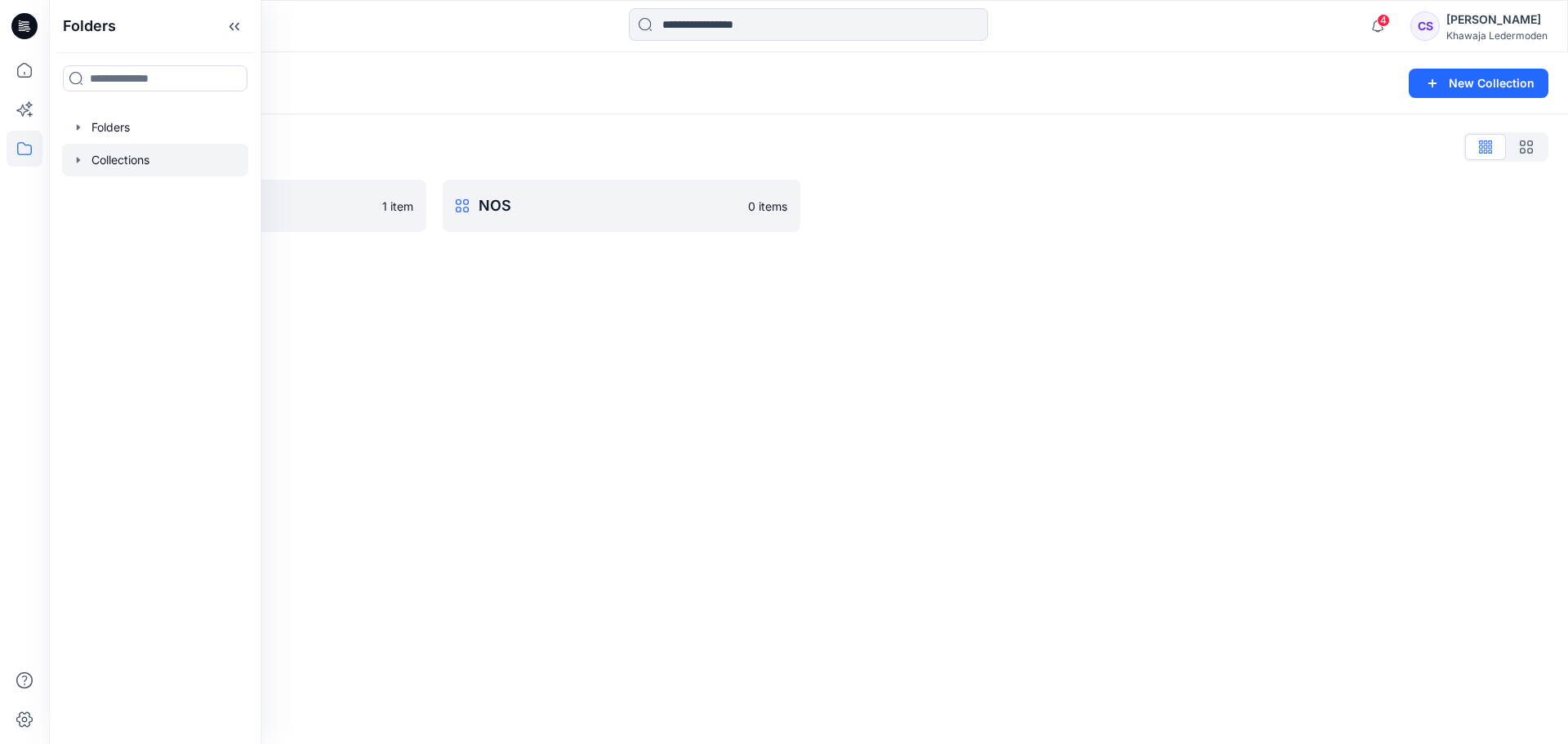
click at [343, 131] on div "Collections List AW 2026 1 item NOS 0 items" at bounding box center [809, 182] width 1519 height 137
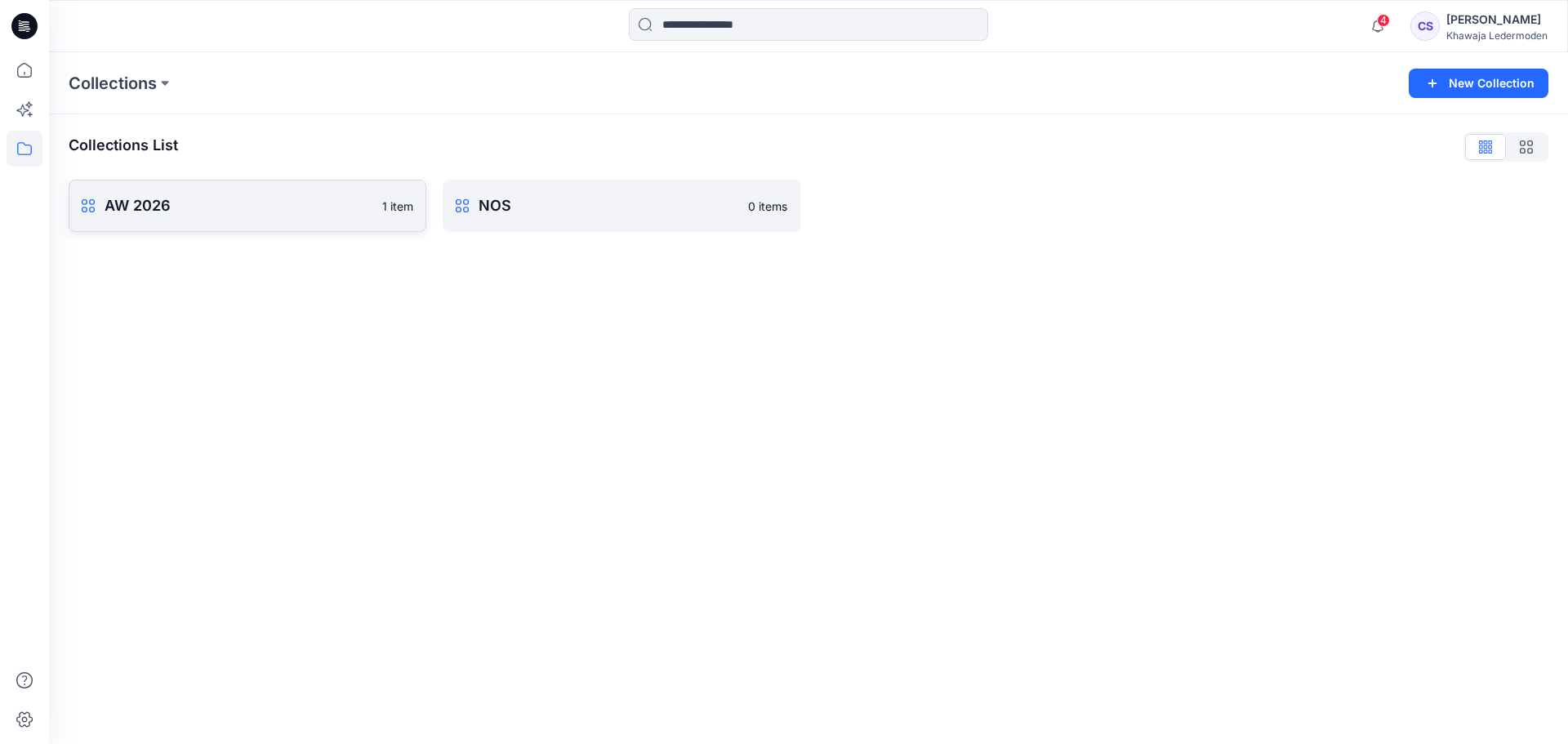
click at [347, 180] on link "AW 2026 1 item" at bounding box center [247, 205] width 357 height 52
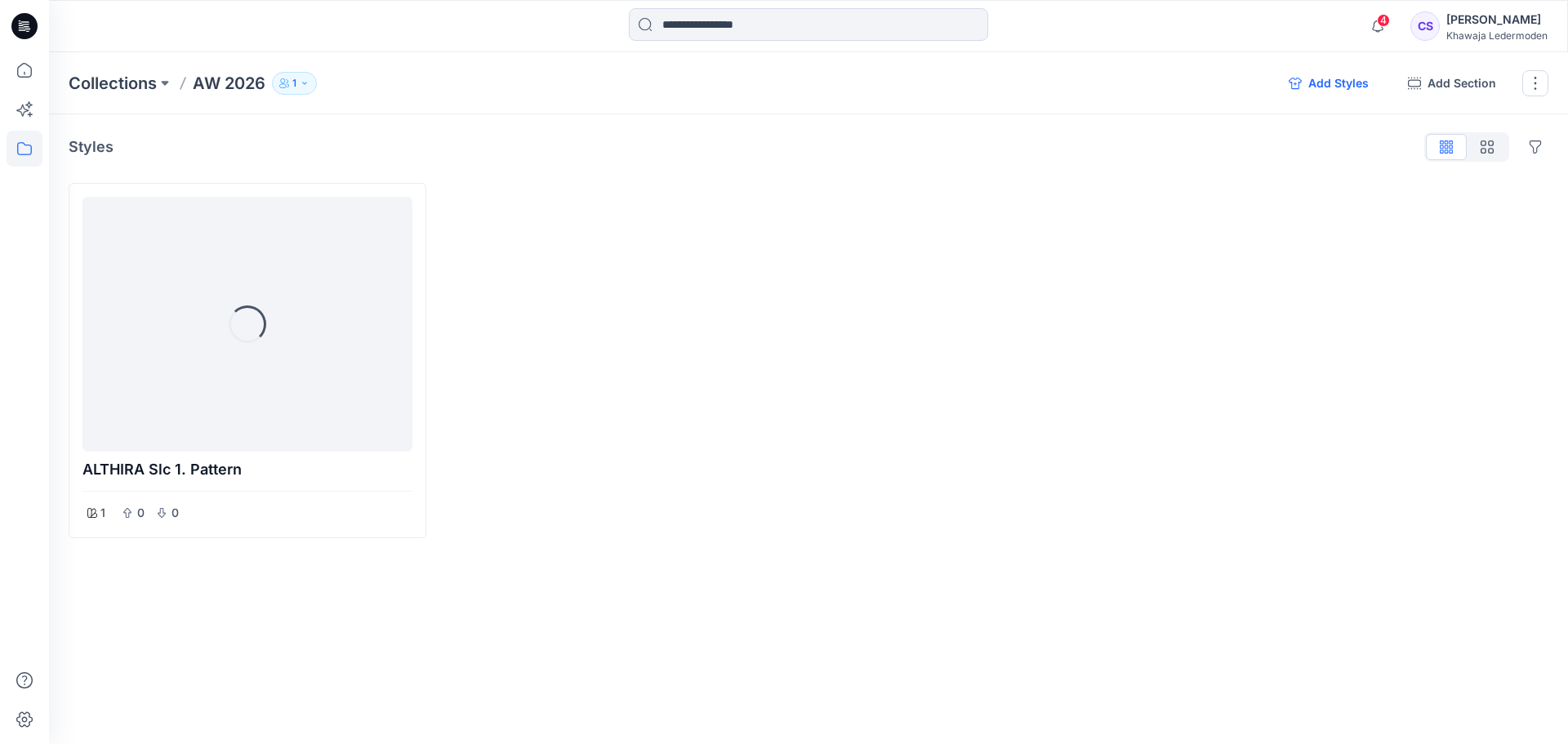
click at [1350, 87] on button "Add Styles" at bounding box center [1329, 83] width 106 height 26
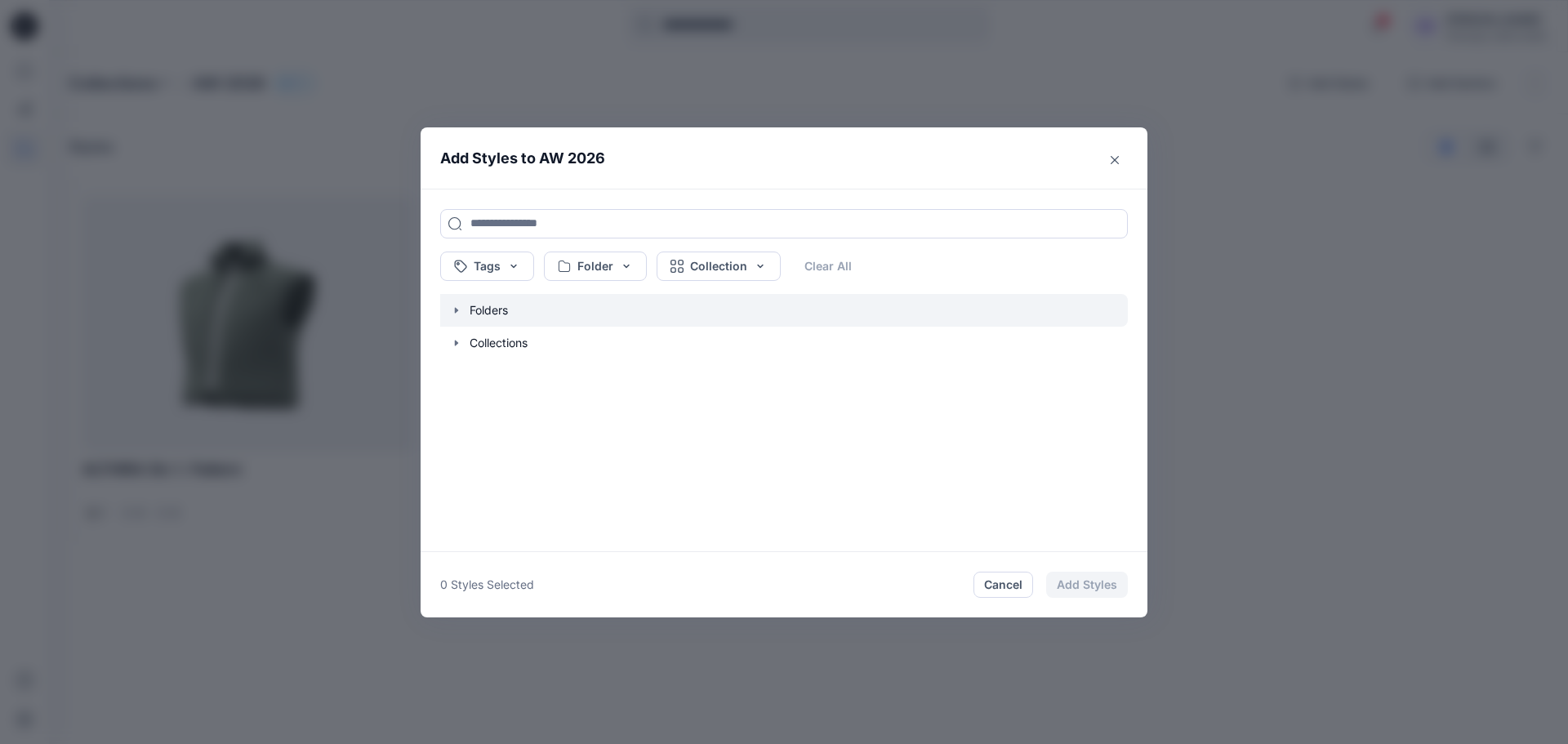
click at [459, 311] on icon "button" at bounding box center [456, 311] width 13 height 13
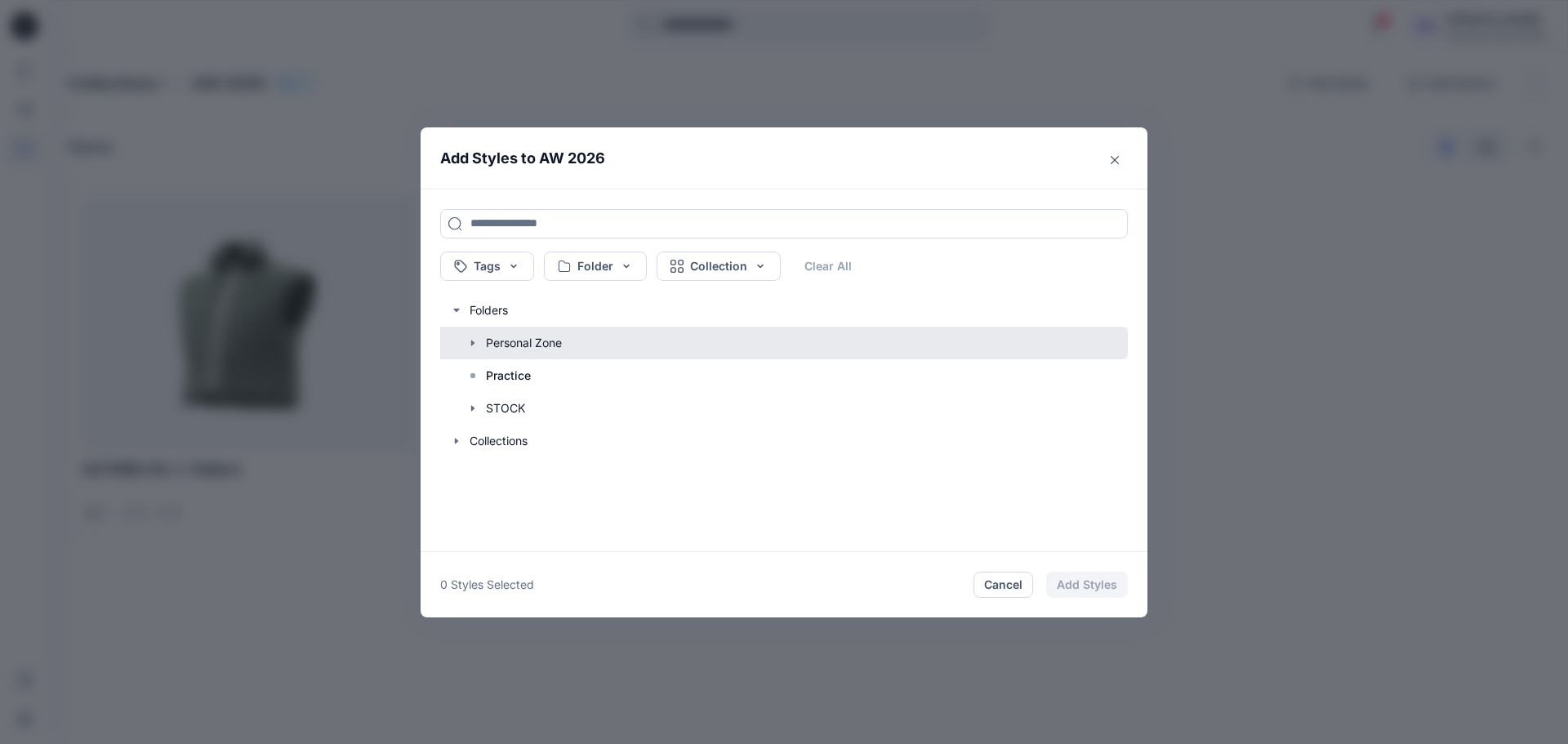
drag, startPoint x: 515, startPoint y: 406, endPoint x: 616, endPoint y: 339, distance: 121.2
click at [616, 339] on div "Personal Zone Practice STOCK" at bounding box center [783, 375] width 687 height 98
click at [525, 345] on button "button" at bounding box center [775, 343] width 704 height 32
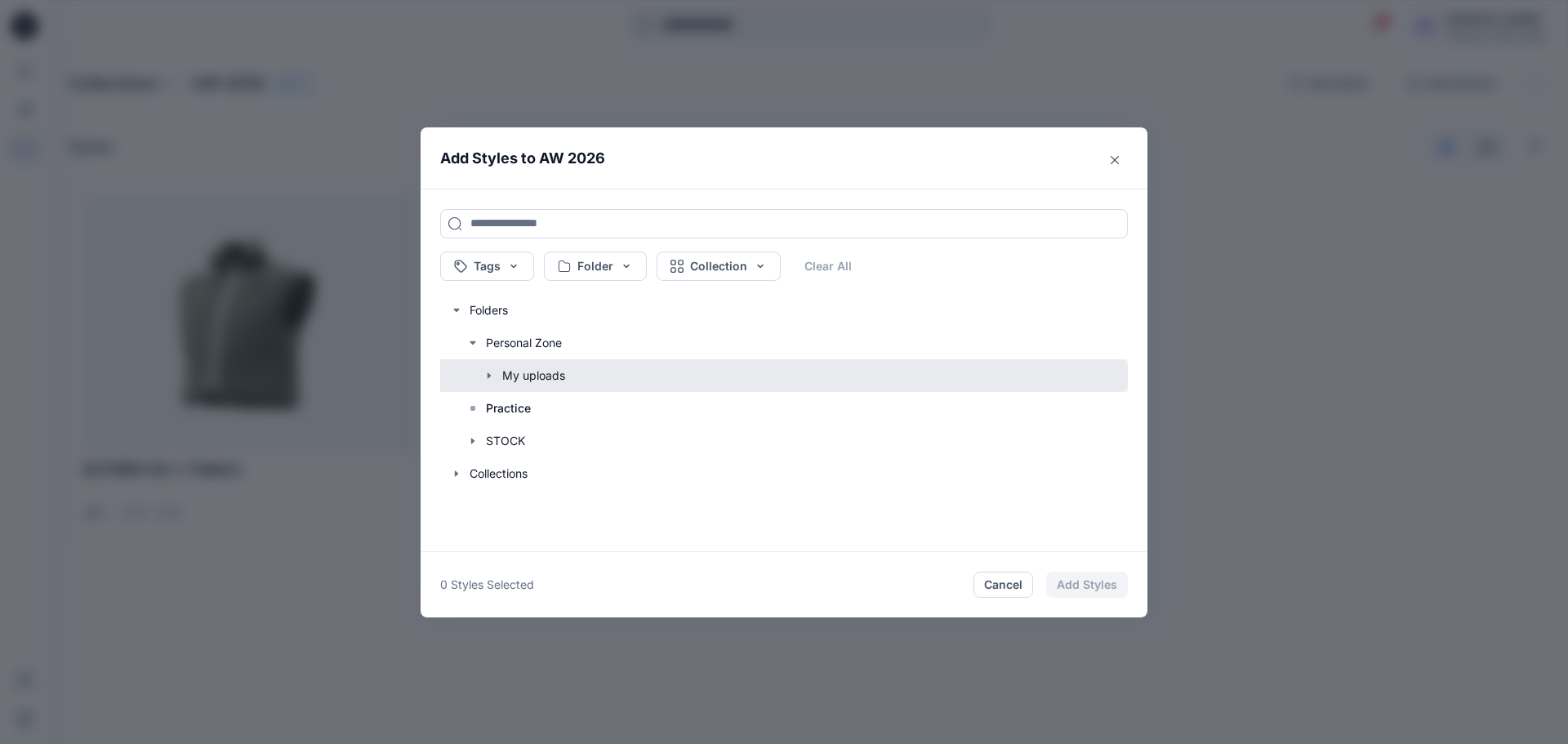
click at [518, 373] on button "button" at bounding box center [775, 375] width 704 height 32
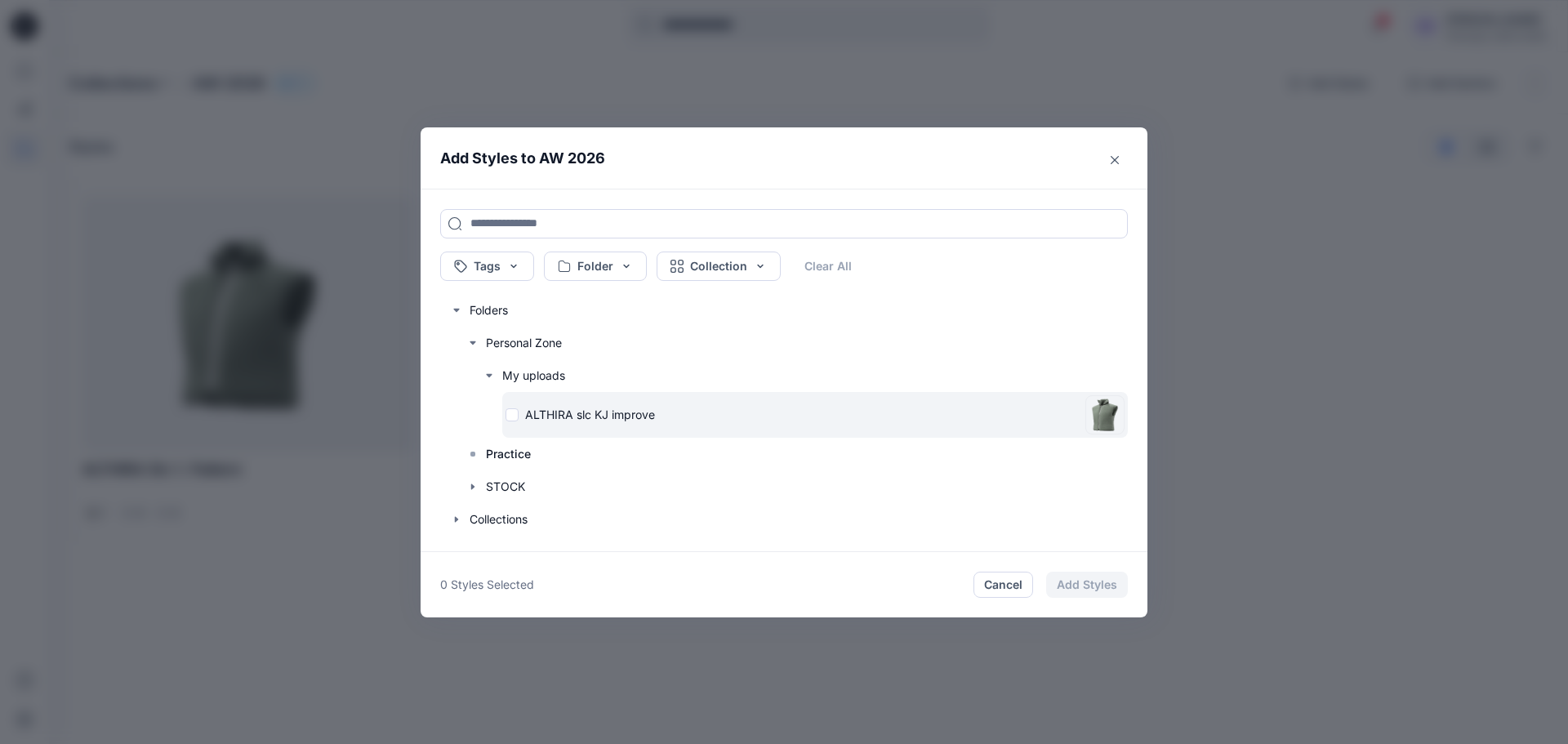
click at [519, 410] on div "ALTHIRA slc KJ improve" at bounding box center [792, 414] width 573 height 17
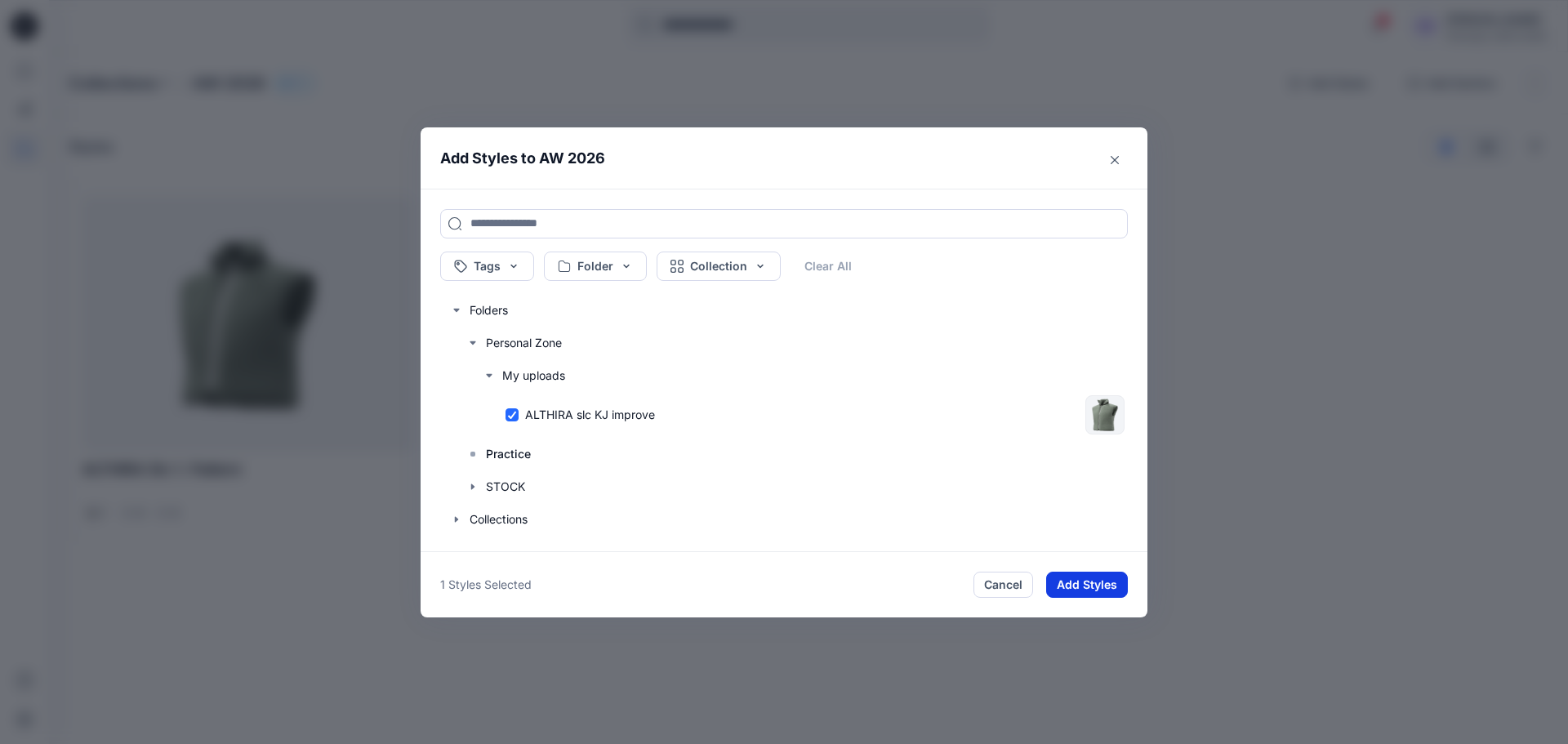
click at [1082, 580] on button "Add Styles" at bounding box center [1087, 583] width 82 height 26
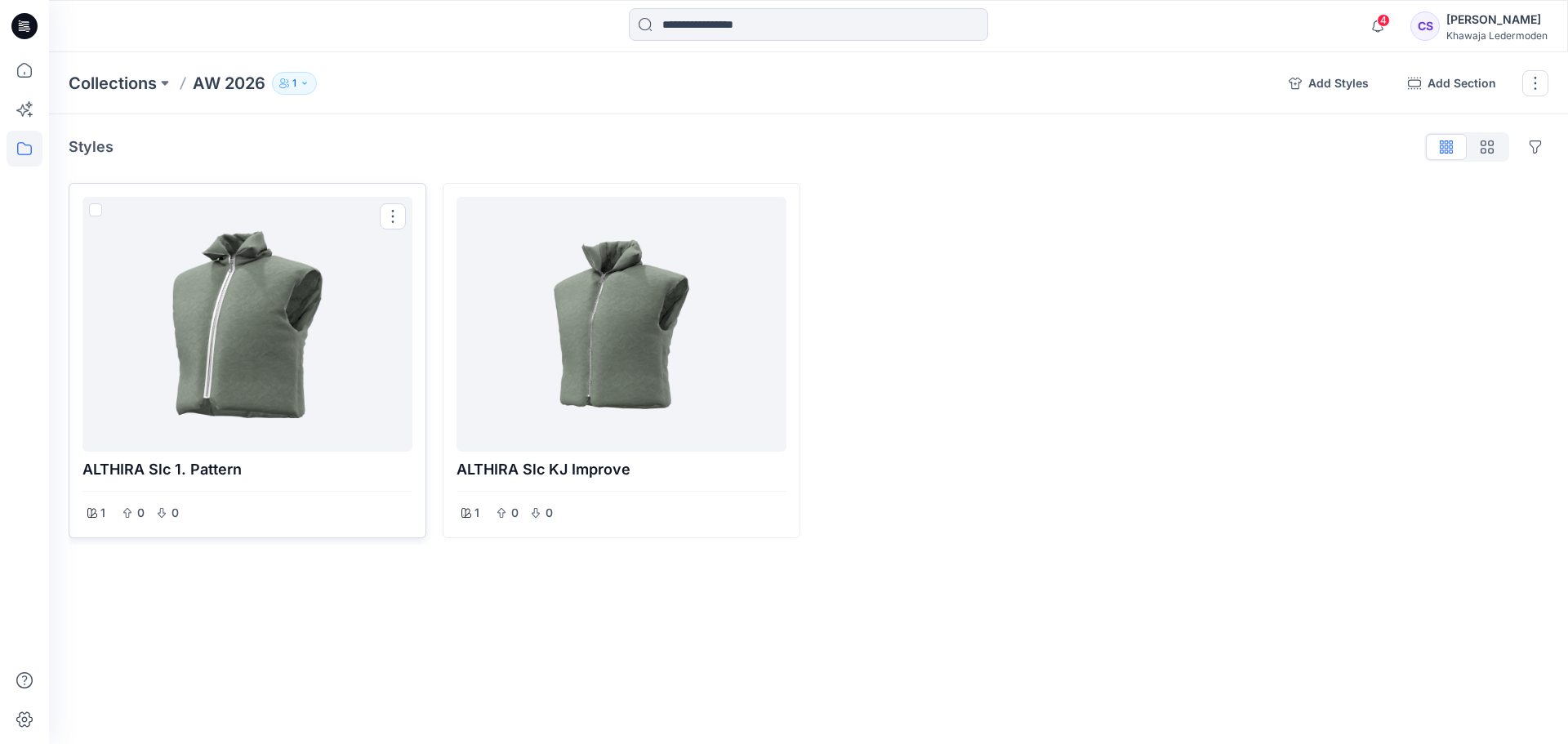
drag, startPoint x: 264, startPoint y: 323, endPoint x: 177, endPoint y: 347, distance: 90.2
click at [177, 347] on div at bounding box center [247, 324] width 316 height 241
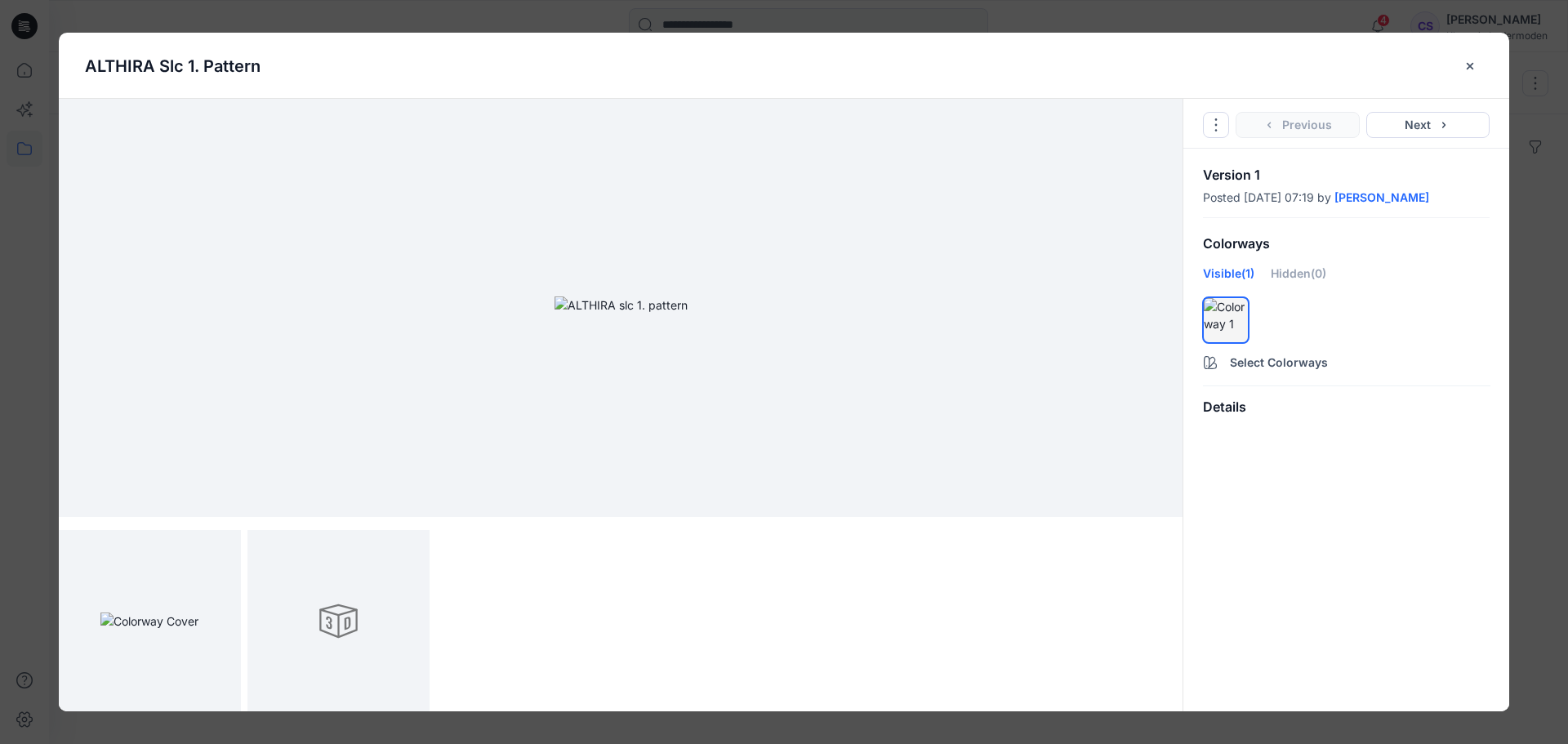
scroll to position [7, 0]
click at [352, 612] on div at bounding box center [338, 620] width 182 height 182
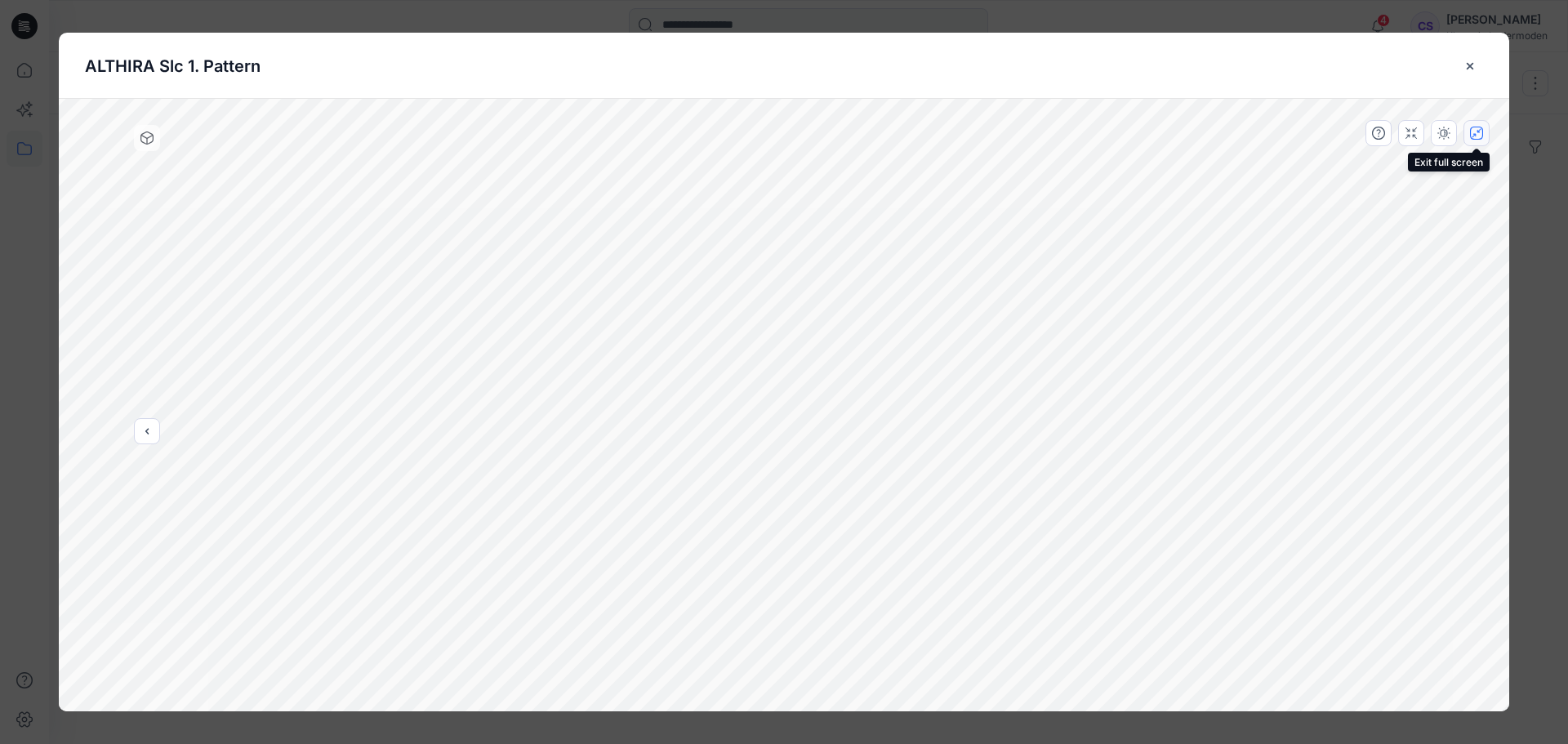
click at [1470, 134] on icon "button" at bounding box center [1477, 133] width 13 height 13
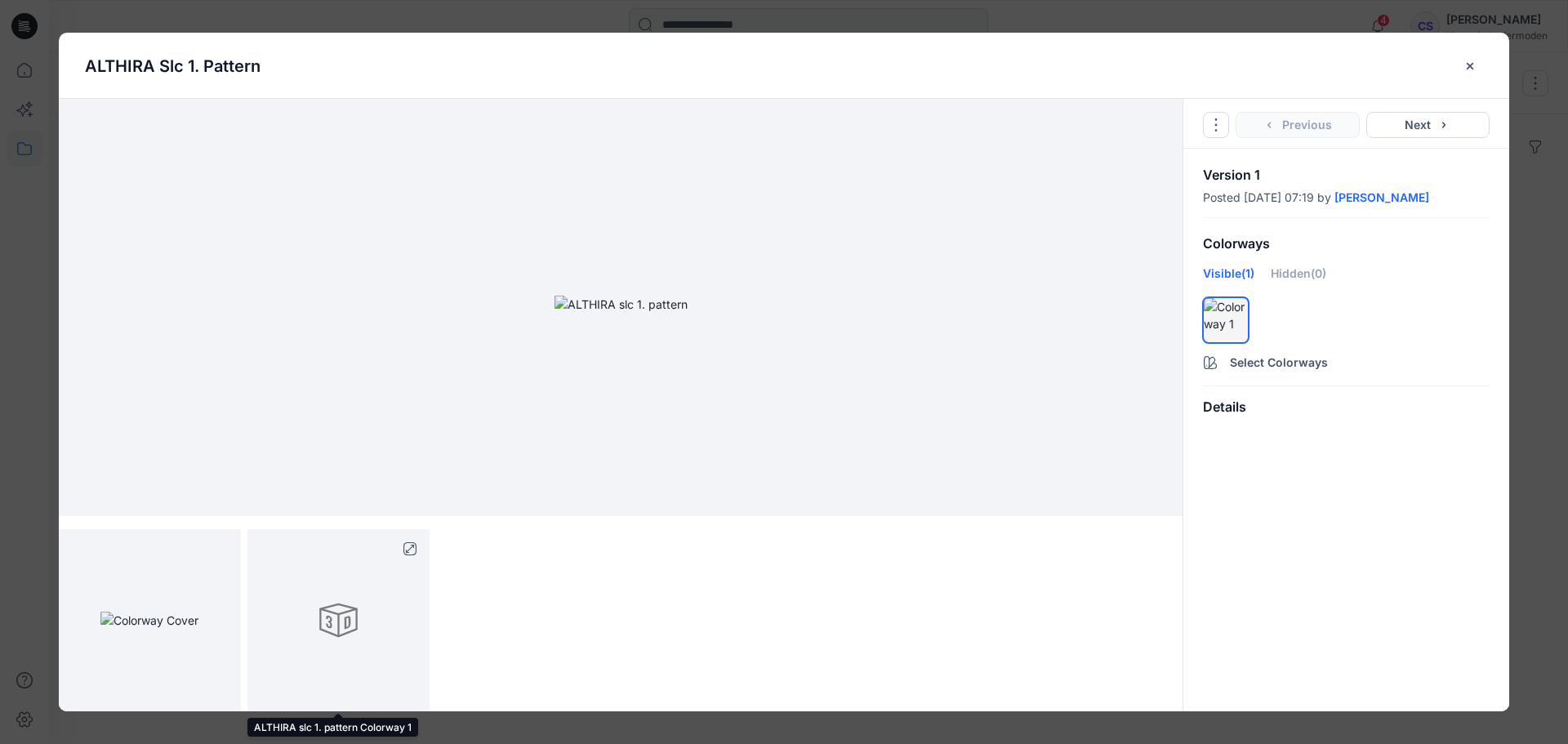
click at [356, 685] on div at bounding box center [338, 620] width 182 height 182
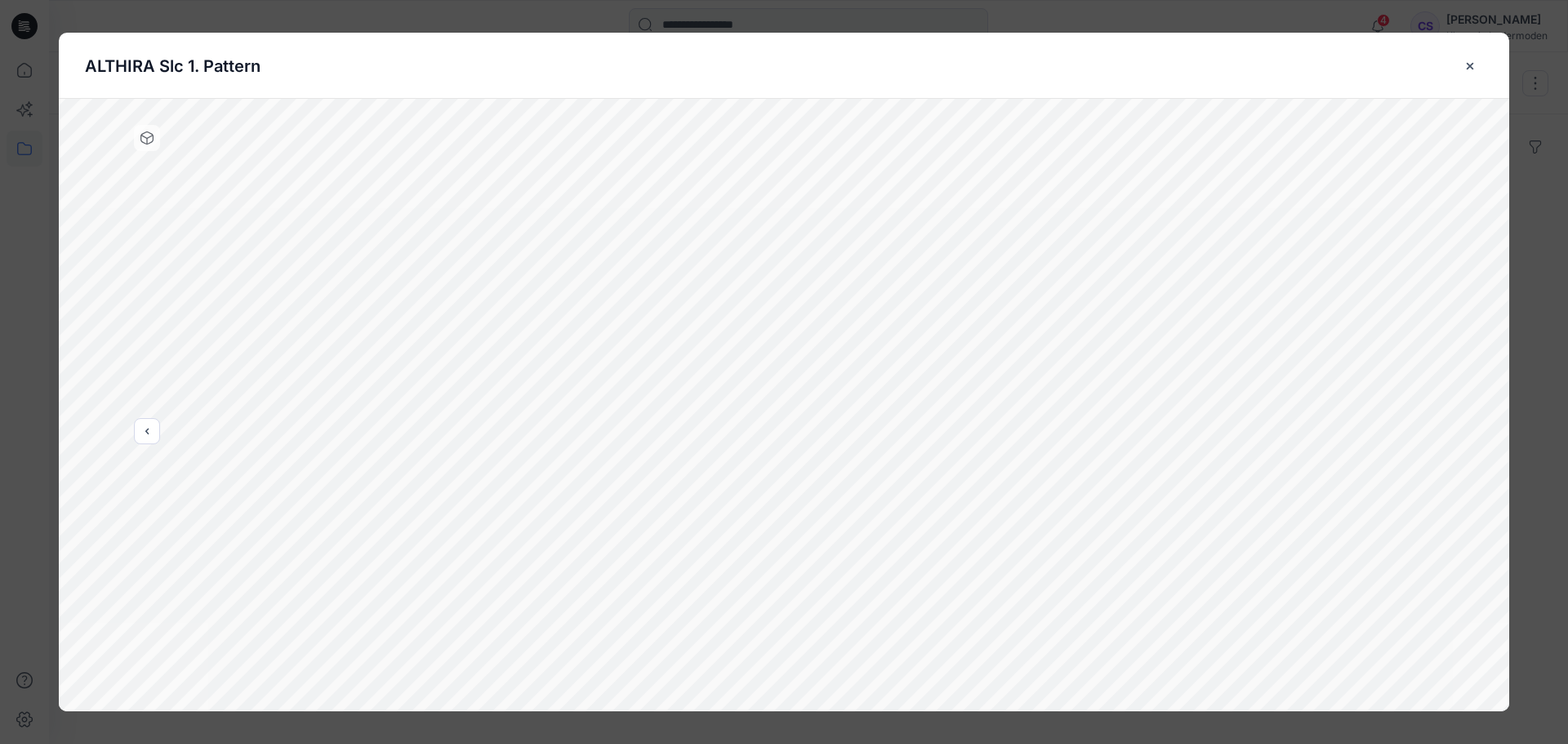
click at [1478, 67] on button "close-btn" at bounding box center [1470, 66] width 26 height 26
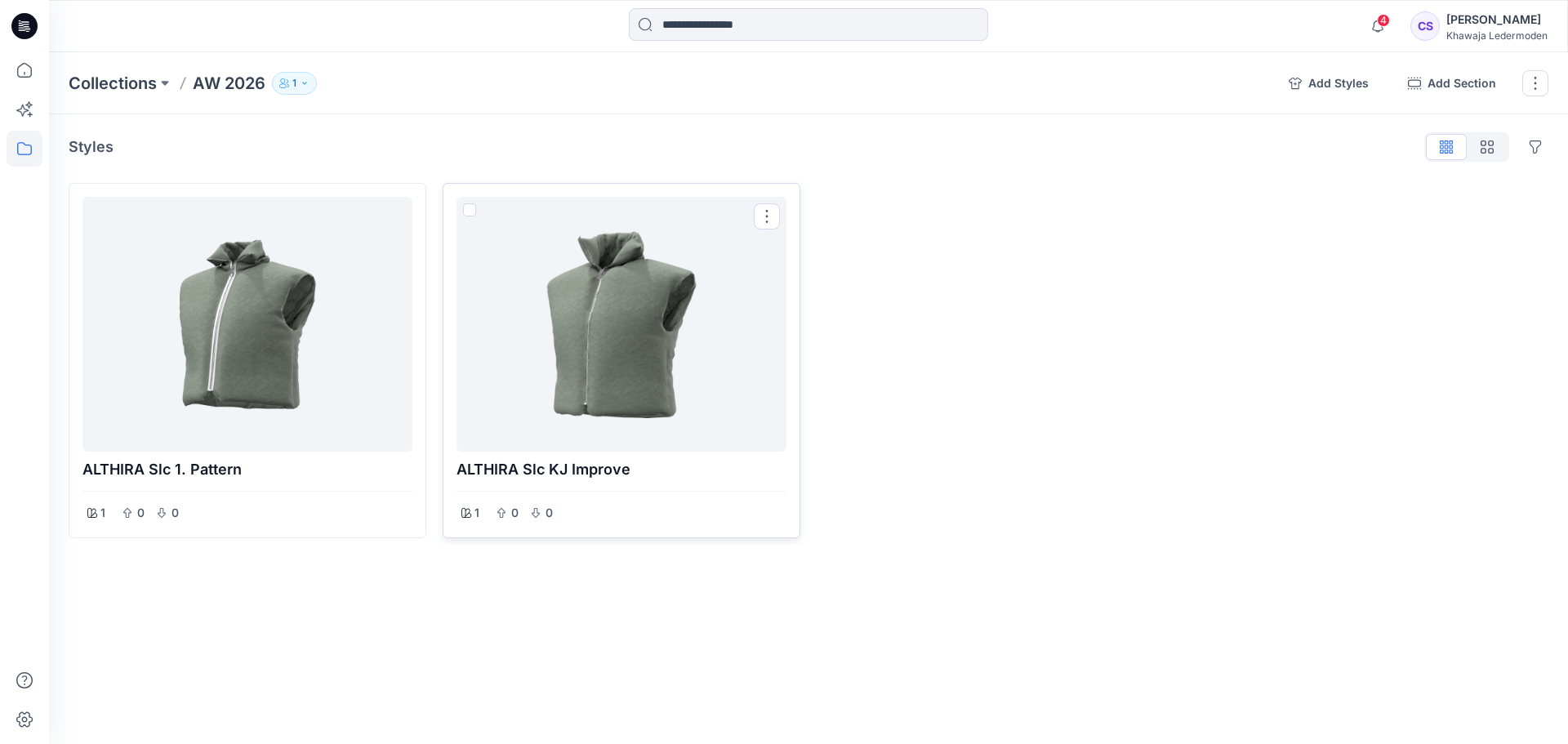
click at [539, 394] on div at bounding box center [621, 324] width 316 height 241
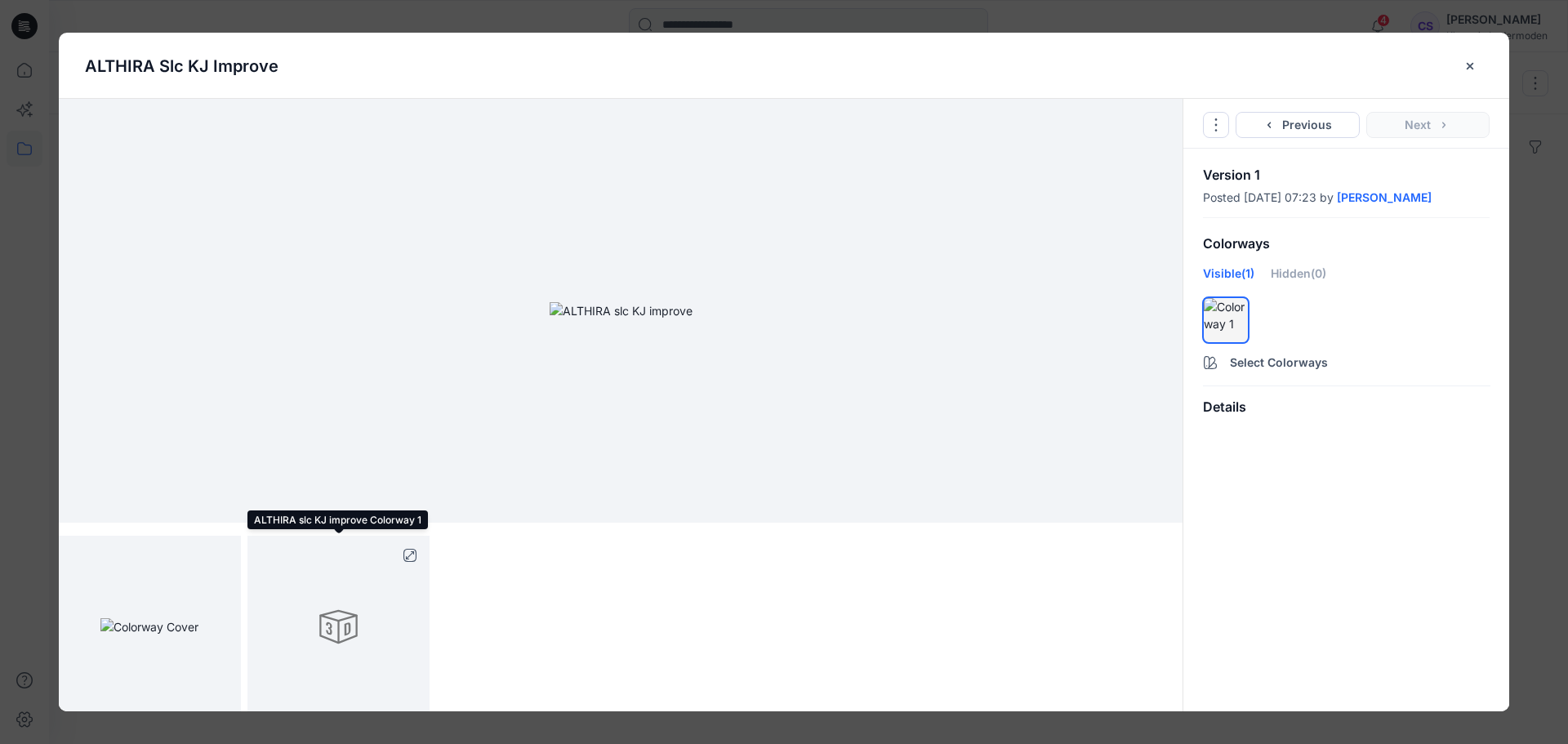
click at [354, 590] on div at bounding box center [338, 627] width 182 height 182
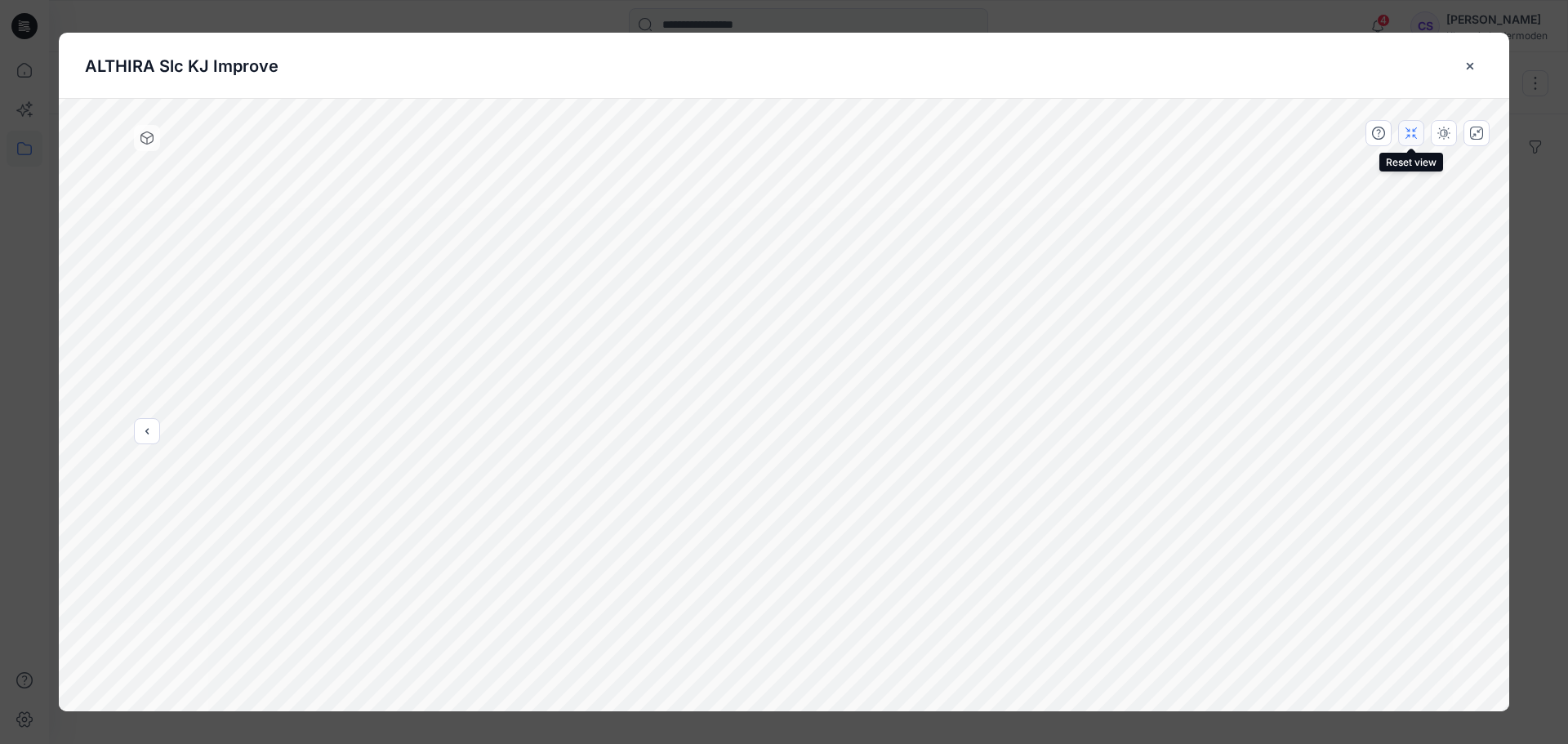
click at [1411, 131] on icon "button" at bounding box center [1411, 133] width 13 height 13
click at [1389, 131] on button "button" at bounding box center [1378, 132] width 26 height 26
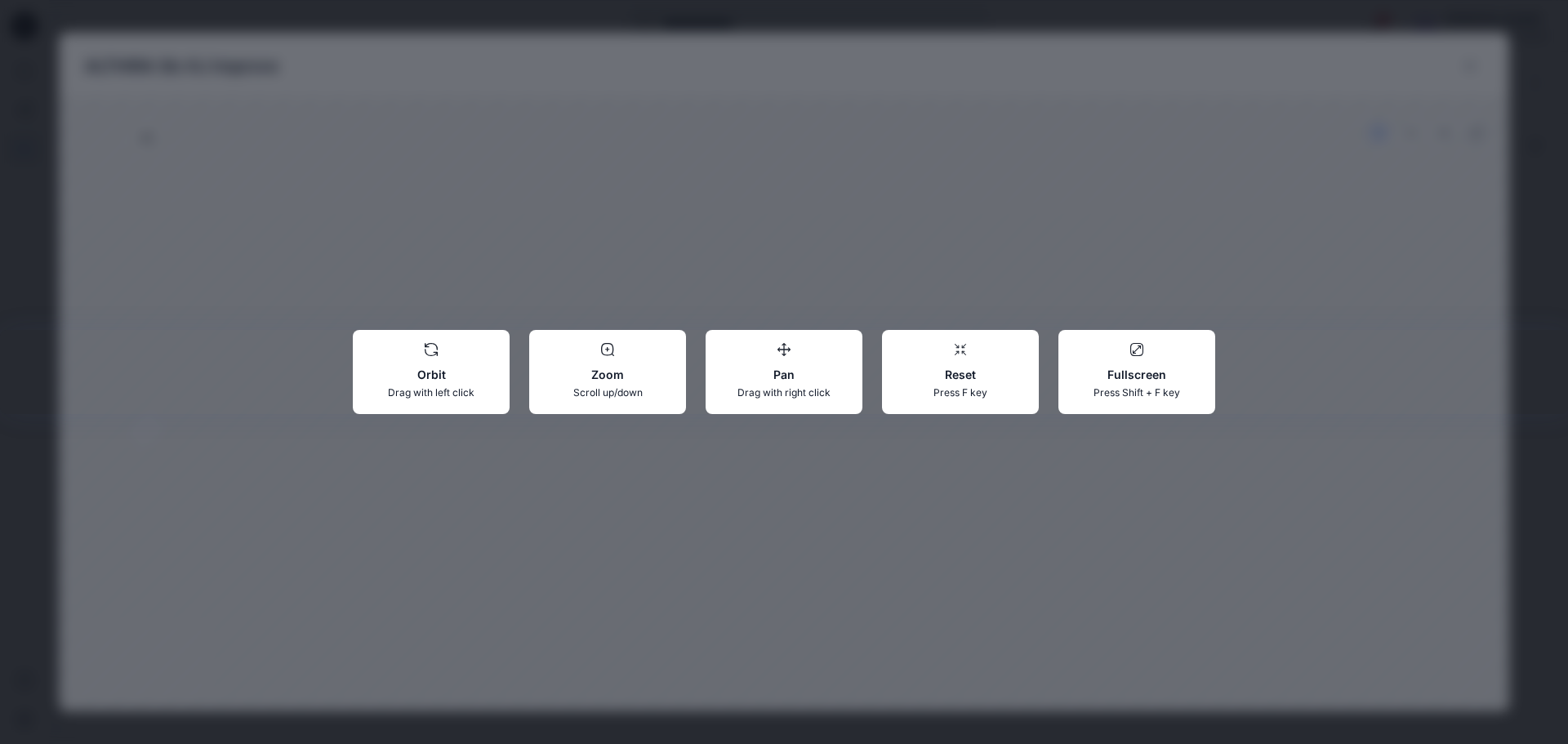
click at [1389, 131] on div "Orbit Drag with left click Zoom Scroll up/down Pan Drag with right click Reset …" at bounding box center [784, 372] width 1568 height 744
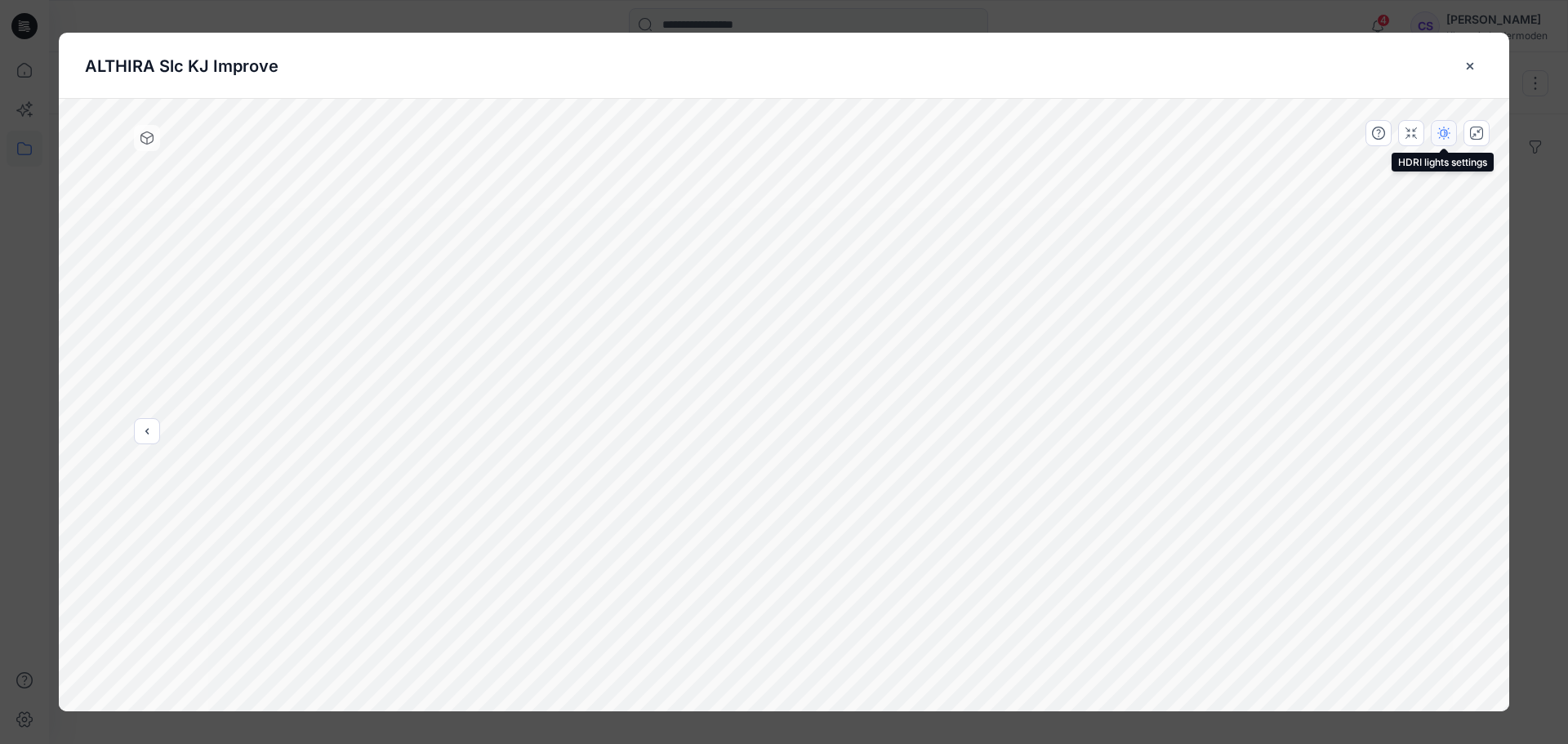
click at [1435, 143] on button "button" at bounding box center [1443, 132] width 26 height 26
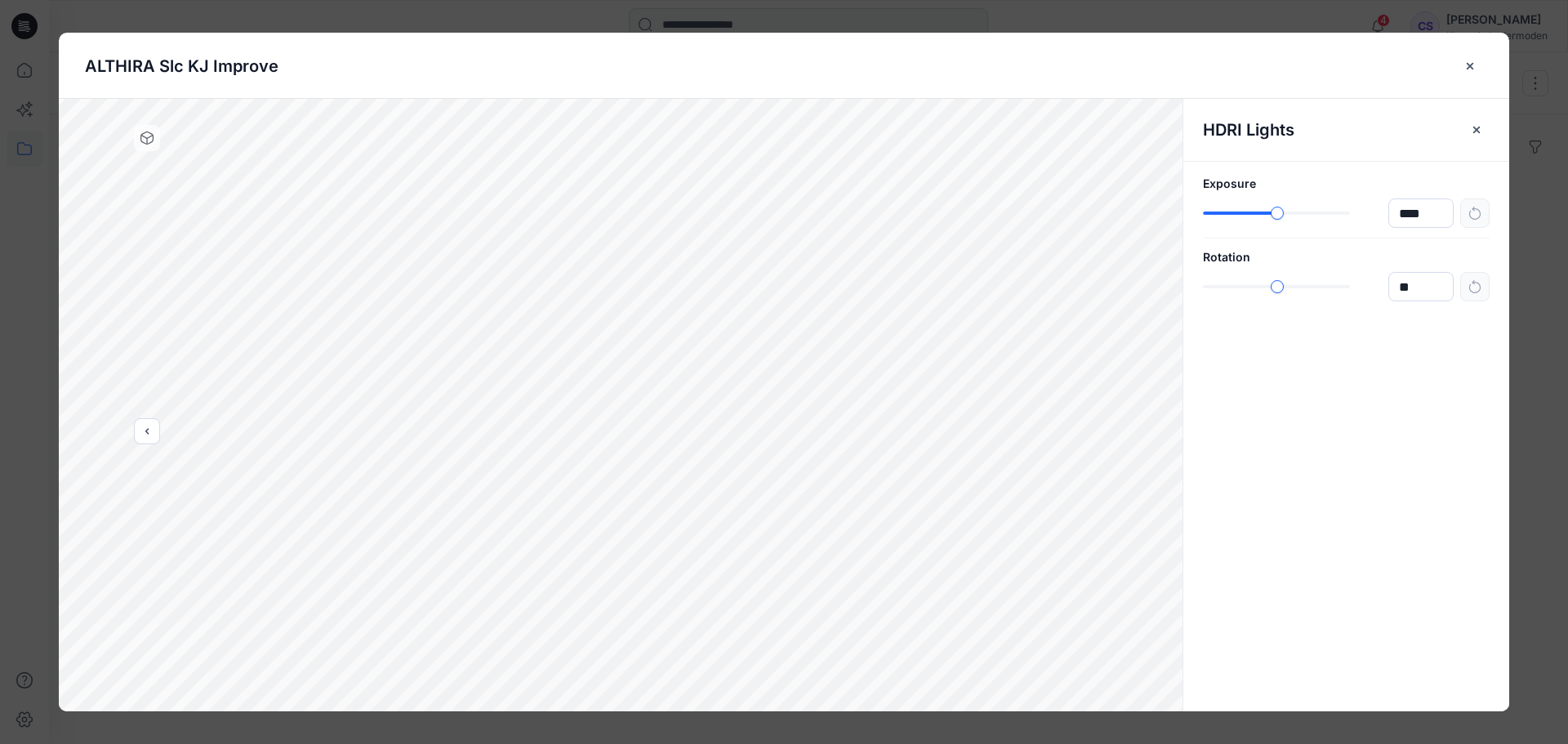
click at [1483, 148] on div "HDRI Lights" at bounding box center [1346, 130] width 326 height 63
click at [1482, 138] on button "button" at bounding box center [1476, 129] width 26 height 26
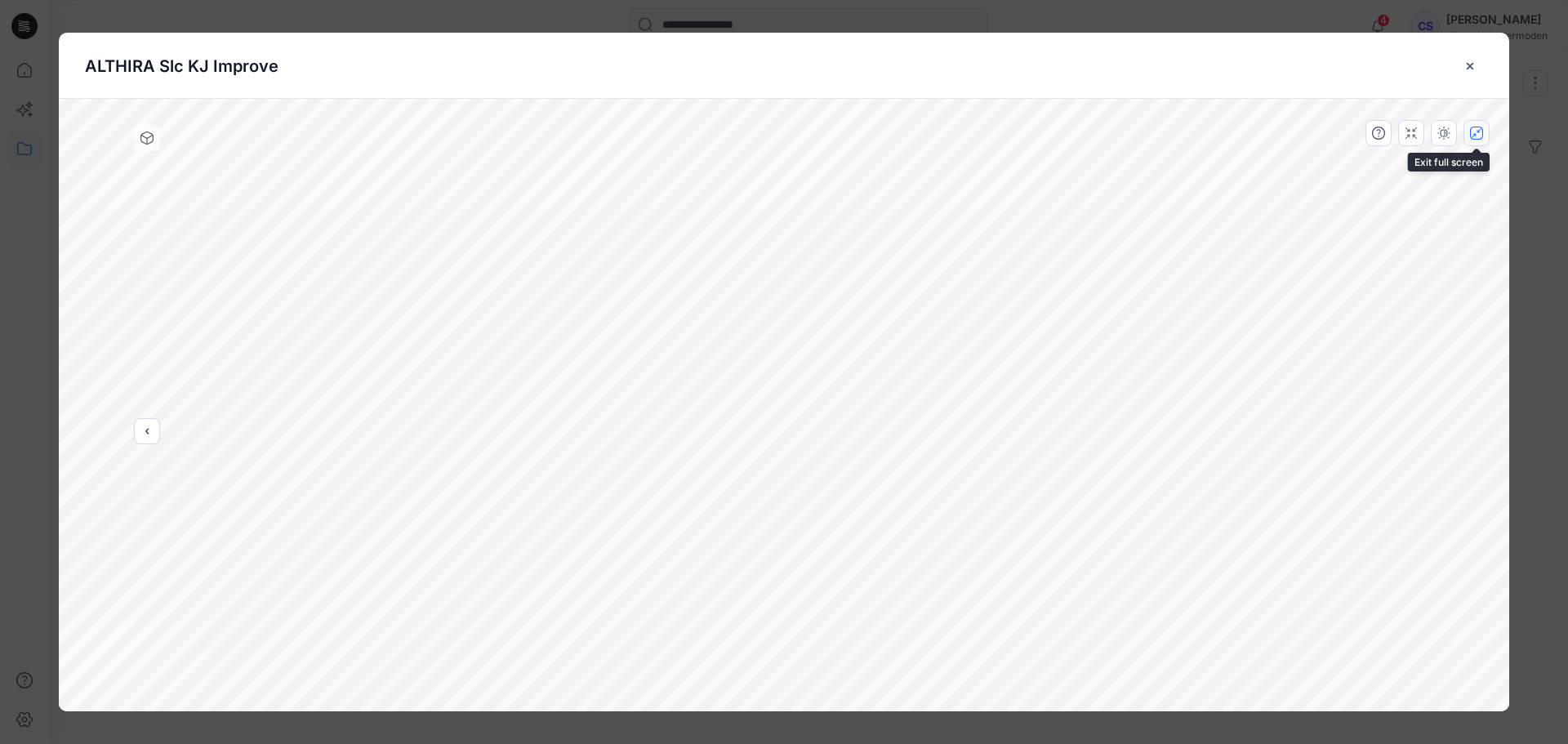
click at [1481, 130] on icon "button" at bounding box center [1477, 133] width 13 height 13
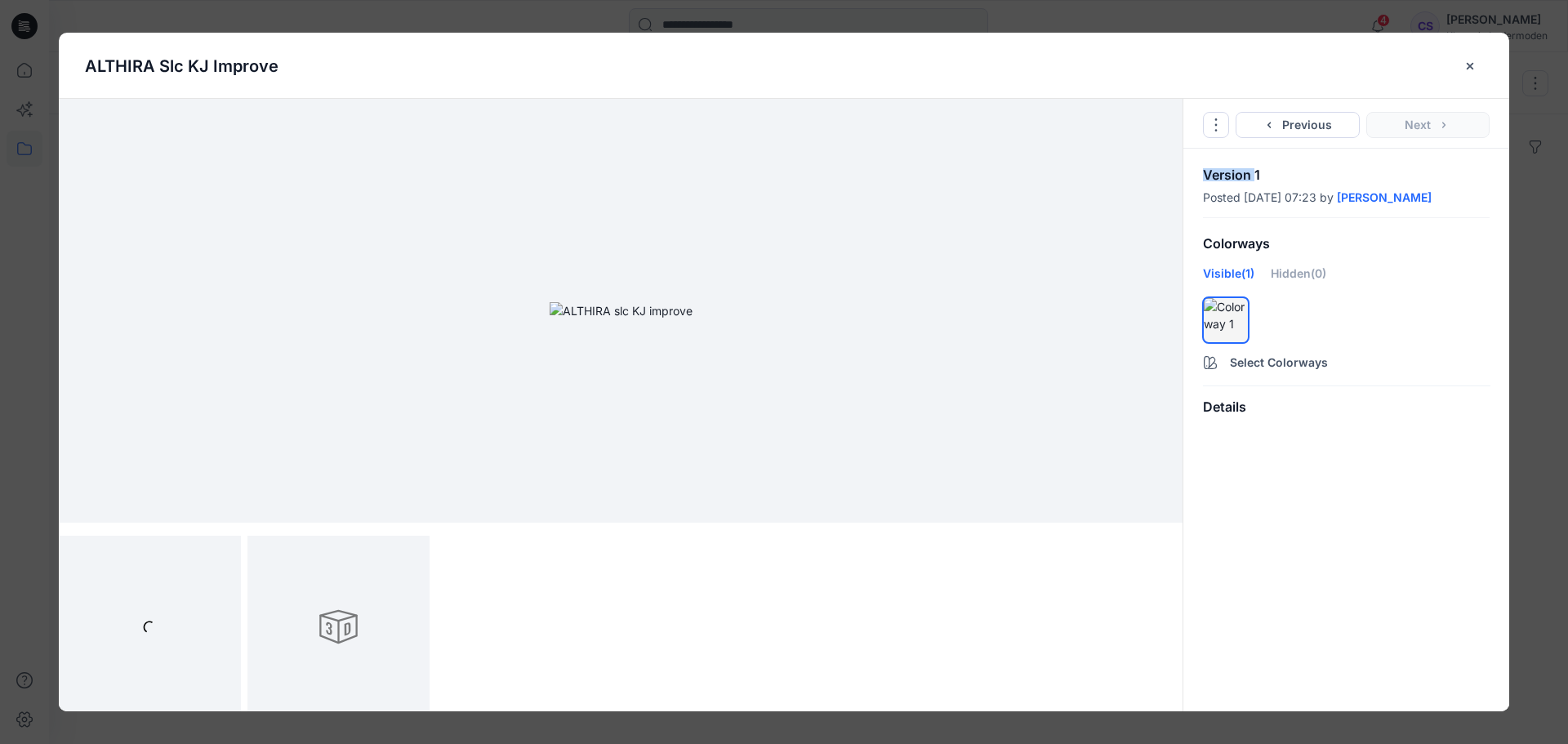
click at [1481, 130] on div "Go to Original Style Duplicate Original Style to... Previous Next" at bounding box center [1346, 124] width 326 height 49
click at [1272, 116] on button "Previous" at bounding box center [1297, 124] width 124 height 26
click at [1400, 124] on button "Next" at bounding box center [1427, 124] width 124 height 26
click at [1267, 120] on icon "button" at bounding box center [1269, 125] width 13 height 13
click at [1235, 173] on p "Version 1" at bounding box center [1347, 175] width 287 height 13
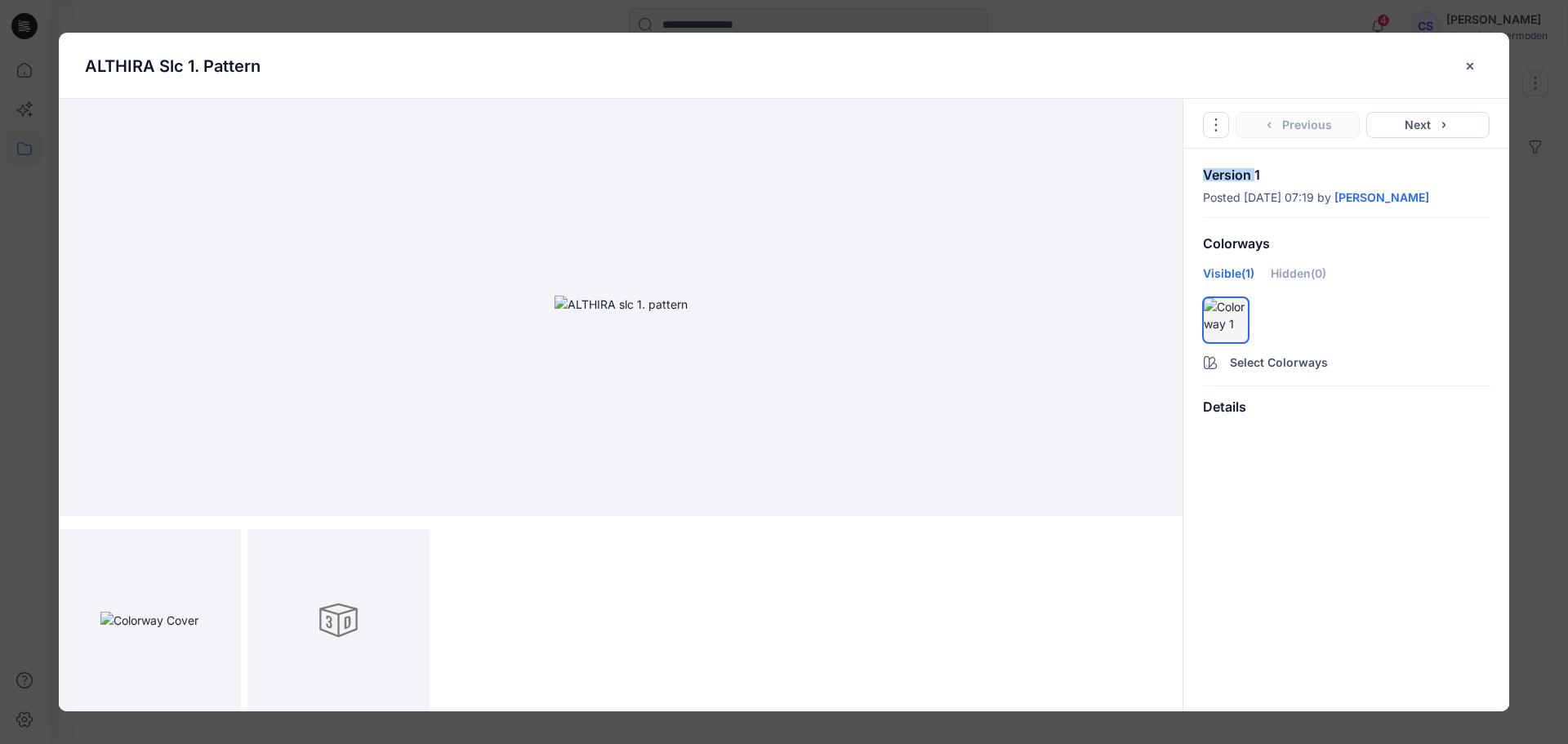
click at [1235, 173] on p "Version 1" at bounding box center [1347, 175] width 287 height 13
click at [1214, 119] on icon "Options" at bounding box center [1215, 125] width 13 height 13
drag, startPoint x: 870, startPoint y: 355, endPoint x: 506, endPoint y: 331, distance: 364.8
click at [554, 313] on img at bounding box center [621, 304] width 133 height 17
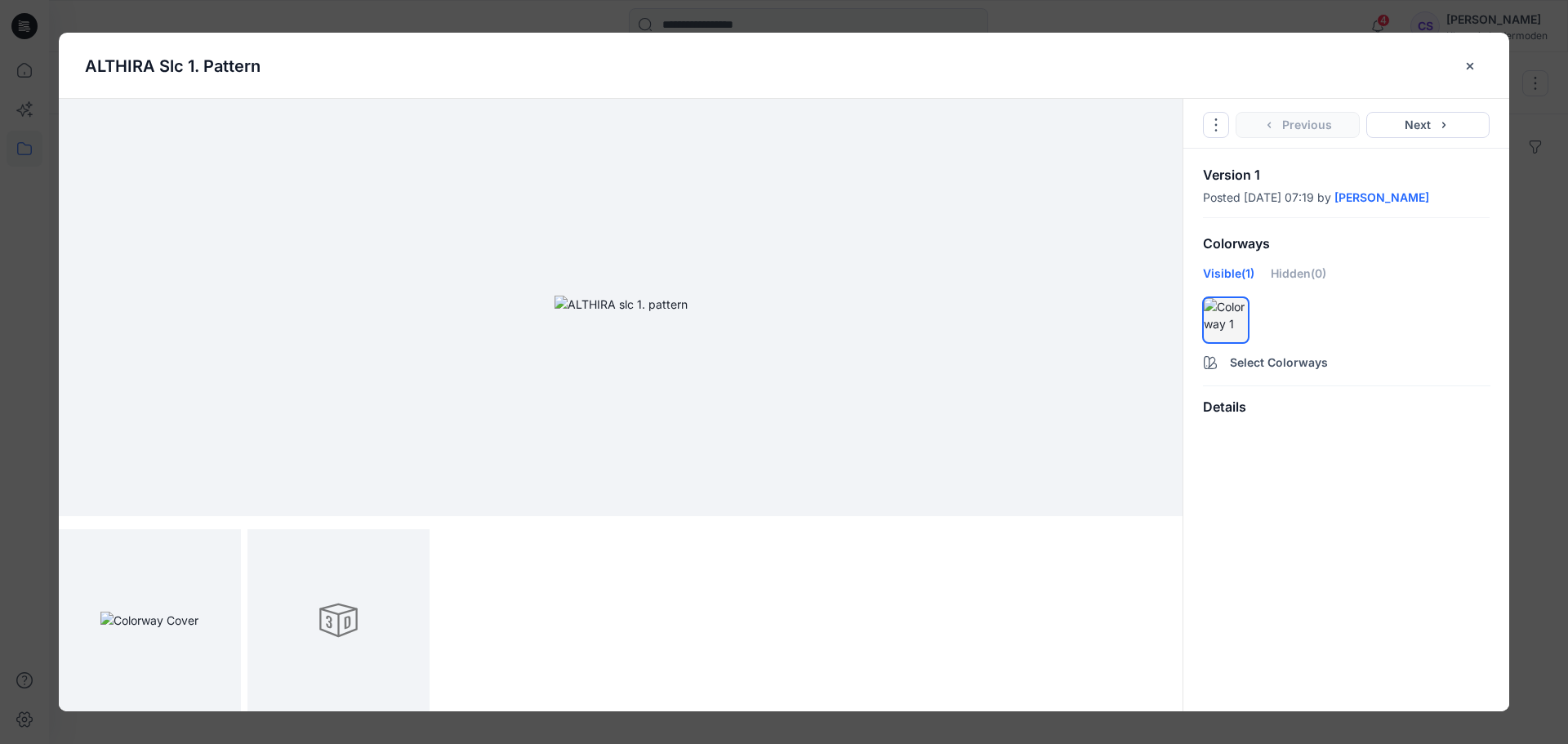
drag, startPoint x: 504, startPoint y: 331, endPoint x: 677, endPoint y: 356, distance: 174.8
click at [674, 313] on img at bounding box center [621, 304] width 133 height 17
click at [1215, 130] on icon "Options" at bounding box center [1216, 125] width 3 height 13
click at [1343, 295] on div at bounding box center [1346, 319] width 326 height 52
click at [375, 660] on div at bounding box center [338, 620] width 182 height 182
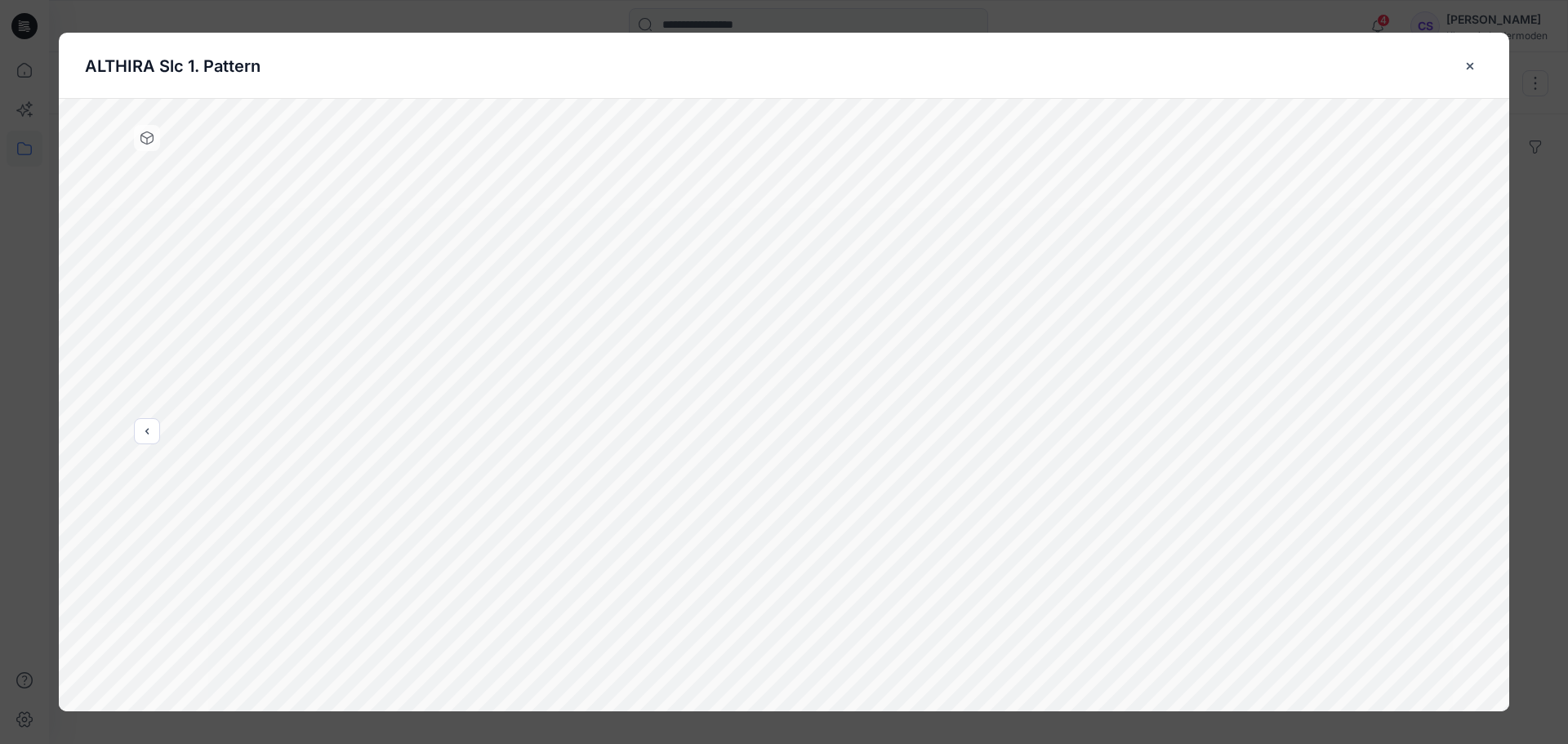
drag, startPoint x: 146, startPoint y: 126, endPoint x: 143, endPoint y: 139, distance: 13.3
click at [144, 127] on div at bounding box center [146, 137] width 26 height 26
click at [143, 139] on icon at bounding box center [147, 138] width 13 height 13
click at [147, 143] on icon at bounding box center [146, 141] width 1 height 7
click at [1384, 138] on icon "button" at bounding box center [1378, 133] width 13 height 13
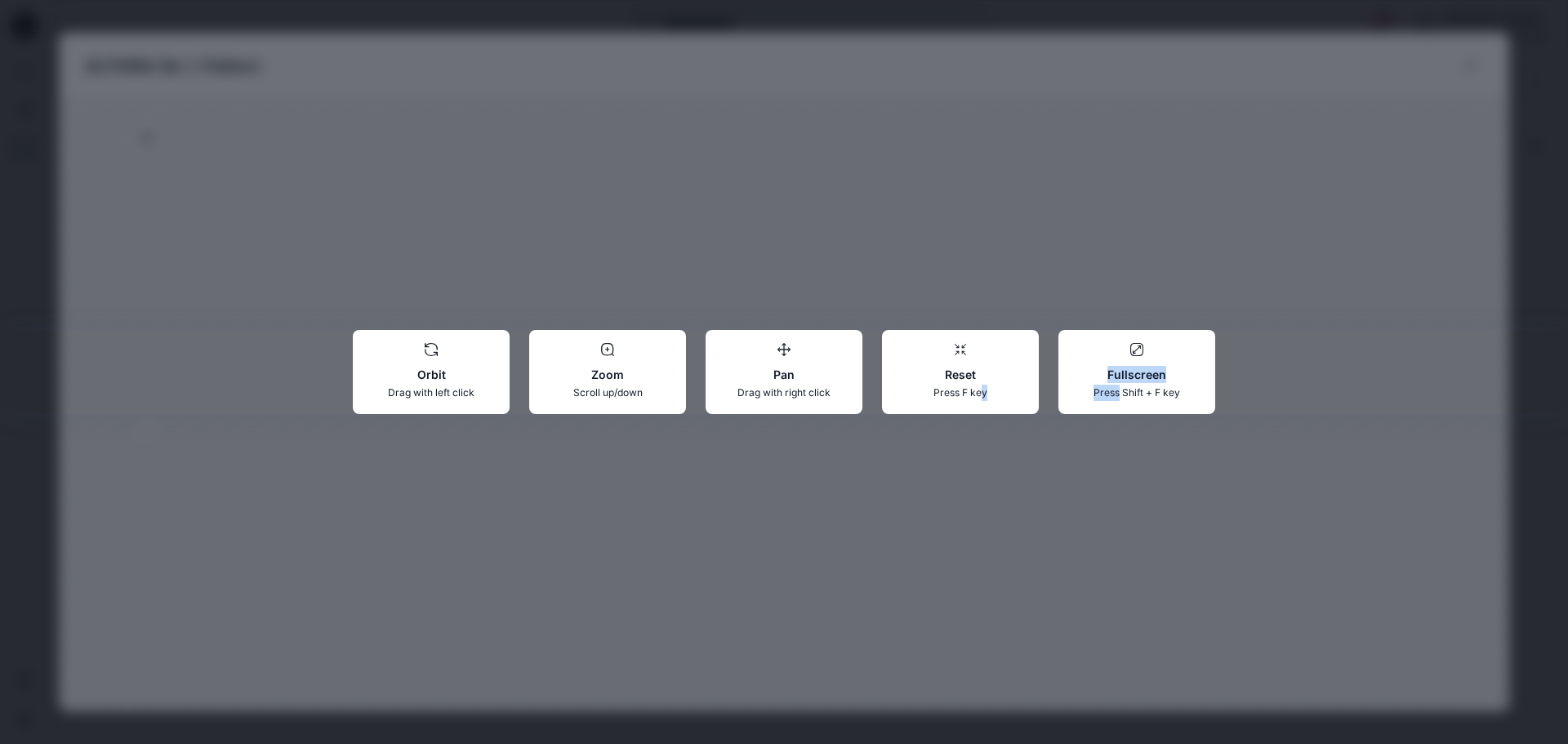
drag, startPoint x: 981, startPoint y: 385, endPoint x: 1119, endPoint y: 384, distance: 138.0
click at [1119, 384] on div "Orbit Drag with left click Zoom Scroll up/down Pan Drag with right click Reset …" at bounding box center [783, 372] width 862 height 85
click at [1119, 385] on p "Press Shift + F key" at bounding box center [1136, 393] width 130 height 17
click at [1163, 401] on p "Press Shift + F key" at bounding box center [1136, 393] width 130 height 17
click at [812, 360] on div "Pan Drag with right click" at bounding box center [783, 372] width 157 height 85
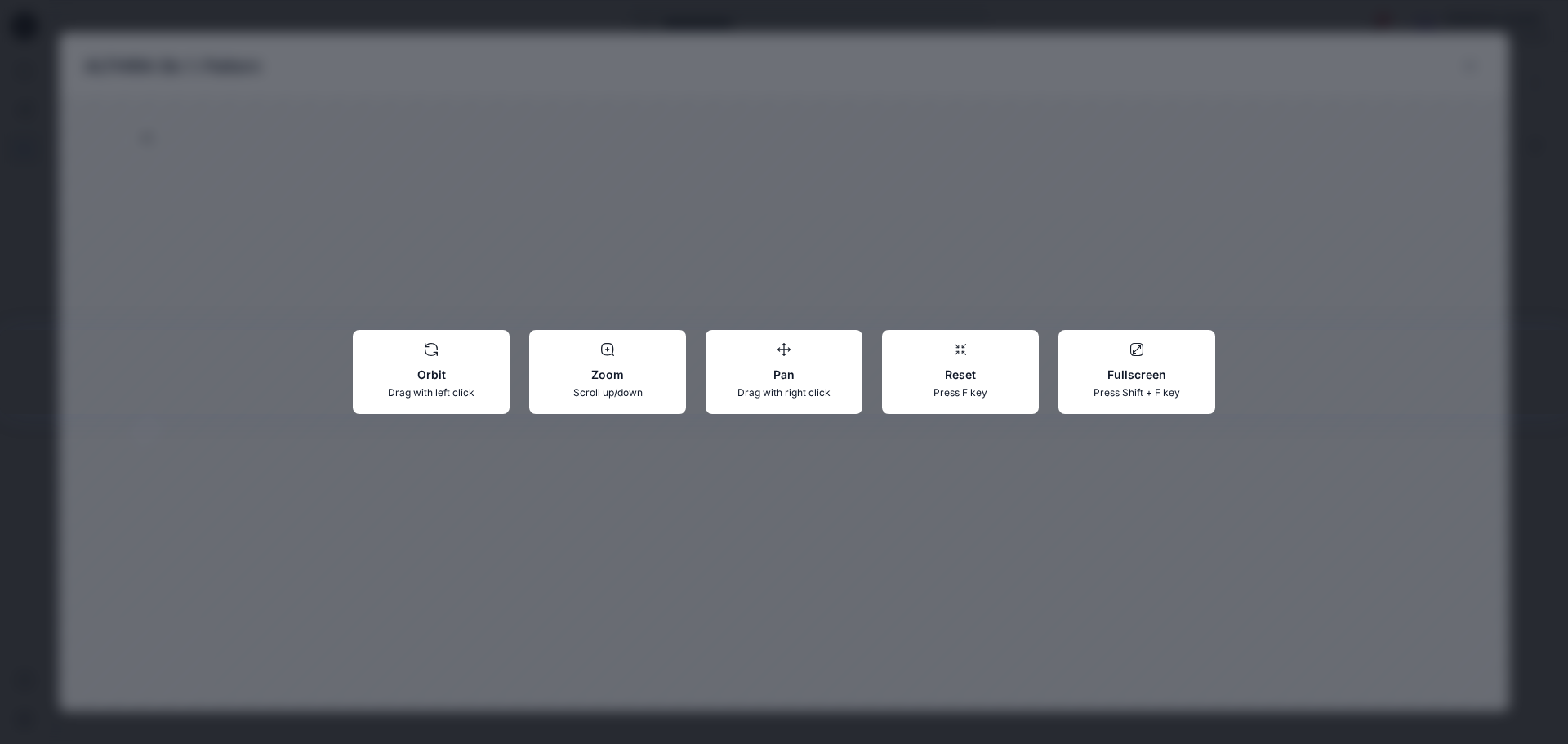
click at [623, 350] on div at bounding box center [607, 350] width 130 height 13
click at [798, 192] on div "Orbit Drag with left click Zoom Scroll up/down Pan Drag with right click Reset …" at bounding box center [784, 372] width 1568 height 744
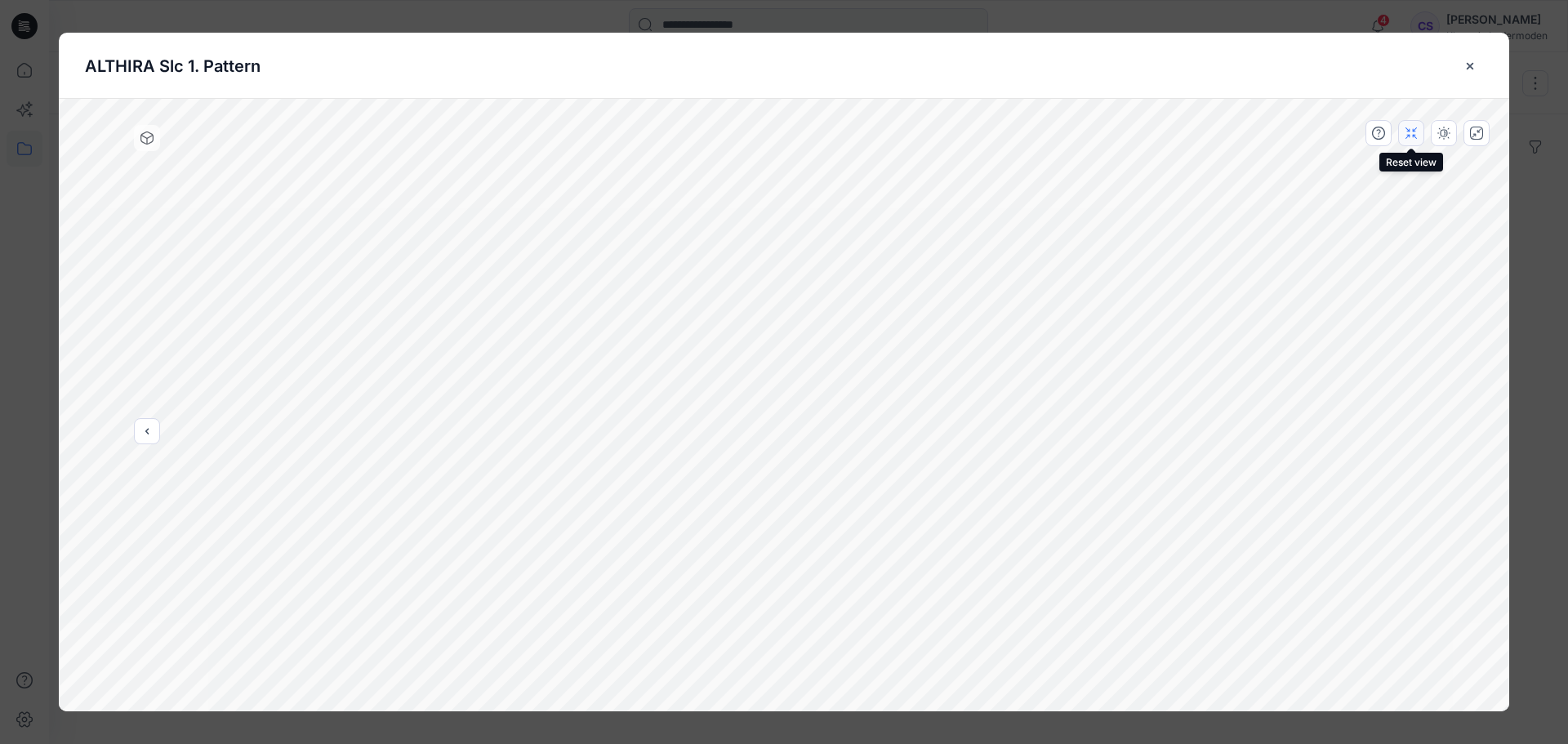
click at [1413, 136] on icon "button" at bounding box center [1411, 133] width 13 height 13
click at [1384, 136] on icon "button" at bounding box center [1378, 133] width 13 height 13
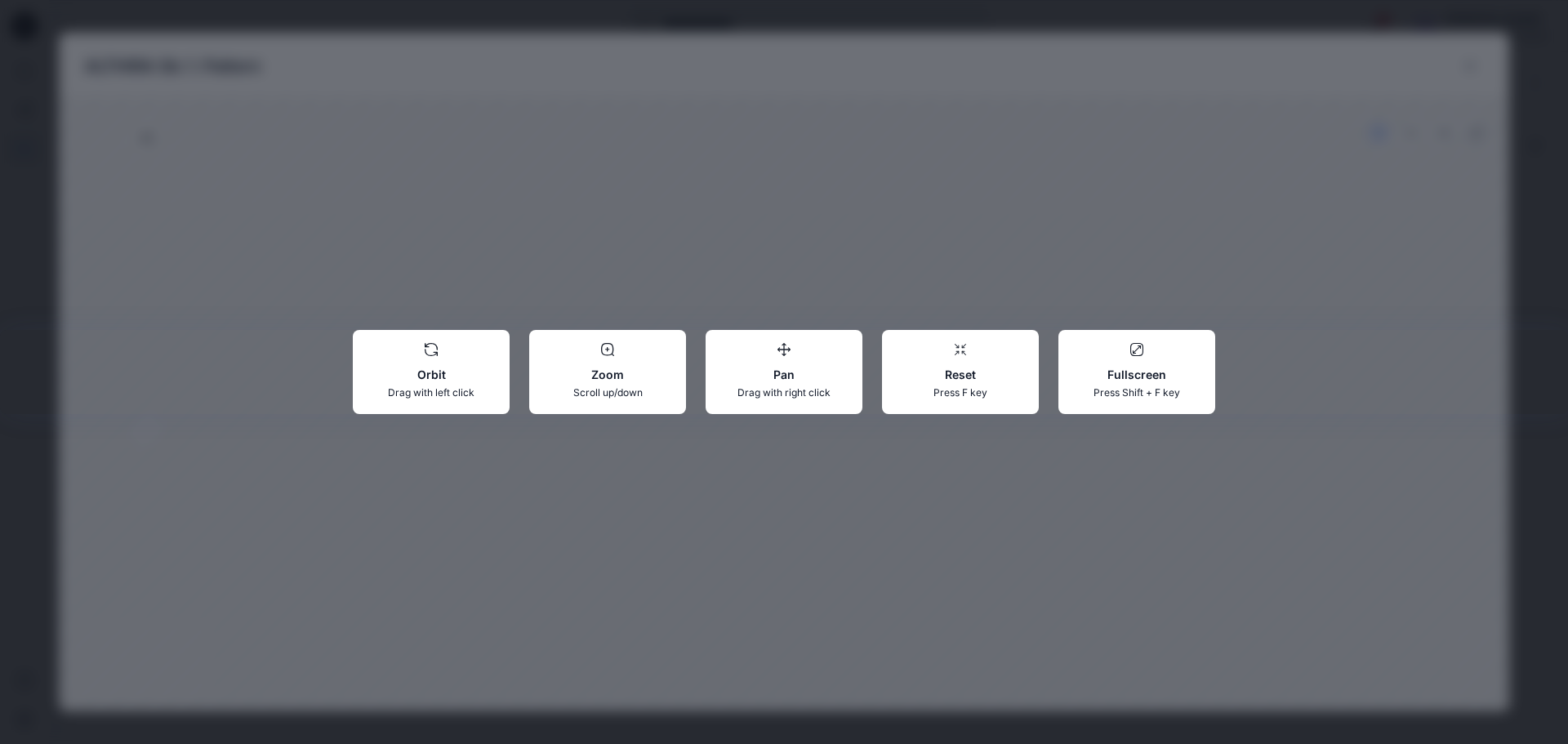
click at [1384, 136] on div "Orbit Drag with left click Zoom Scroll up/down Pan Drag with right click Reset …" at bounding box center [784, 372] width 1568 height 744
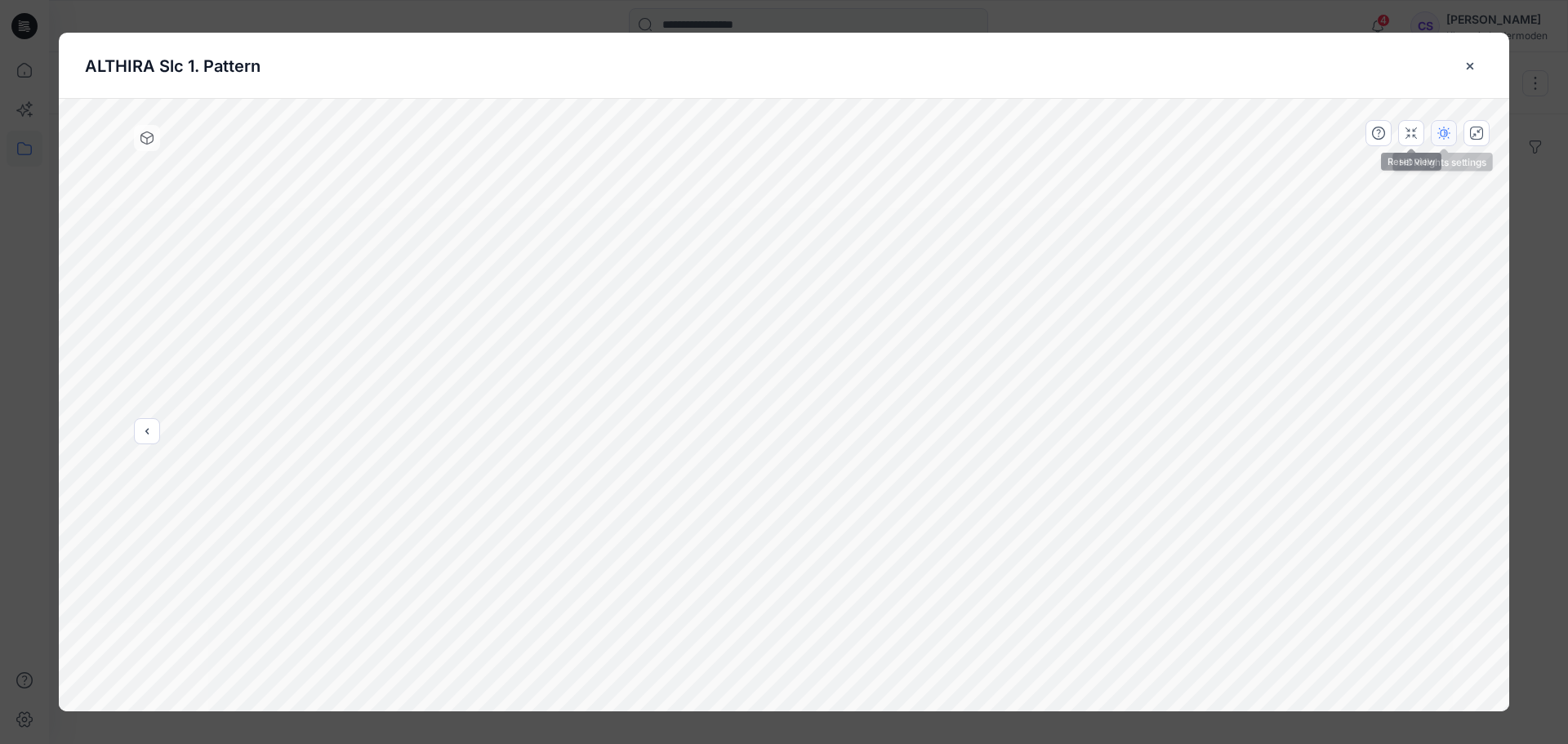
click at [1435, 132] on button "button" at bounding box center [1443, 132] width 26 height 26
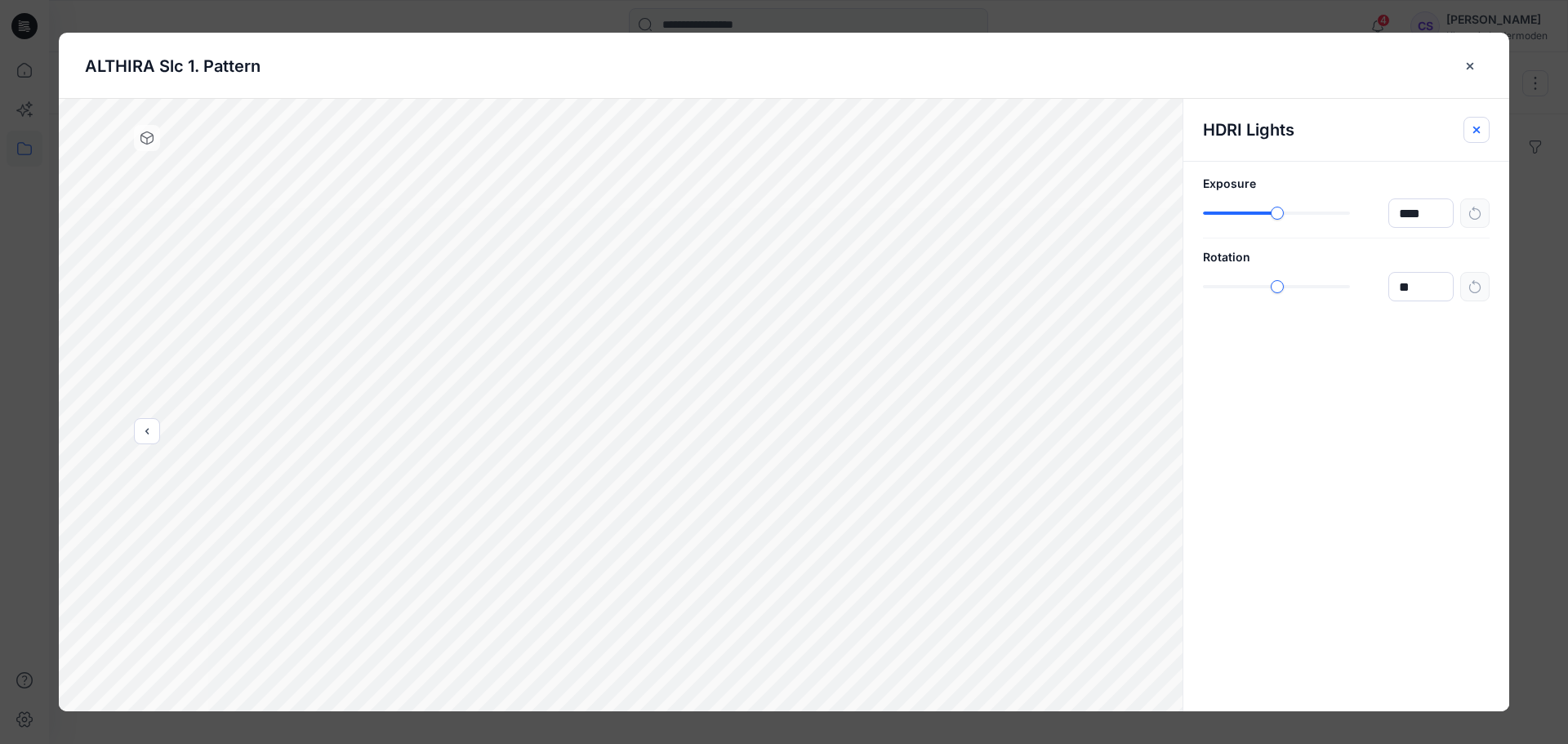
click at [1467, 123] on button "button" at bounding box center [1476, 129] width 26 height 26
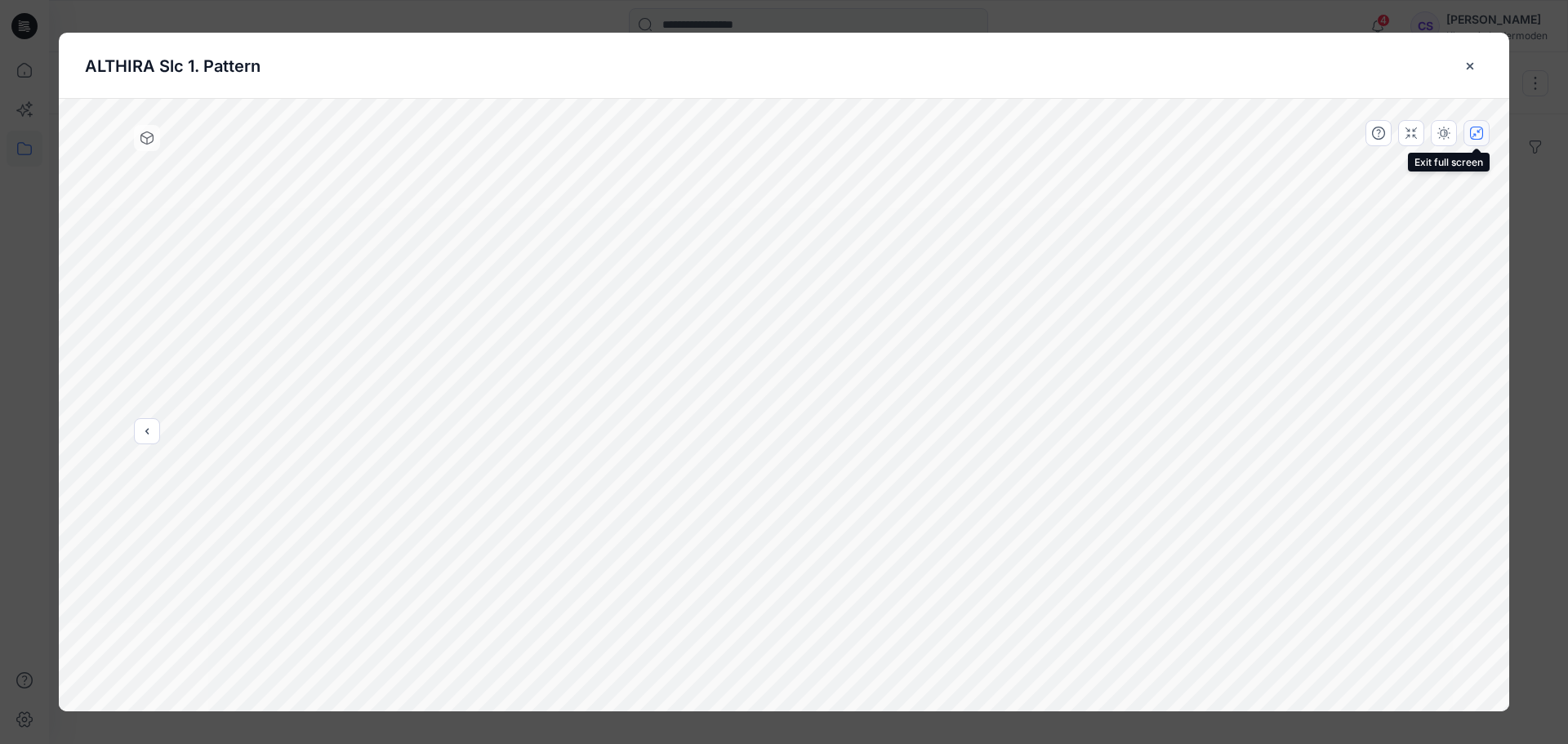
click at [1482, 134] on button "button" at bounding box center [1476, 132] width 26 height 26
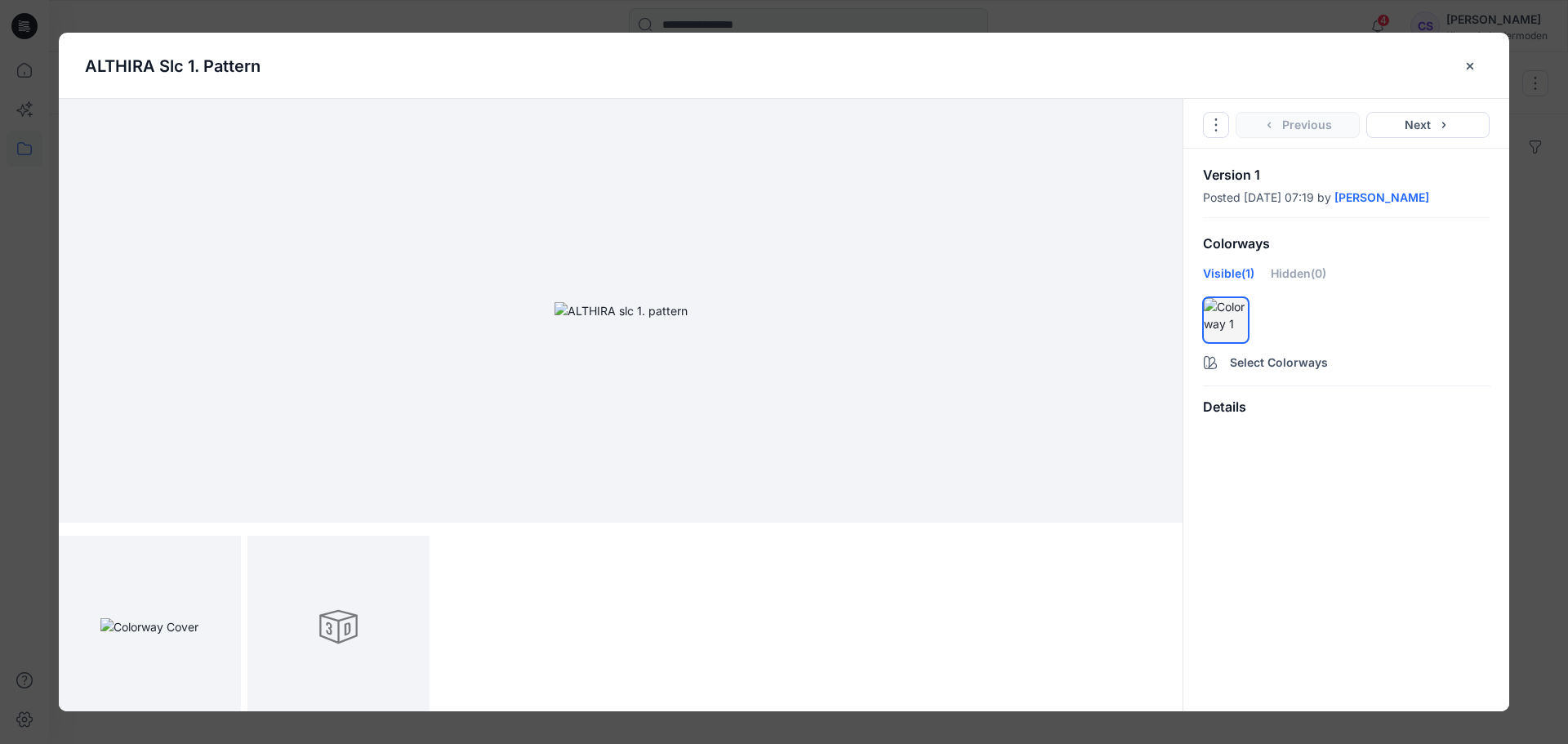
click at [1329, 268] on div "Hidden (0)" at bounding box center [1307, 278] width 72 height 29
click at [1317, 272] on div "Hidden (0)" at bounding box center [1298, 278] width 55 height 29
click at [1215, 124] on icon "Options" at bounding box center [1216, 125] width 3 height 13
click at [1225, 156] on link "Go to Original Style" at bounding box center [1215, 164] width 198 height 32
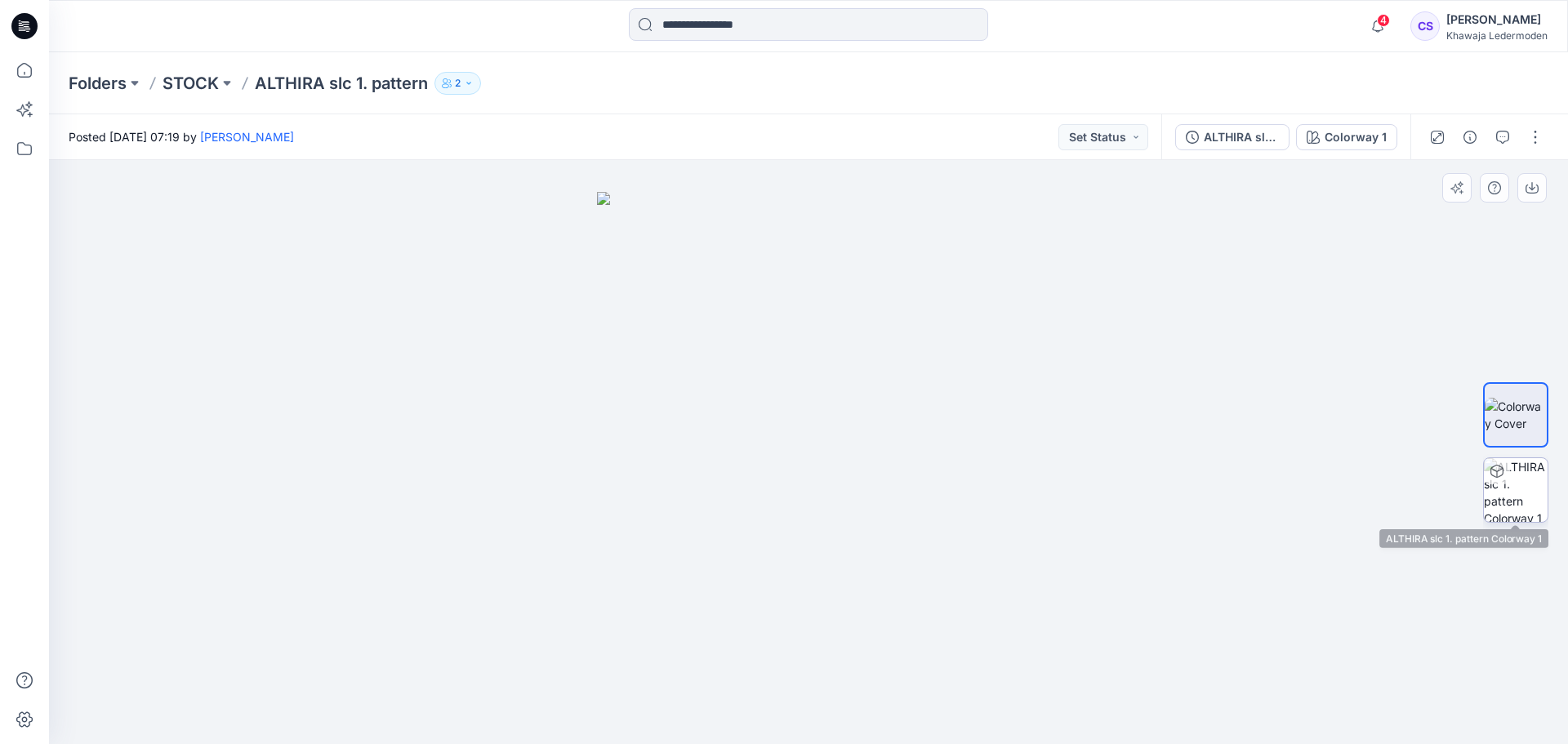
click at [1514, 472] on img at bounding box center [1515, 489] width 64 height 64
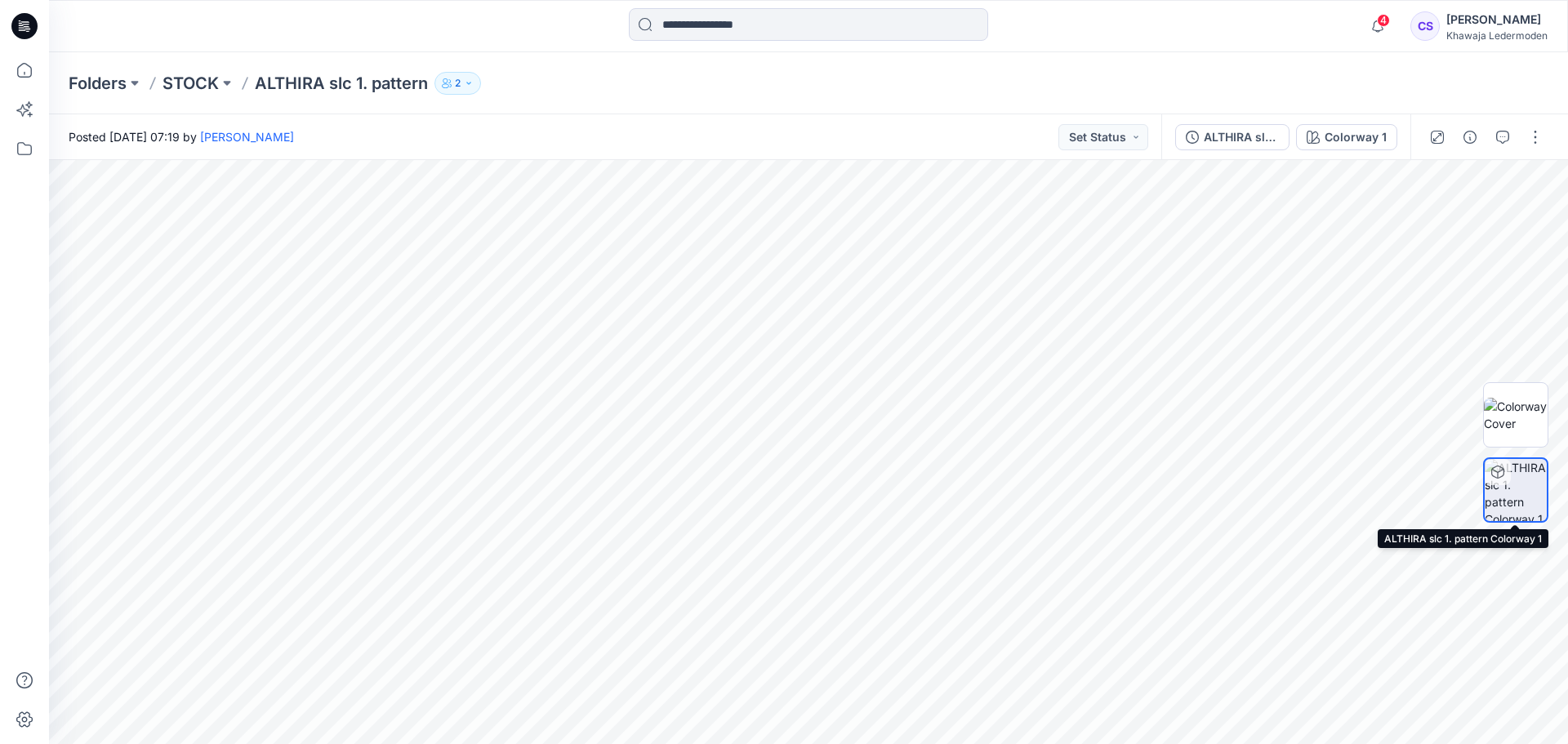
click at [1496, 469] on icon at bounding box center [1498, 472] width 13 height 13
click at [1519, 485] on img at bounding box center [1515, 489] width 62 height 62
click at [208, 84] on p "STOCK" at bounding box center [190, 84] width 56 height 23
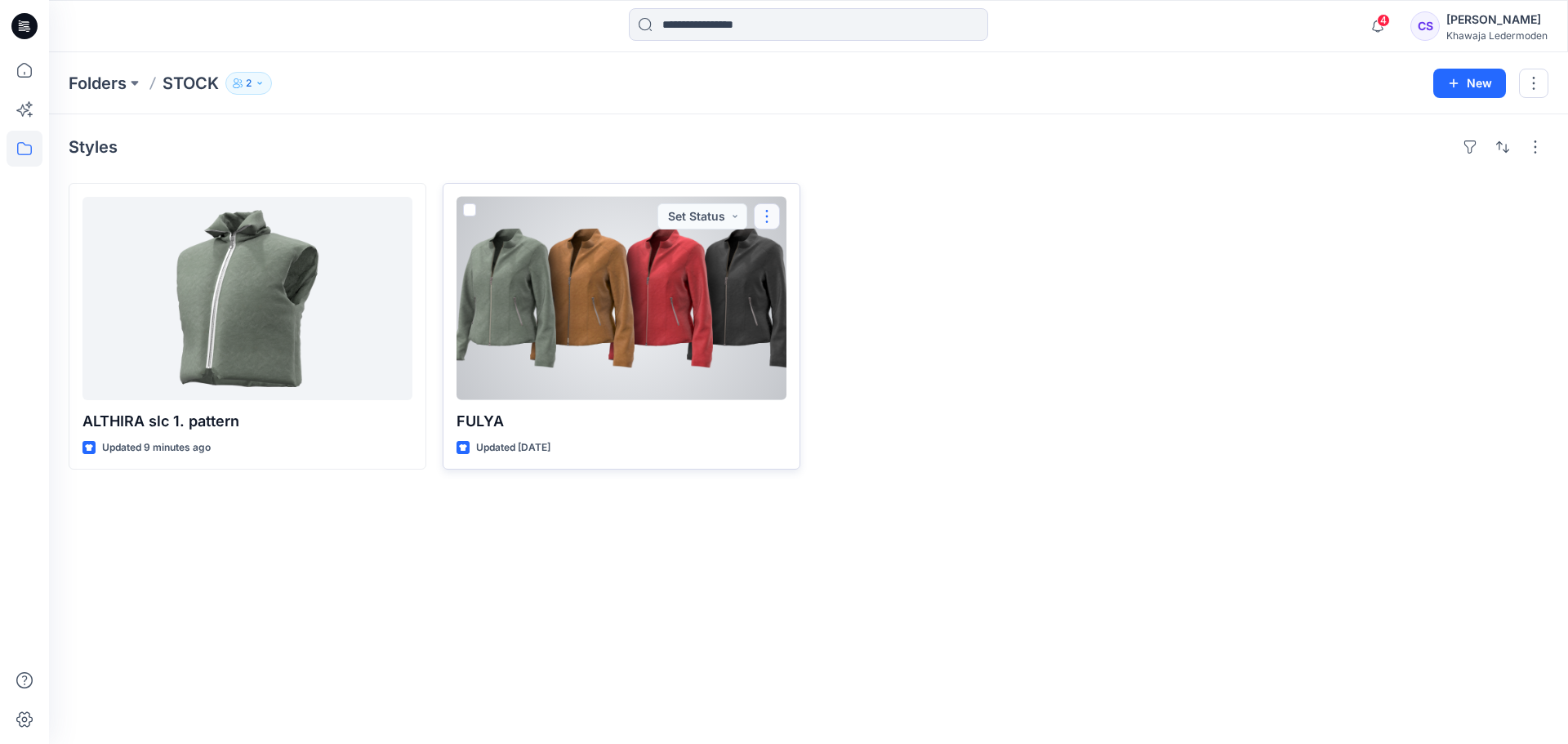
click at [763, 225] on button "button" at bounding box center [766, 216] width 26 height 26
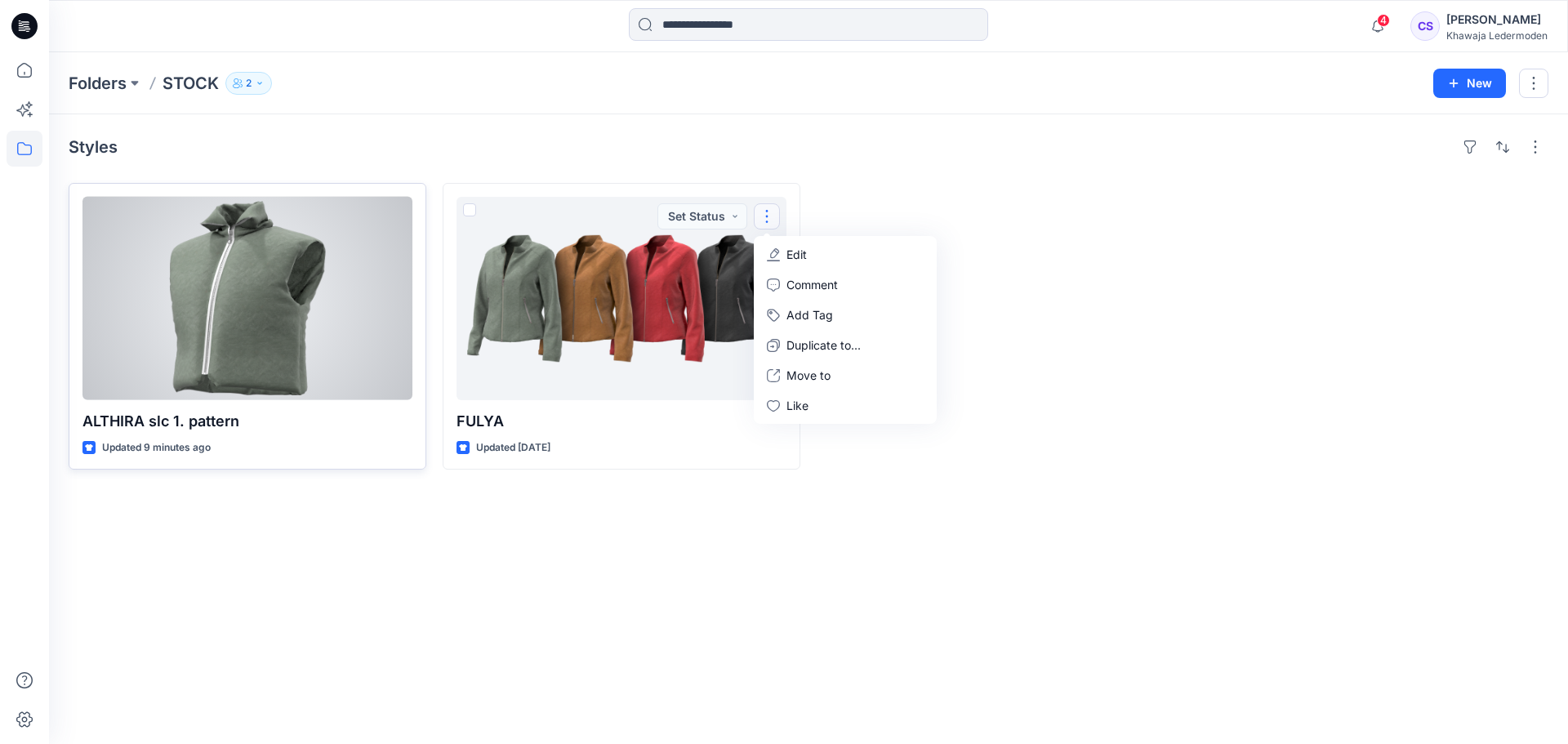
click at [338, 326] on div at bounding box center [247, 298] width 330 height 203
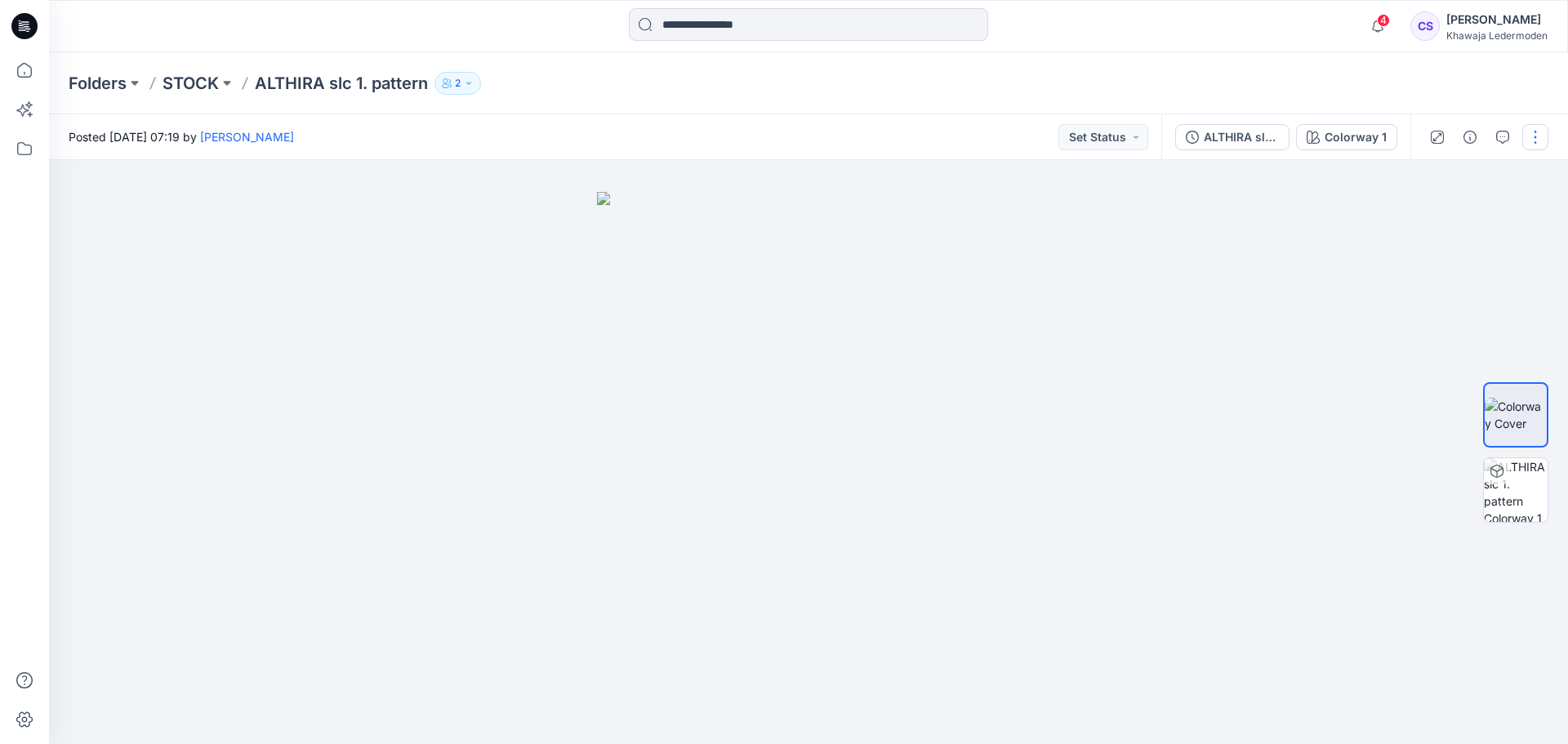
click at [1542, 131] on button "button" at bounding box center [1535, 137] width 26 height 26
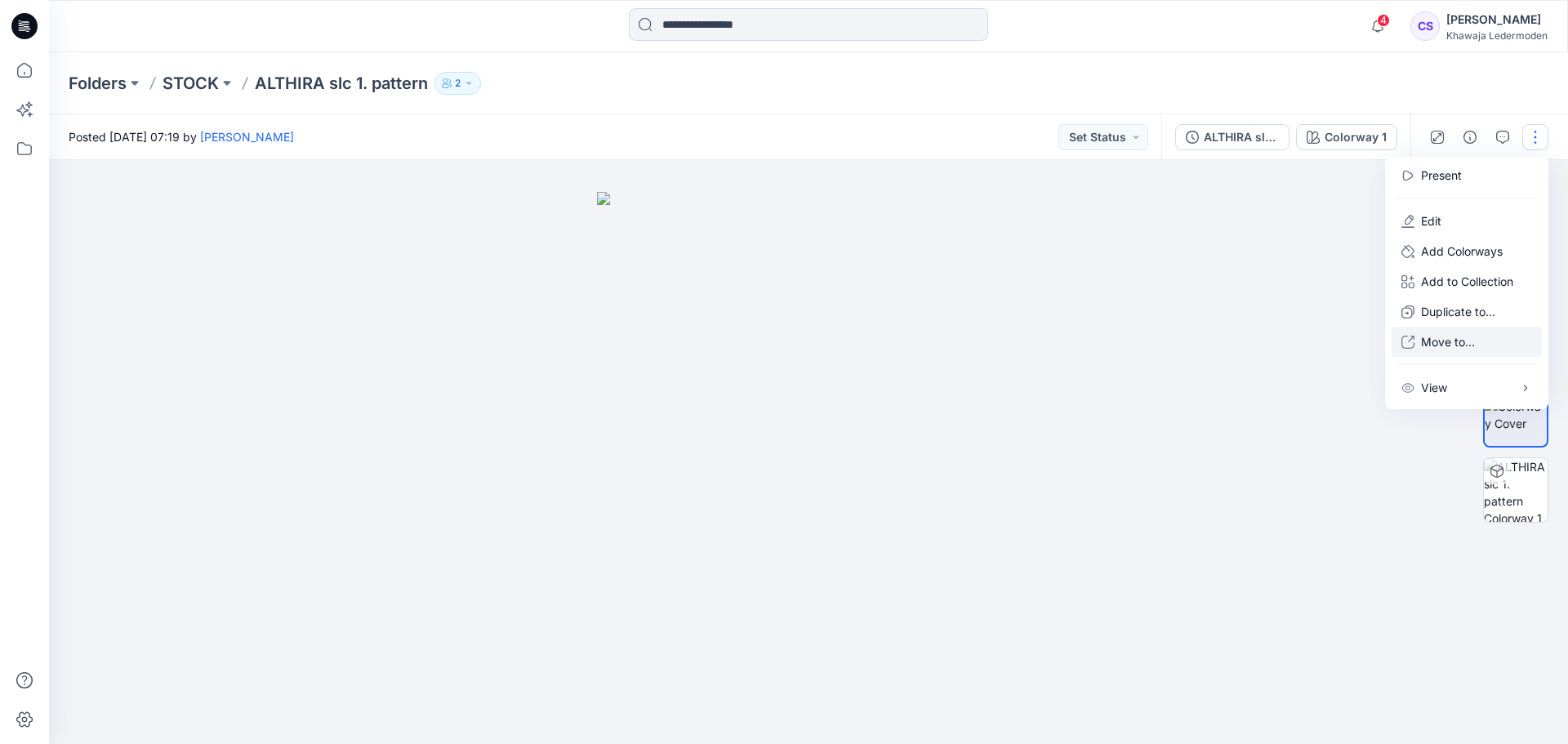
click at [1476, 333] on button "Move to..." at bounding box center [1466, 342] width 150 height 30
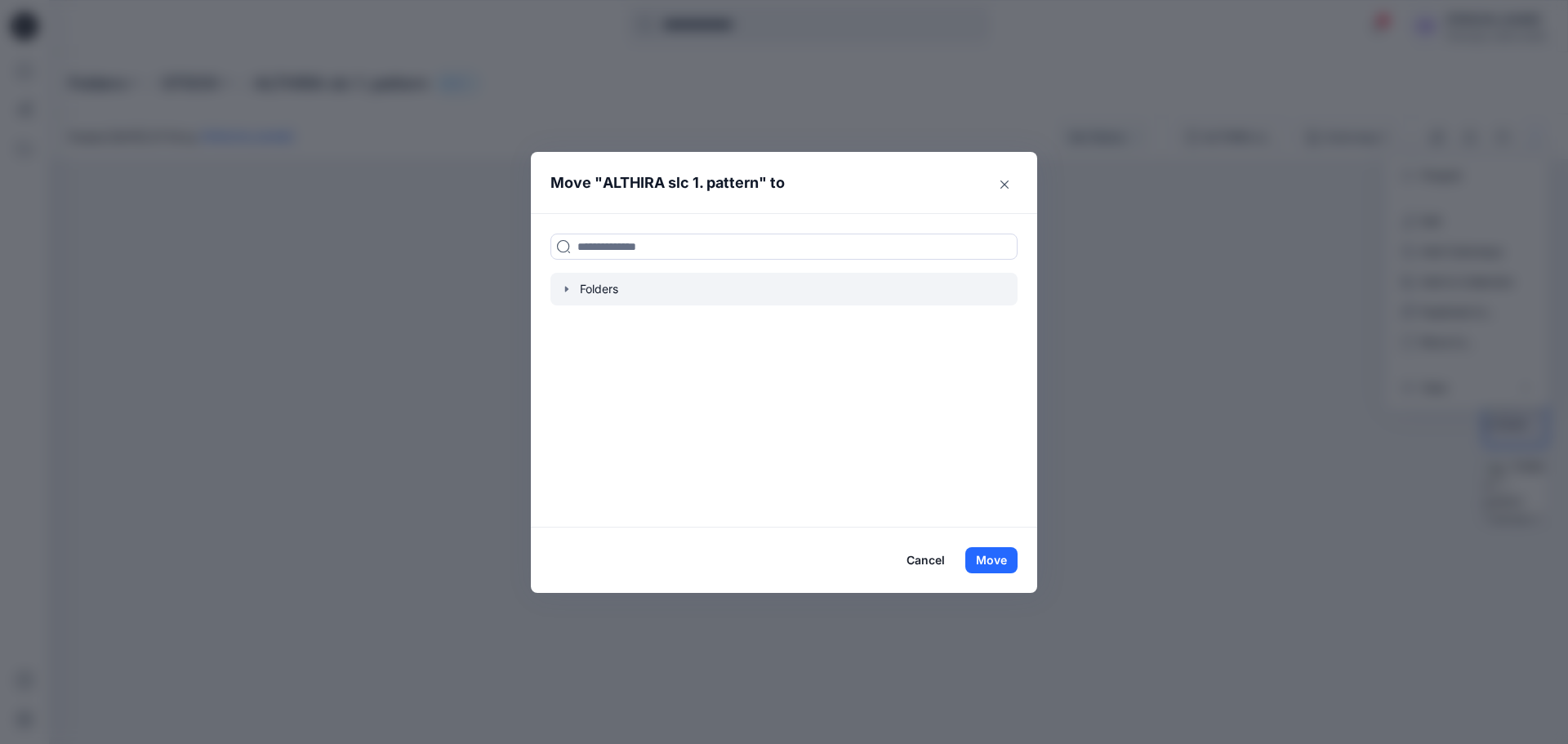
click at [560, 286] on icon "button" at bounding box center [566, 289] width 13 height 13
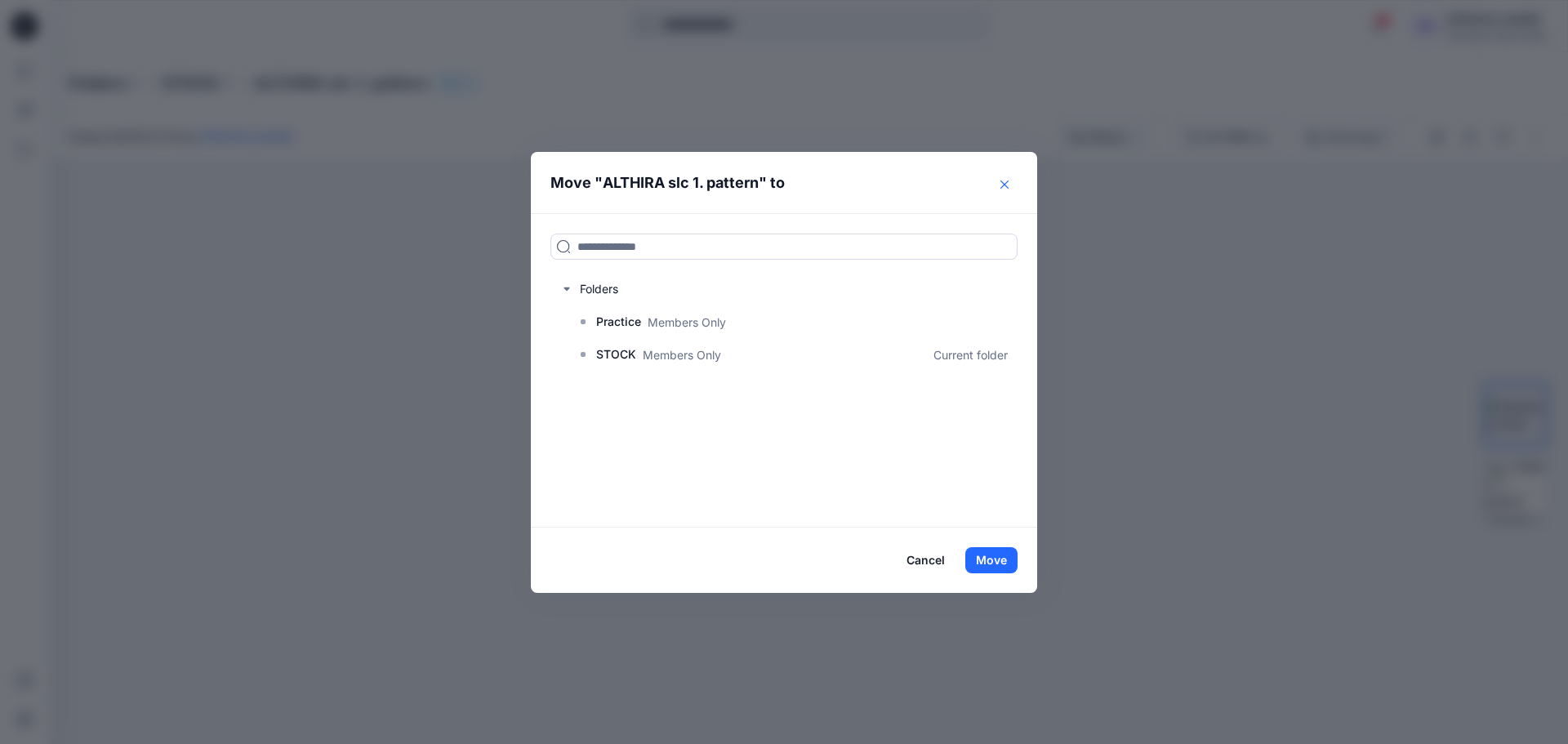
click at [1006, 188] on button "Close" at bounding box center [1004, 183] width 26 height 26
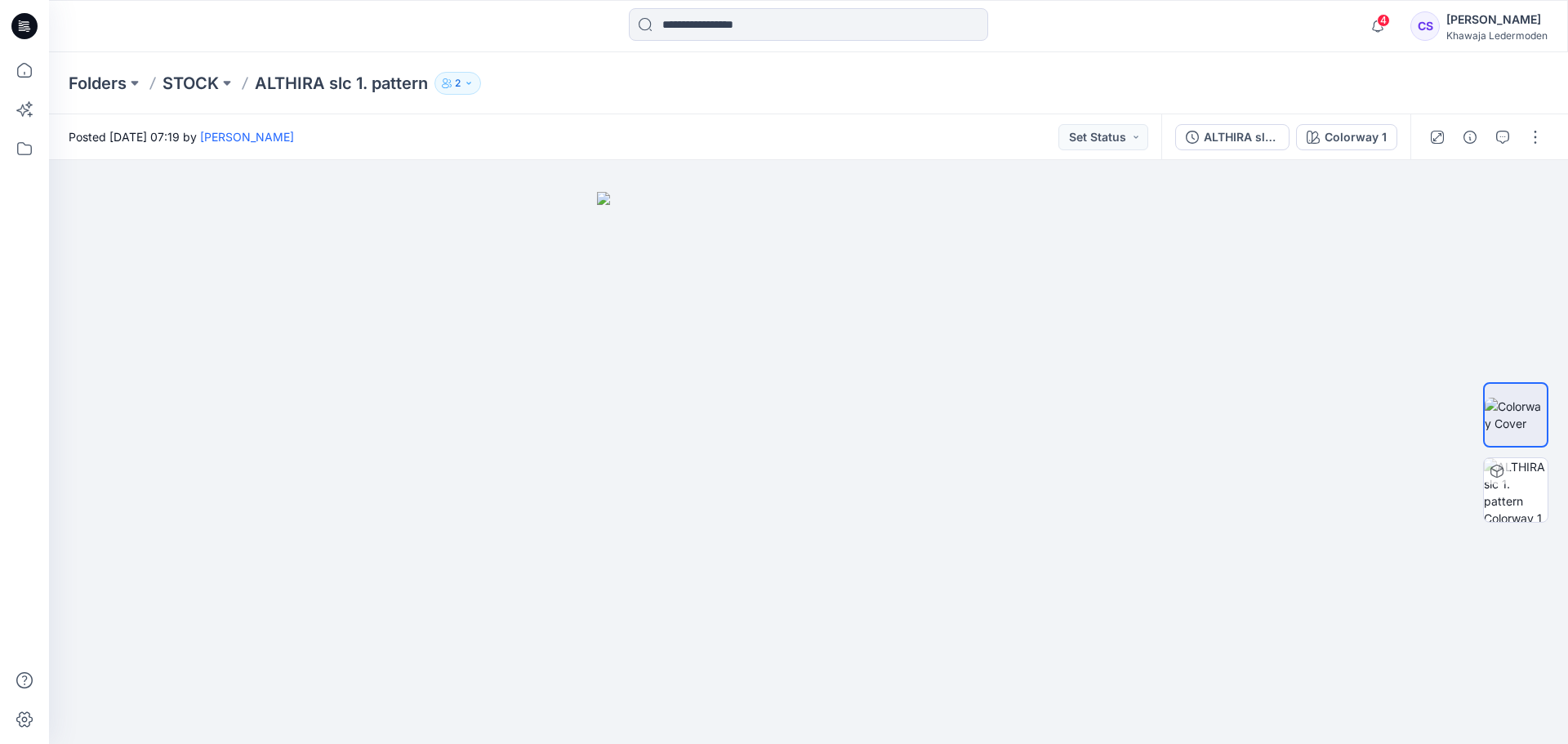
click at [4, 153] on div at bounding box center [25, 372] width 49 height 744
click at [18, 152] on icon at bounding box center [24, 149] width 14 height 13
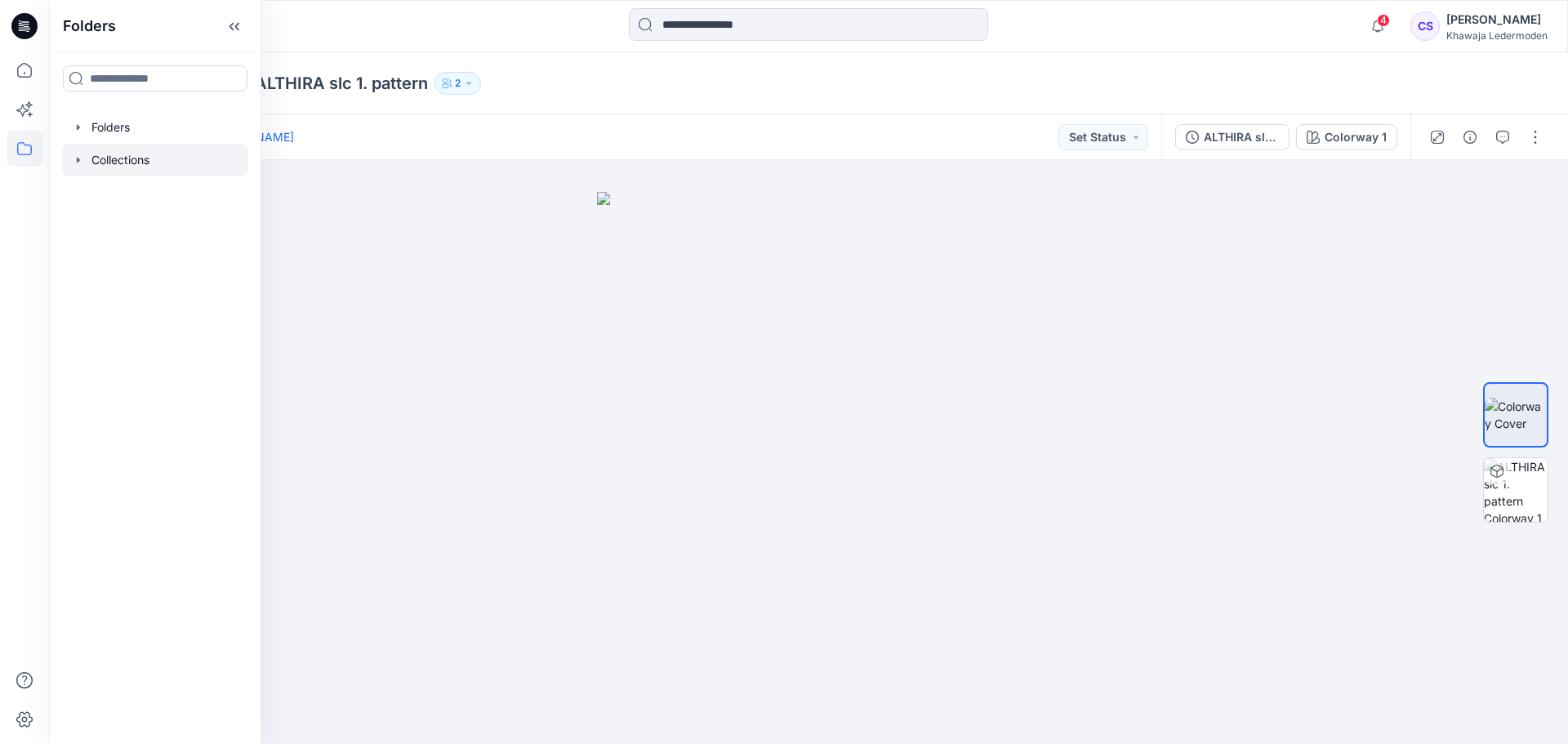
click at [104, 153] on div at bounding box center [155, 160] width 186 height 32
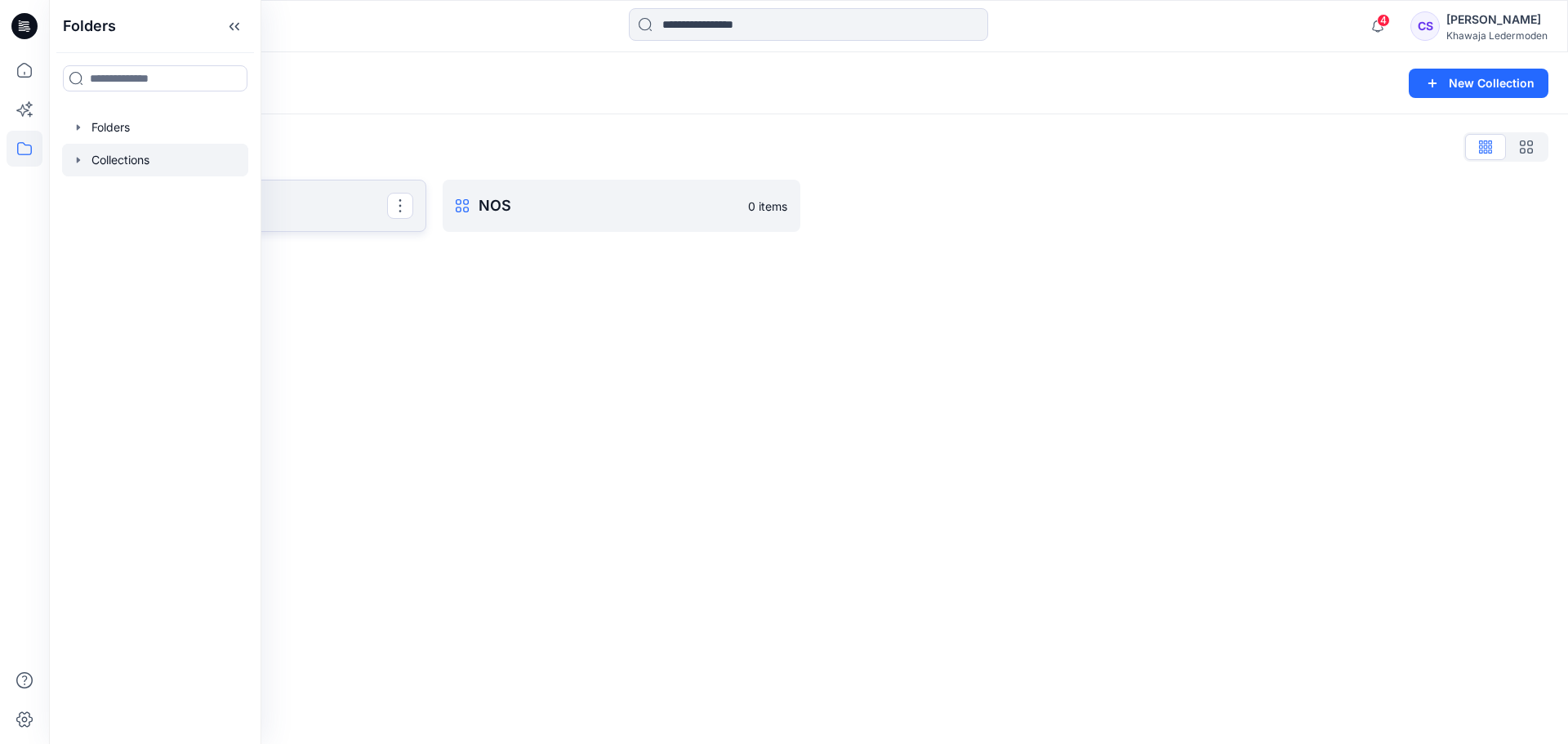
click at [314, 214] on p "AW 2026" at bounding box center [245, 205] width 282 height 23
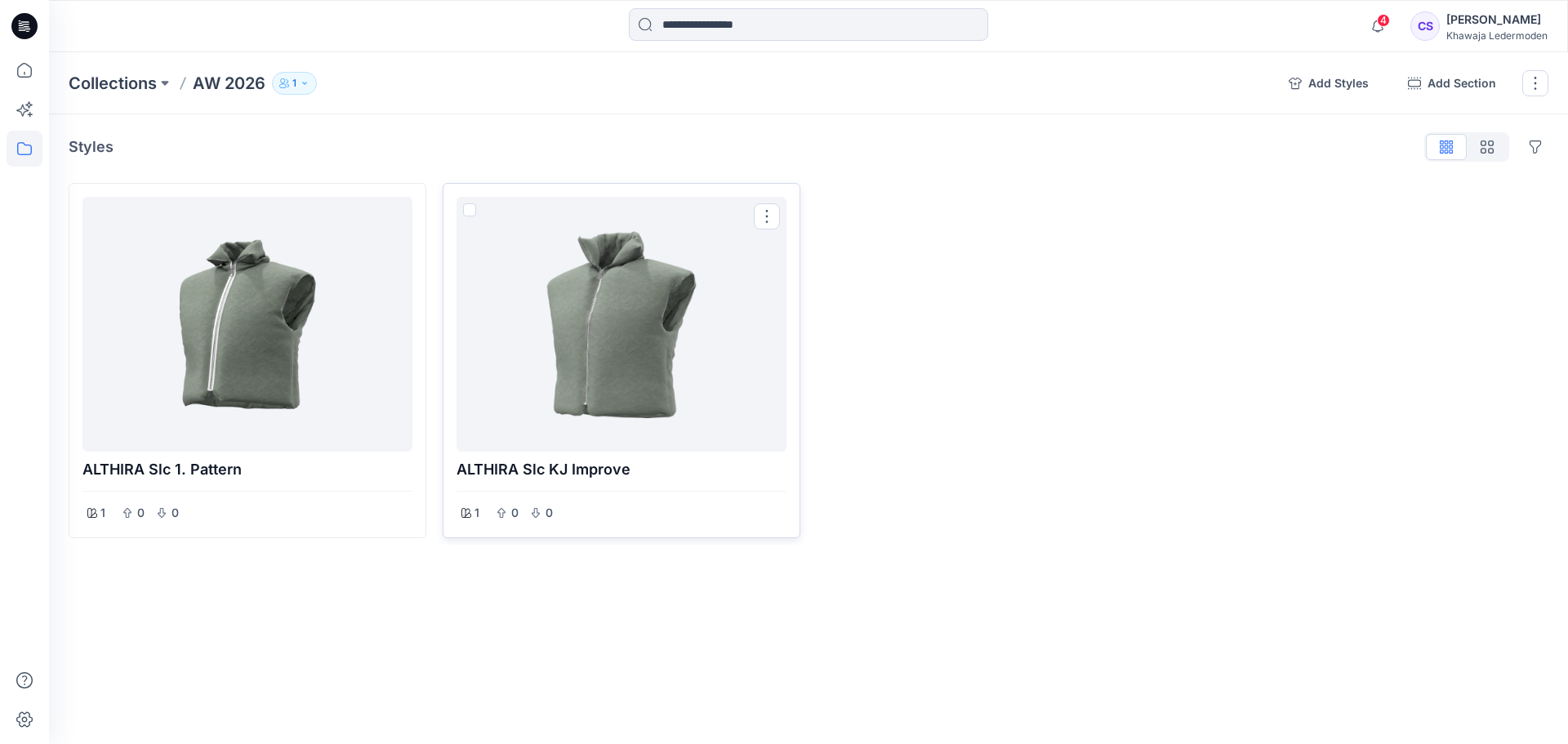
click at [633, 365] on div at bounding box center [621, 324] width 316 height 241
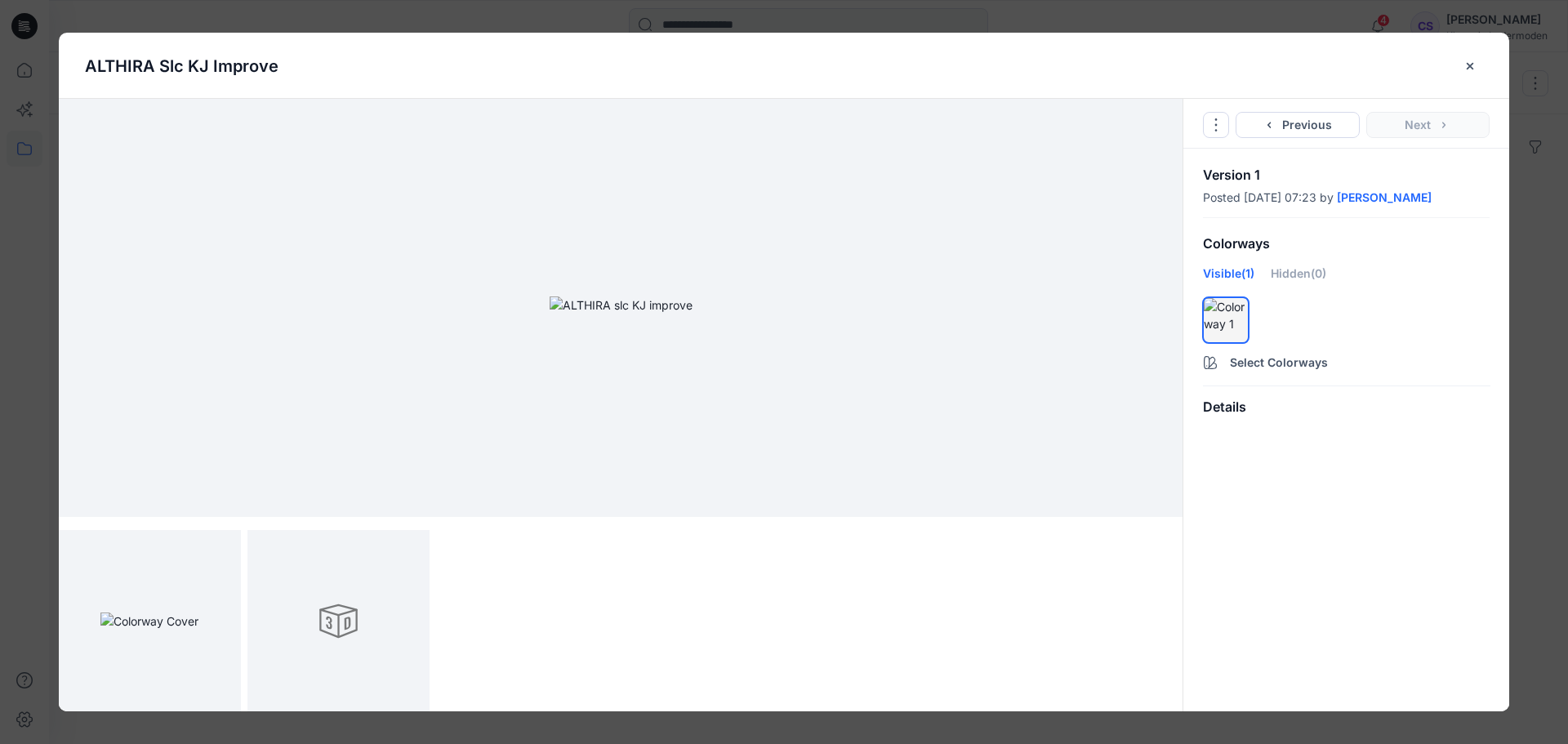
scroll to position [7, 0]
drag, startPoint x: 929, startPoint y: 365, endPoint x: 1111, endPoint y: 276, distance: 202.6
click at [693, 313] on img at bounding box center [621, 304] width 143 height 17
click at [1477, 63] on button "close-btn" at bounding box center [1470, 66] width 26 height 26
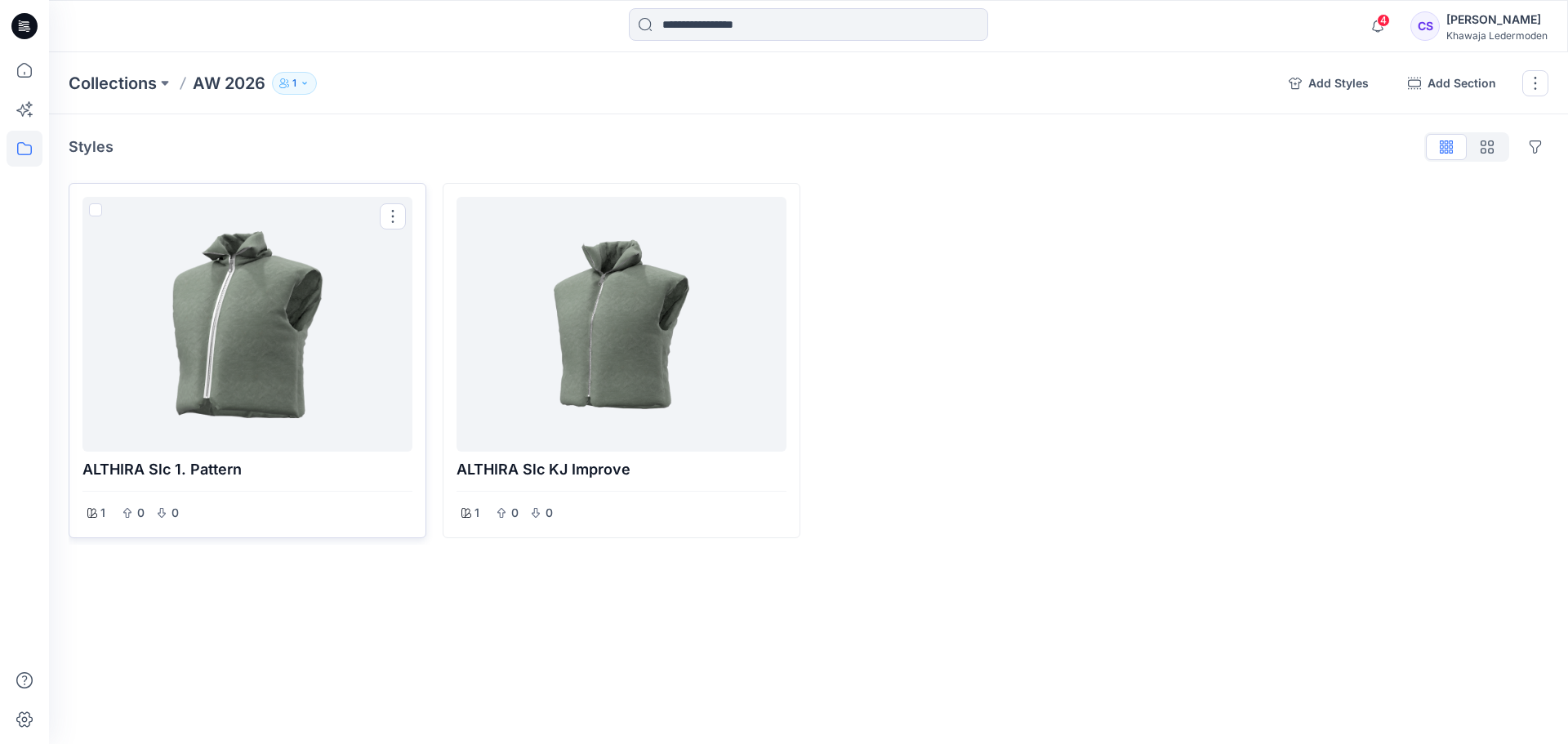
click at [286, 351] on div at bounding box center [247, 324] width 316 height 241
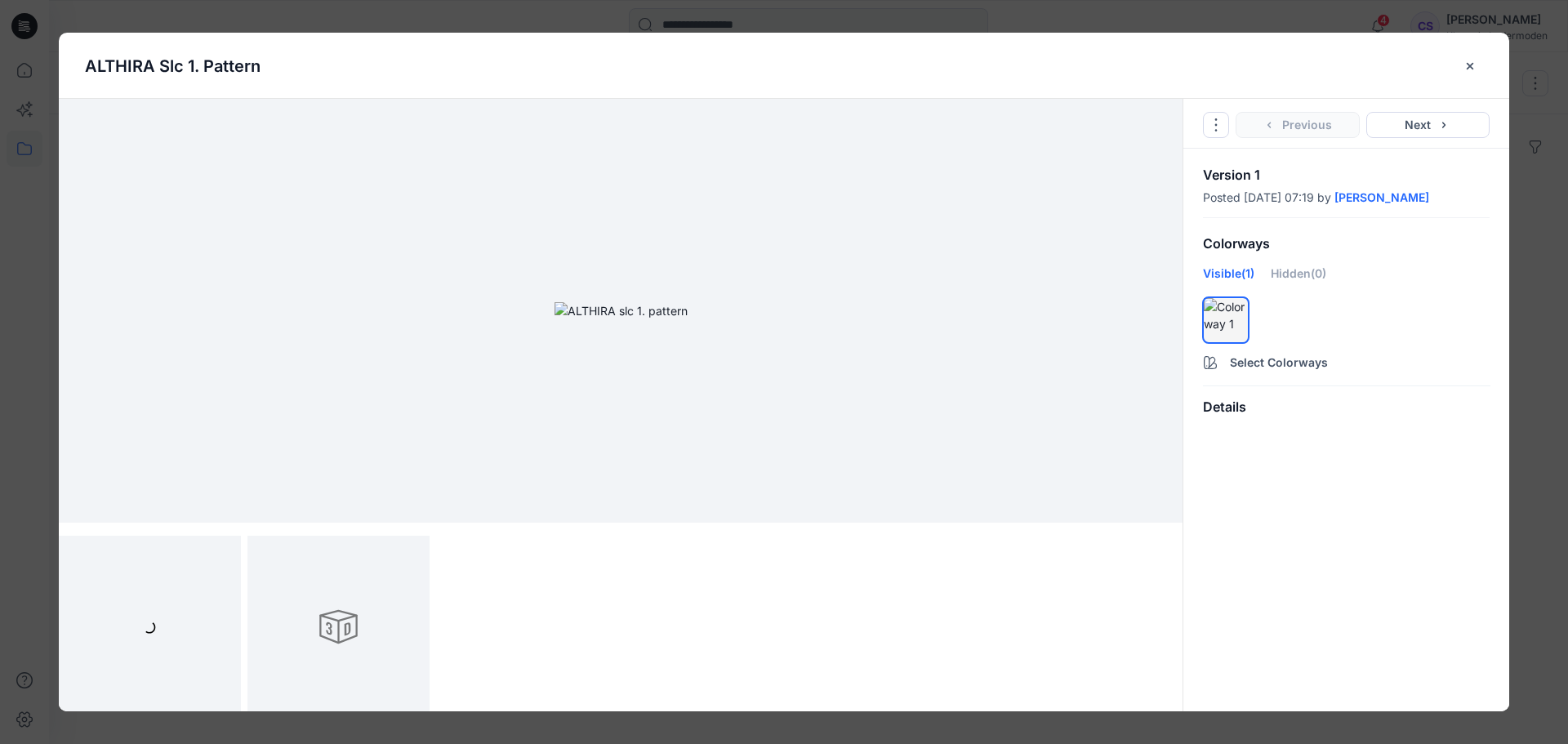
click at [1296, 276] on div "Hidden (0)" at bounding box center [1298, 278] width 55 height 29
drag, startPoint x: 881, startPoint y: 297, endPoint x: 996, endPoint y: 298, distance: 115.0
click at [995, 298] on div at bounding box center [621, 311] width 1124 height 424
click at [380, 646] on div at bounding box center [338, 627] width 182 height 182
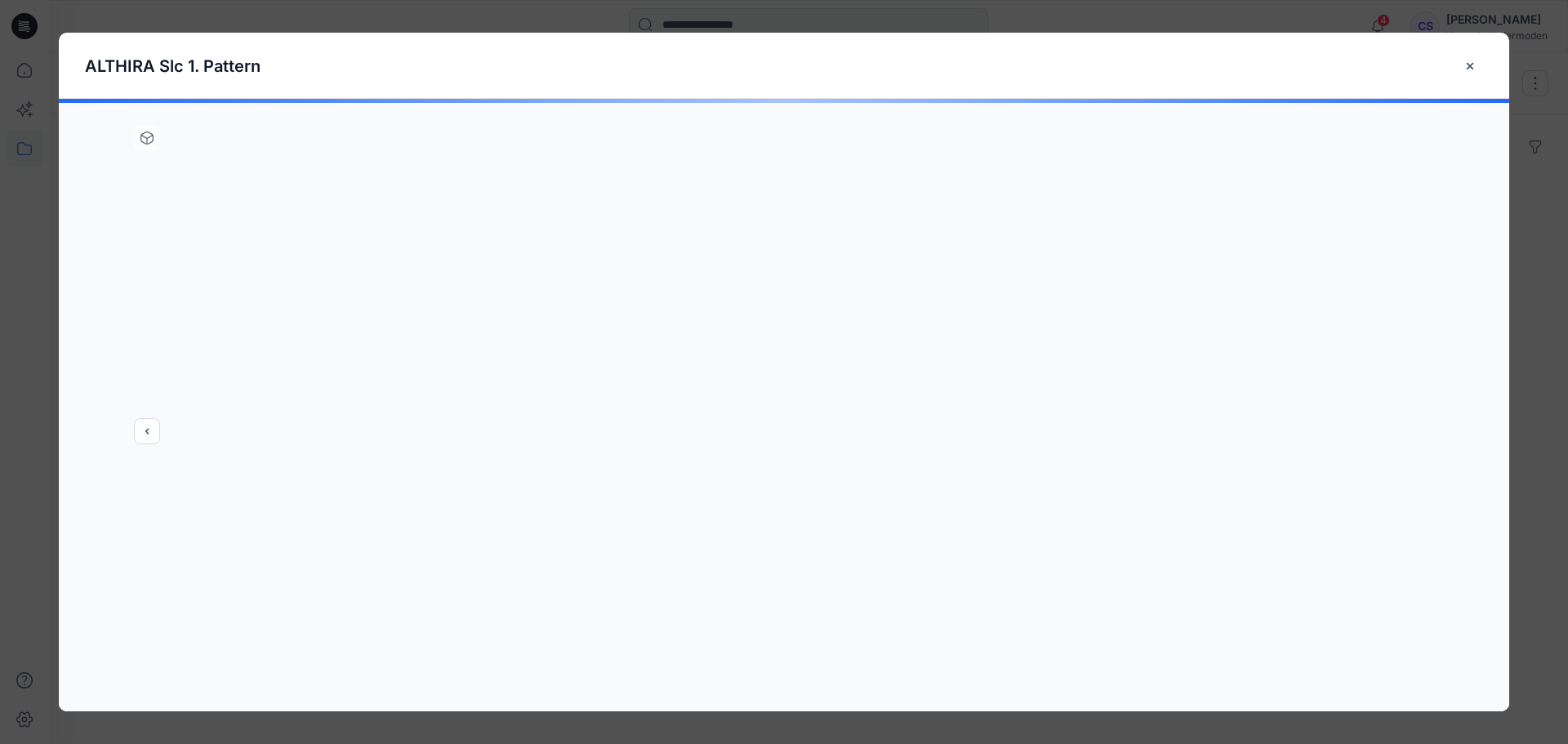
drag, startPoint x: 1016, startPoint y: 426, endPoint x: 697, endPoint y: 428, distance: 319.0
click at [697, 428] on div at bounding box center [784, 405] width 1450 height 612
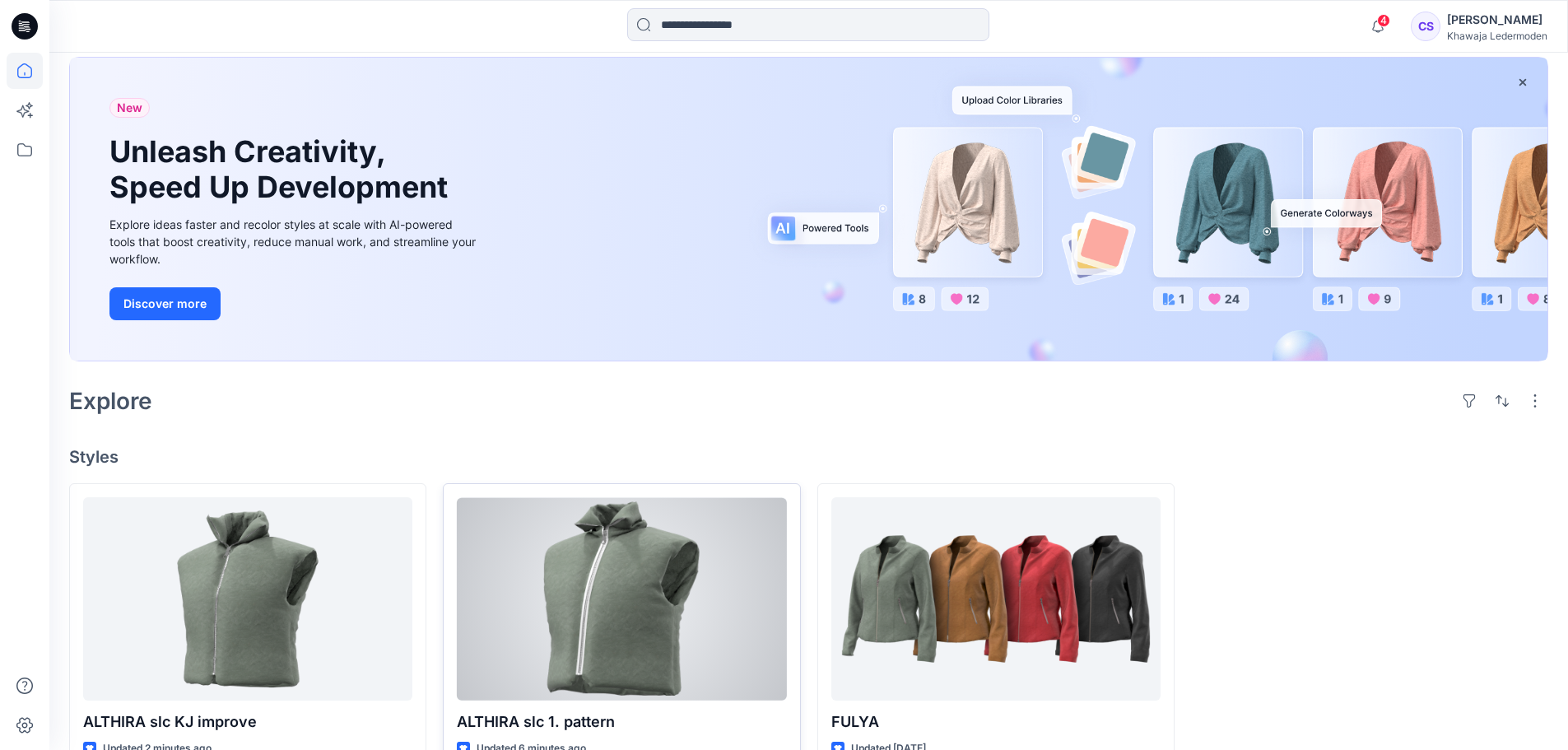
scroll to position [125, 0]
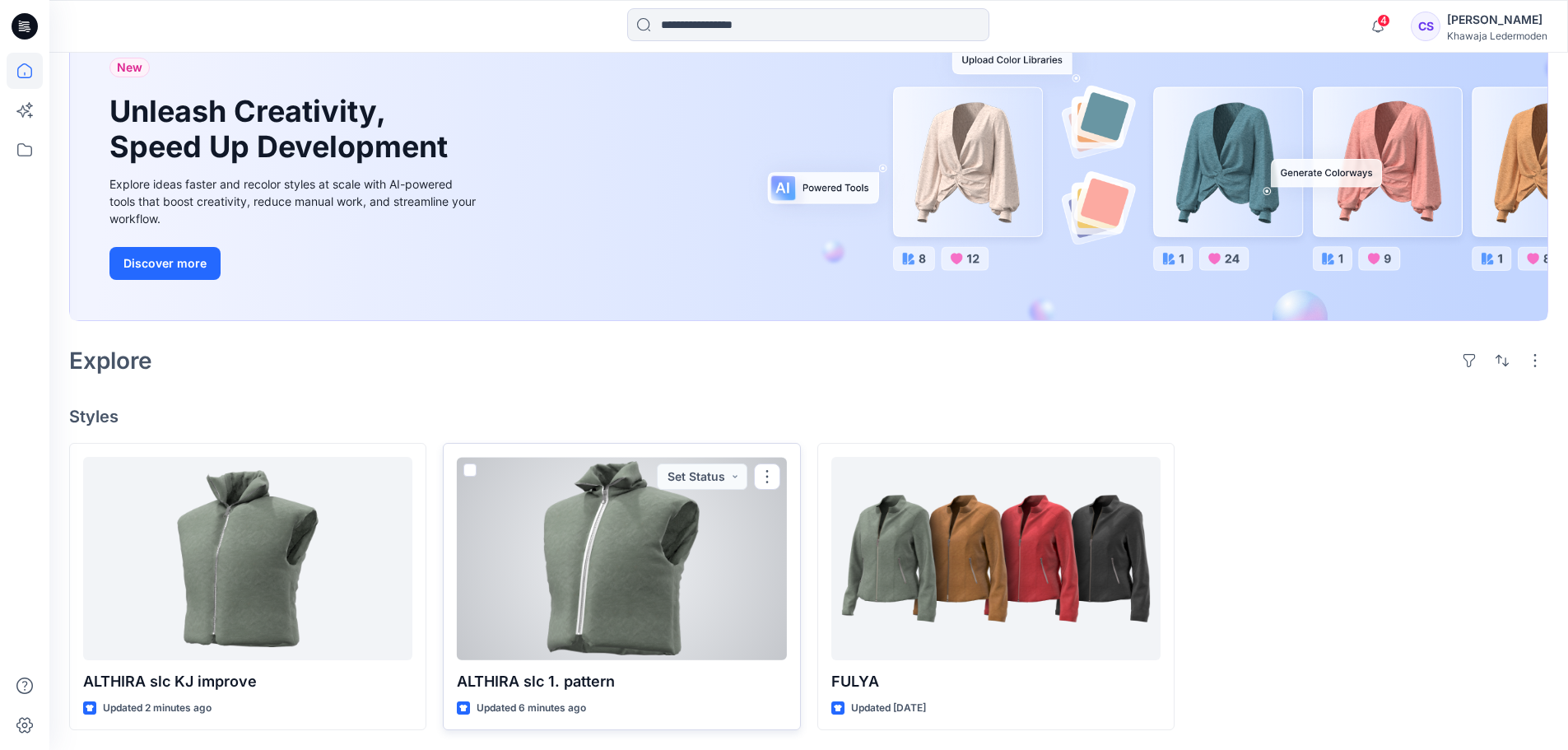
click at [599, 576] on div at bounding box center [622, 558] width 330 height 203
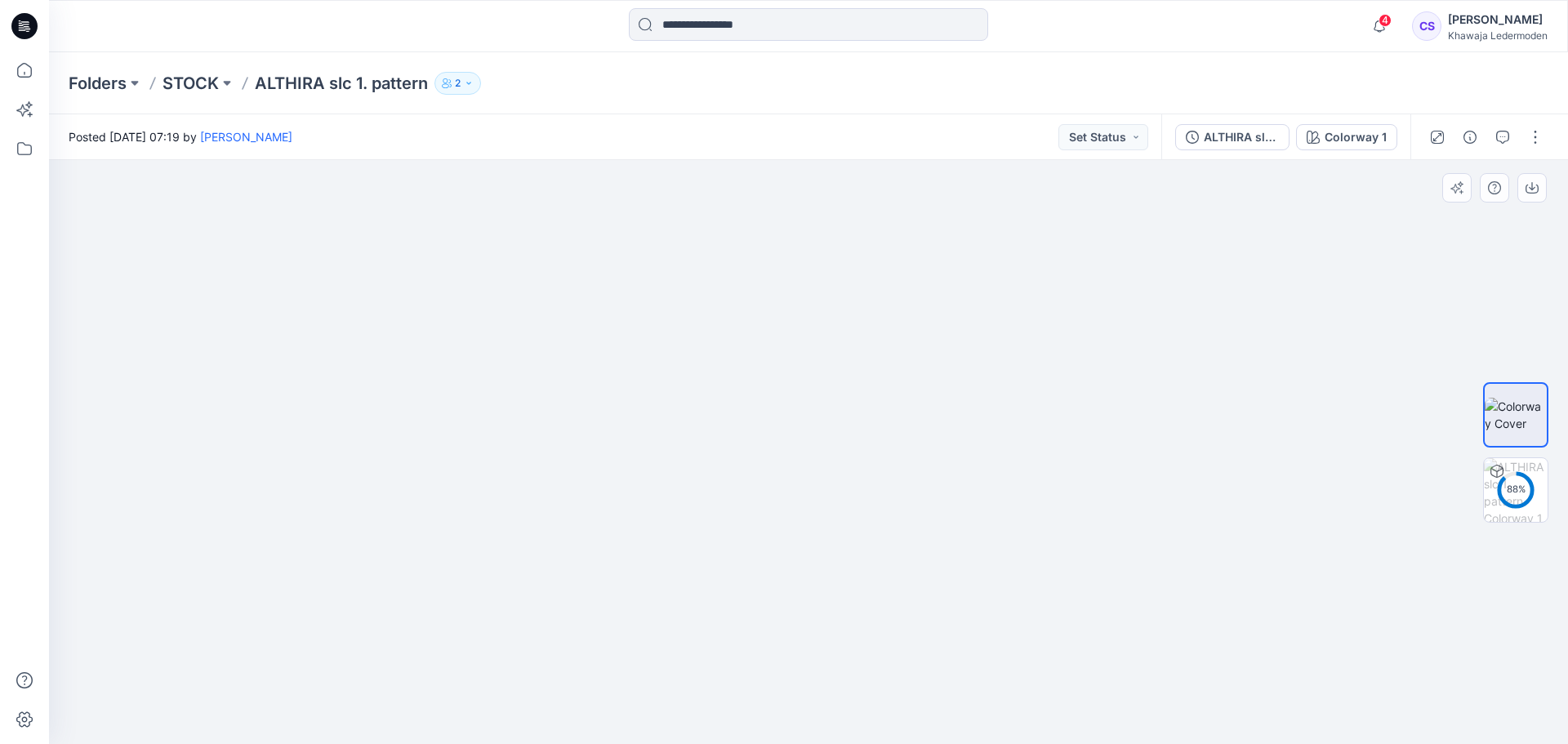
drag, startPoint x: 1134, startPoint y: 623, endPoint x: 1000, endPoint y: 633, distance: 134.4
click at [1001, 632] on div at bounding box center [809, 451] width 1519 height 583
drag, startPoint x: 831, startPoint y: 539, endPoint x: 751, endPoint y: 546, distance: 80.3
click at [751, 546] on img at bounding box center [808, 468] width 423 height 553
drag, startPoint x: 462, startPoint y: 498, endPoint x: 364, endPoint y: 496, distance: 98.0
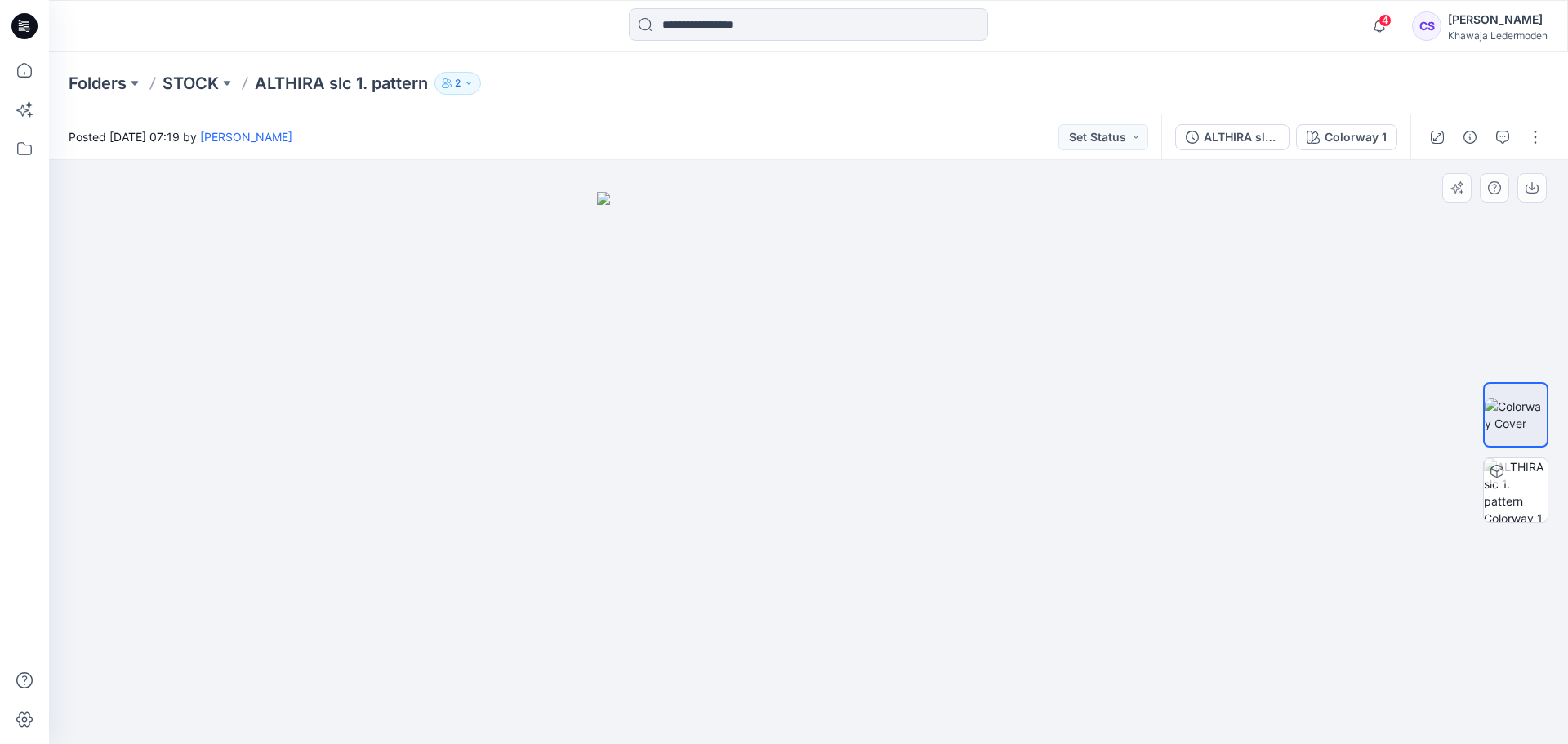
click at [363, 496] on div at bounding box center [809, 451] width 1519 height 583
click at [1505, 485] on img at bounding box center [1515, 489] width 64 height 64
click at [1532, 130] on button "button" at bounding box center [1535, 137] width 26 height 26
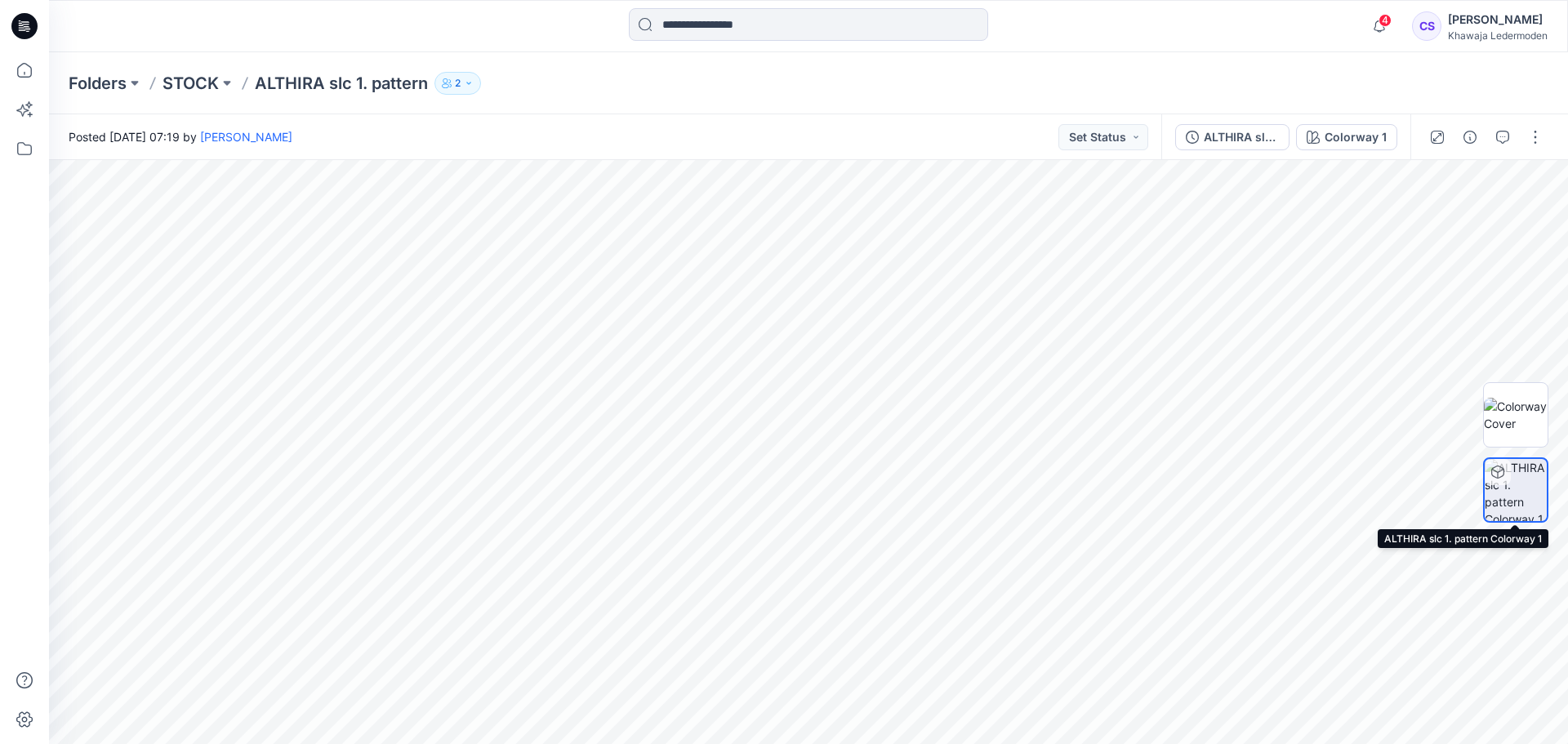
click at [1528, 504] on img at bounding box center [1515, 489] width 62 height 62
click at [1531, 145] on button "button" at bounding box center [1535, 137] width 26 height 26
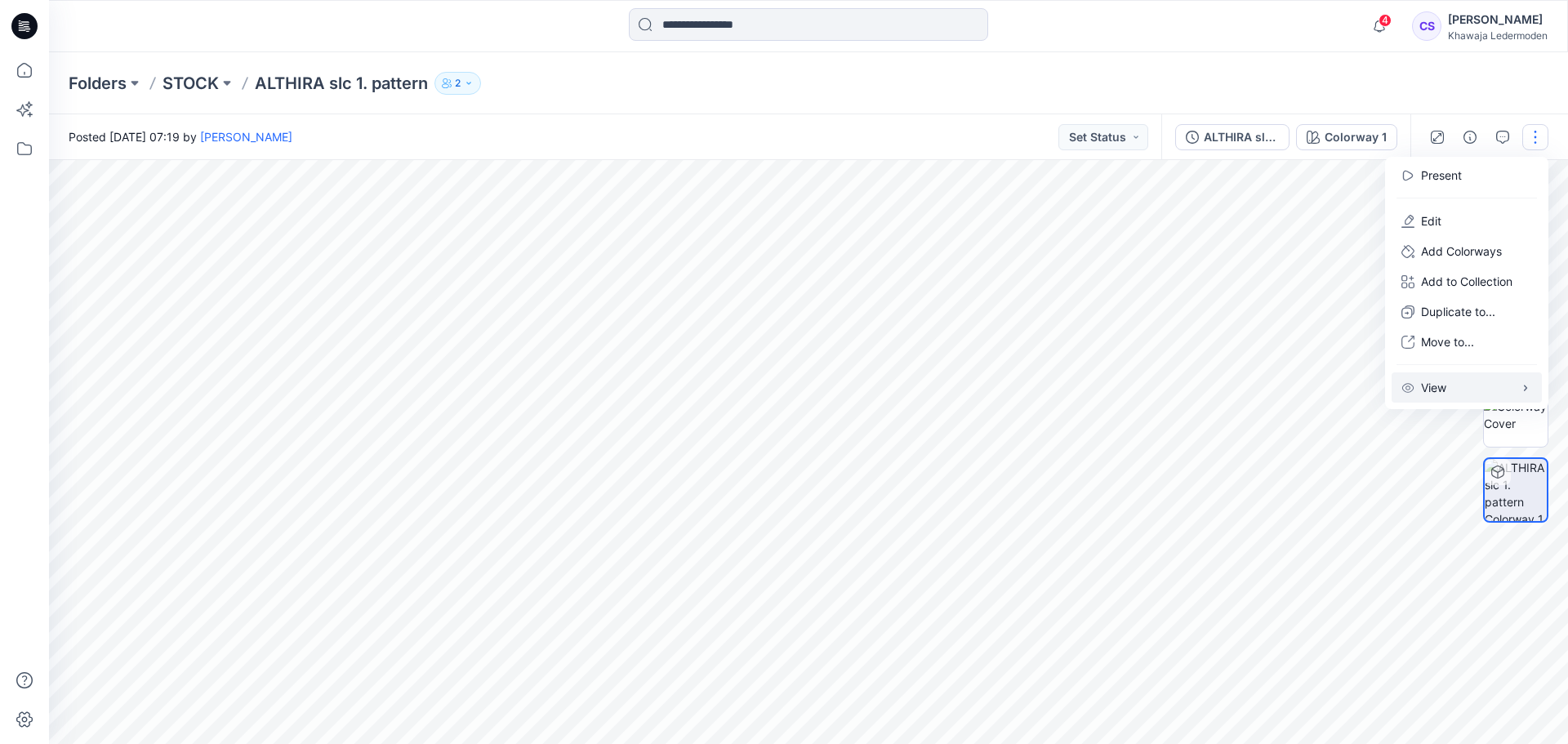
click at [1473, 389] on button "View" at bounding box center [1466, 388] width 150 height 30
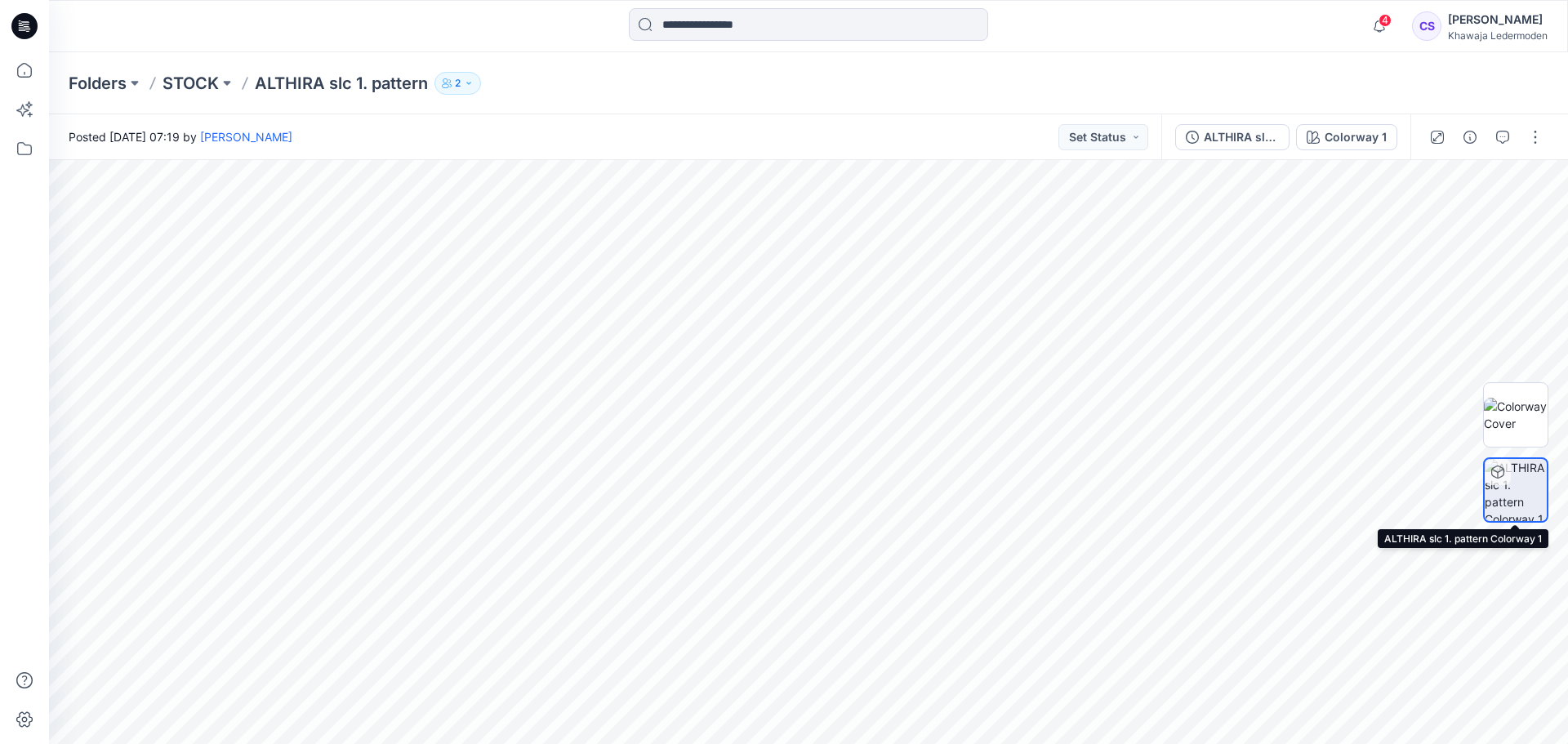
click at [1522, 481] on img at bounding box center [1515, 489] width 62 height 62
click at [1528, 494] on img at bounding box center [1515, 489] width 62 height 62
